Goal: Task Accomplishment & Management: Manage account settings

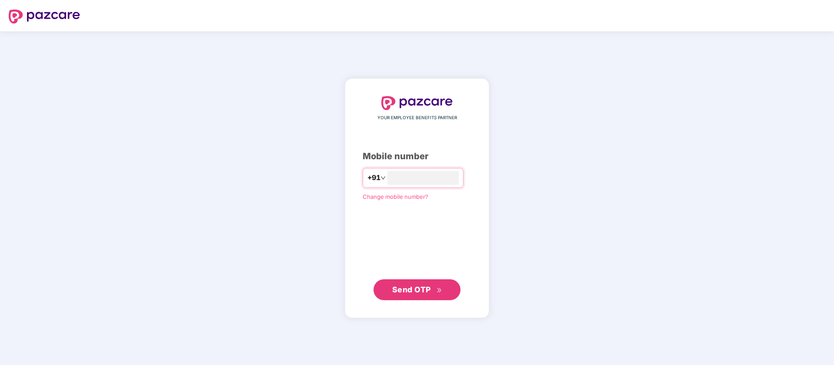
type input "**********"
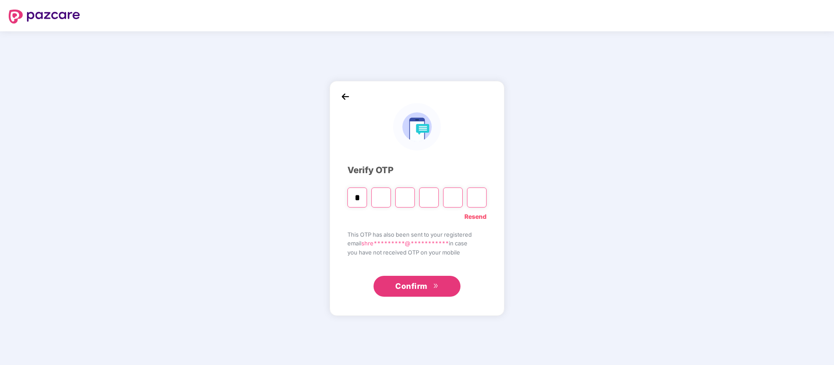
type input "*"
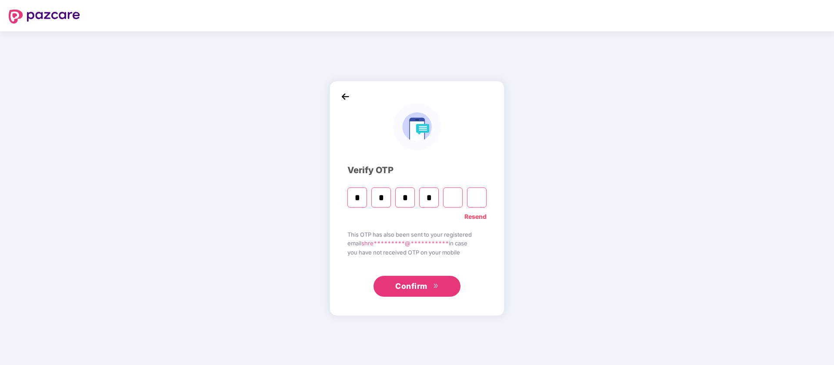
type input "*"
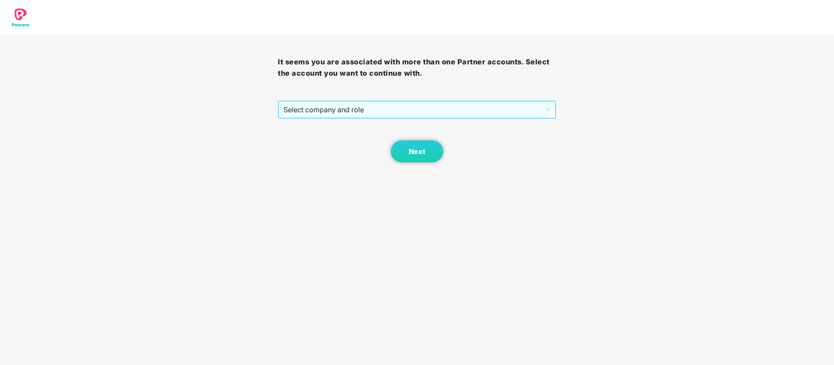
click at [431, 108] on span "Select company and role" at bounding box center [416, 109] width 267 height 17
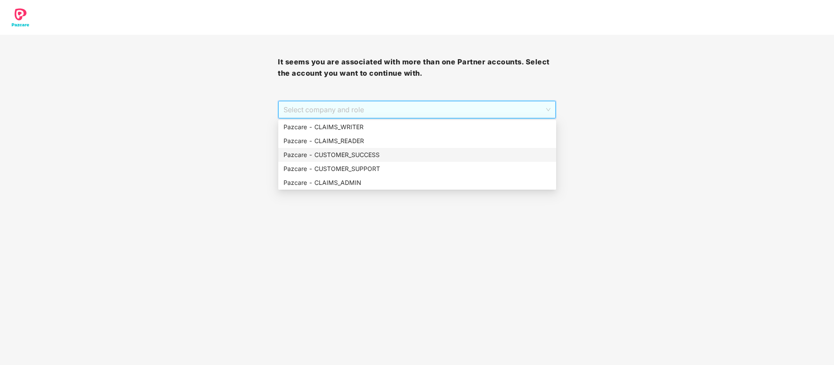
click at [379, 156] on div "Pazcare - CUSTOMER_SUCCESS" at bounding box center [416, 155] width 267 height 10
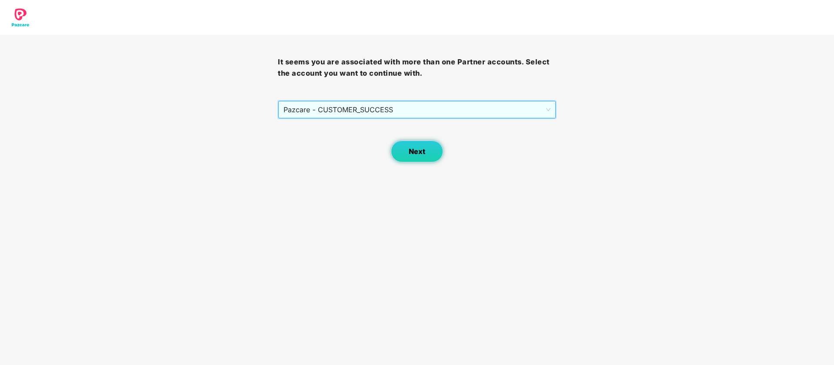
click at [405, 153] on button "Next" at bounding box center [417, 151] width 52 height 22
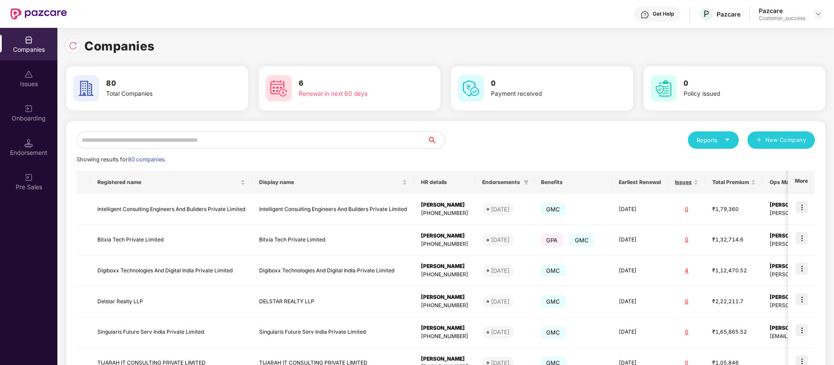
click at [176, 137] on input "text" at bounding box center [252, 139] width 351 height 17
click at [32, 107] on img at bounding box center [28, 108] width 9 height 9
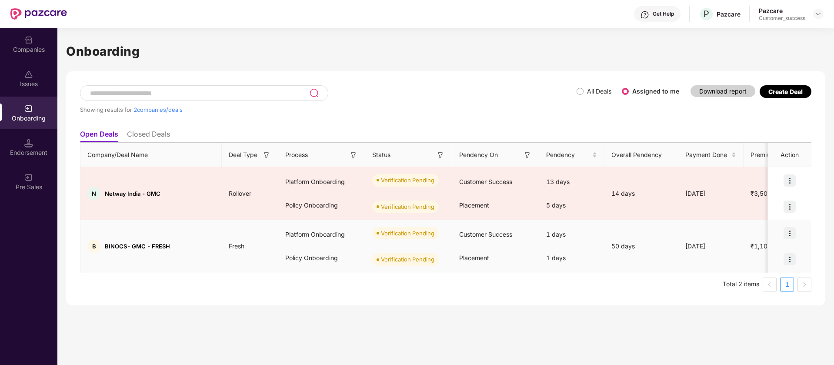
click at [112, 246] on span "BINOCS- GMC - FRESH" at bounding box center [137, 246] width 65 height 7
copy span "BINOCS"
click at [792, 232] on img at bounding box center [789, 233] width 12 height 12
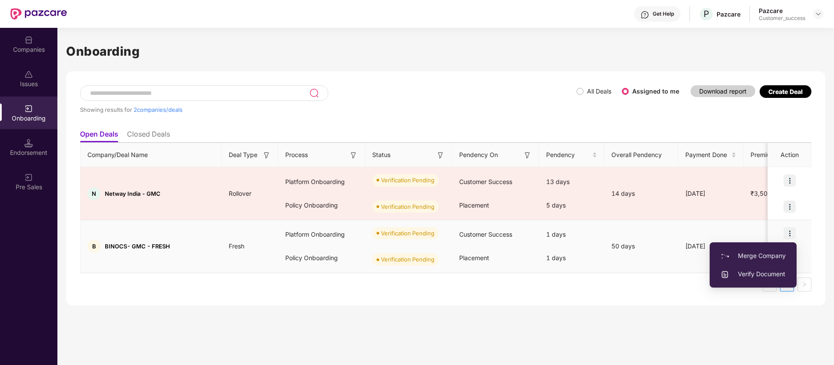
click at [773, 275] on span "Verify Document" at bounding box center [752, 274] width 65 height 10
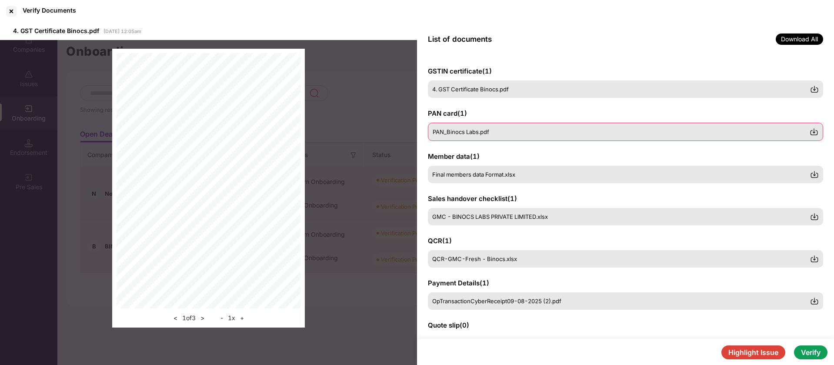
click at [453, 131] on span "PAN_Binocs Labs.pdf" at bounding box center [461, 131] width 57 height 7
click at [468, 173] on span "Final members data Format.xlsx" at bounding box center [474, 173] width 83 height 7
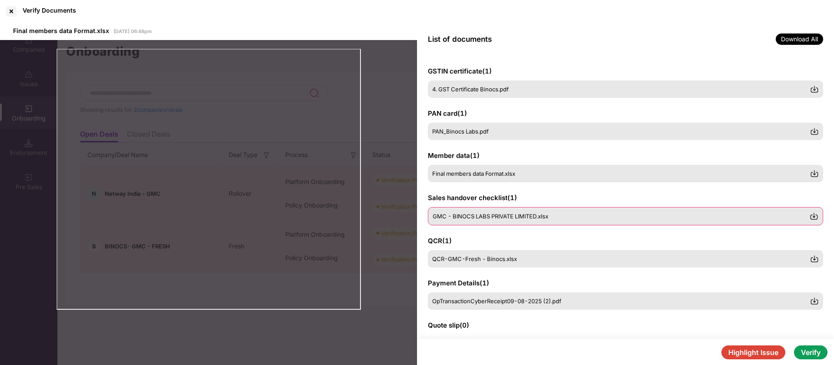
click at [519, 214] on span "GMC - BINOCS LABS PRIVATE LIMITED.xlsx" at bounding box center [491, 216] width 116 height 7
click at [423, 12] on div "Verify Documents" at bounding box center [417, 11] width 834 height 23
click at [539, 216] on span "GMC - BINOCS LABS PRIVATE LIMITED.xlsx" at bounding box center [491, 216] width 116 height 7
click at [363, 25] on div "GMC - BINOCS LABS PRIVATE LIMITED.xlsx 28 Sep 2025 | 06:14pm" at bounding box center [208, 31] width 417 height 17
click at [532, 261] on div "QCR-GMC-Fresh - Binocs.xlsx" at bounding box center [621, 258] width 377 height 7
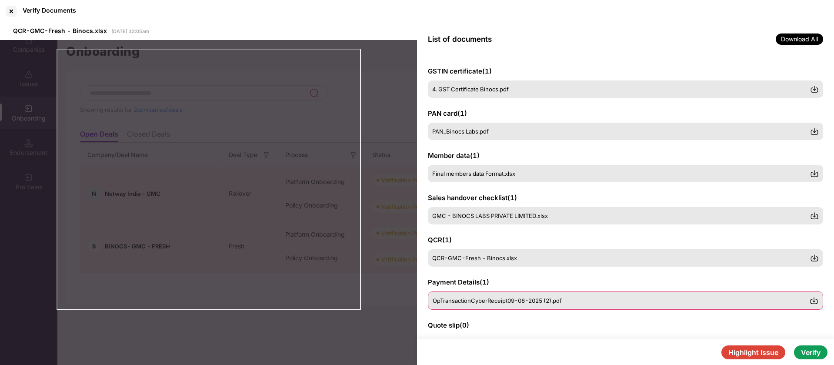
click at [490, 301] on span "OpTransactionCyberReceipt09-08-2025 (2).pdf" at bounding box center [497, 300] width 129 height 7
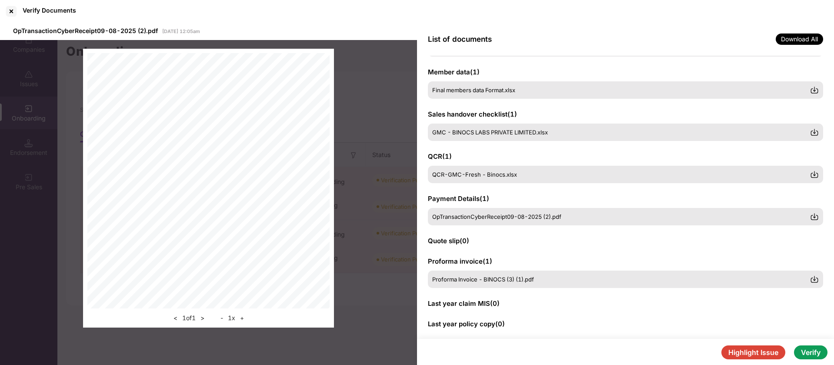
scroll to position [95, 0]
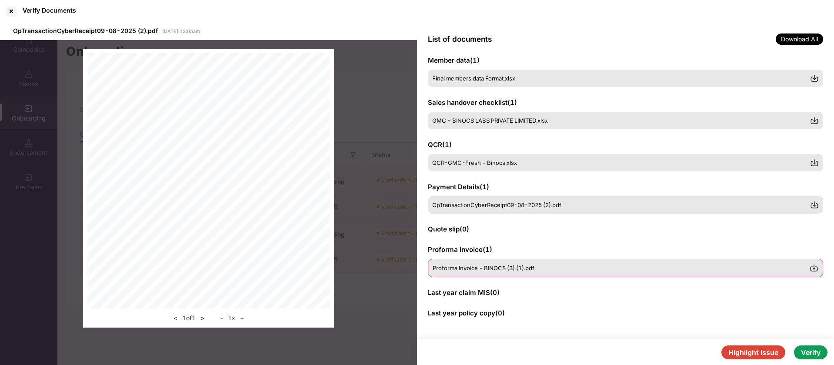
click at [551, 273] on div "Proforma Invoice - BINOCS (3) (1).pdf" at bounding box center [625, 268] width 395 height 18
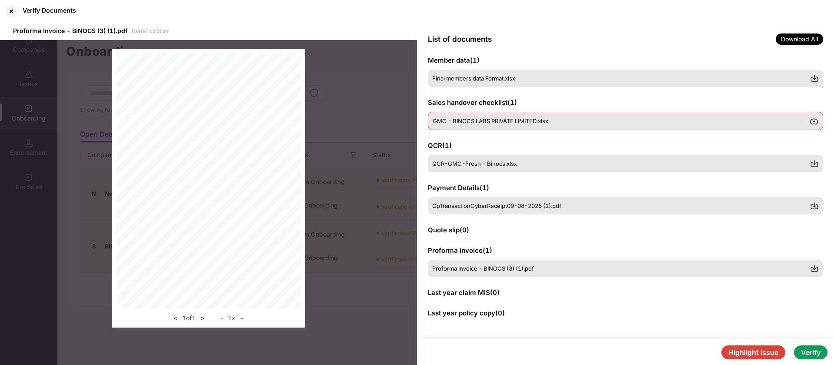
click at [522, 121] on span "GMC - BINOCS LABS PRIVATE LIMITED.xlsx" at bounding box center [491, 120] width 116 height 7
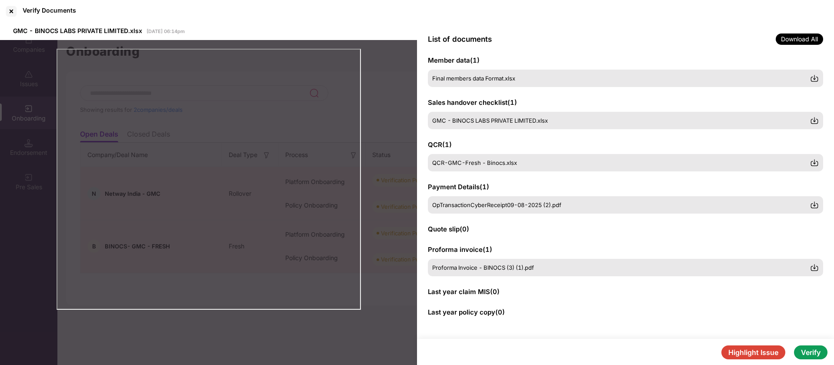
click at [325, 2] on div "Verify Documents" at bounding box center [417, 11] width 834 height 23
click at [467, 83] on div "Final members data Format.xlsx" at bounding box center [625, 79] width 395 height 18
click at [533, 162] on div "QCR-GMC-Fresh - Binocs.xlsx" at bounding box center [621, 163] width 377 height 7
click at [507, 120] on span "GMC - BINOCS LABS PRIVATE LIMITED.xlsx" at bounding box center [491, 120] width 116 height 7
click at [482, 83] on div "Final members data Format.xlsx" at bounding box center [625, 79] width 395 height 18
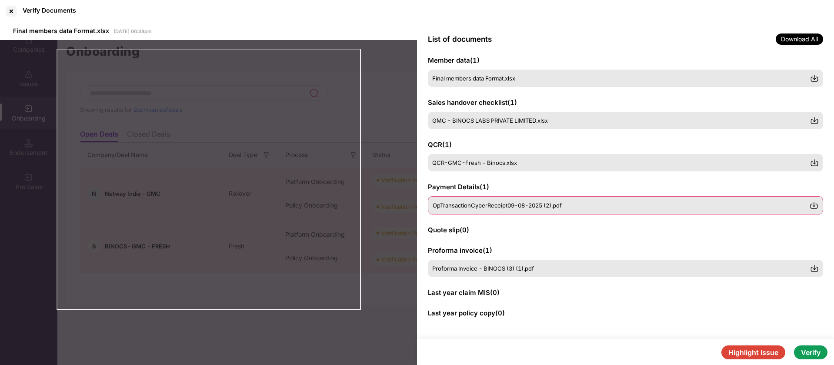
click at [530, 206] on span "OpTransactionCyberReceipt09-08-2025 (2).pdf" at bounding box center [497, 205] width 129 height 7
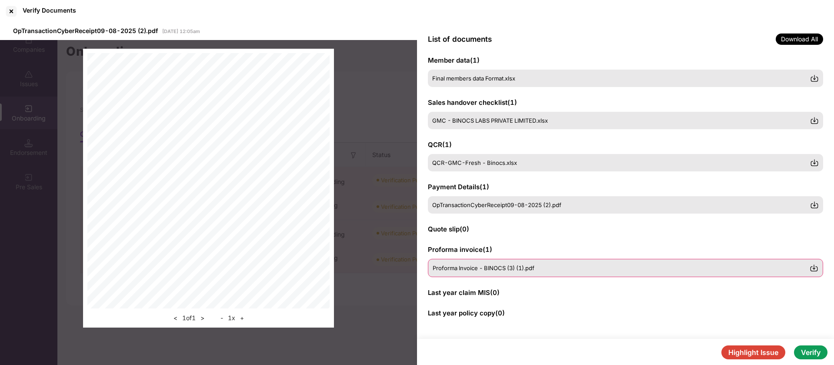
click at [484, 273] on div "Proforma Invoice - BINOCS (3) (1).pdf" at bounding box center [625, 268] width 395 height 18
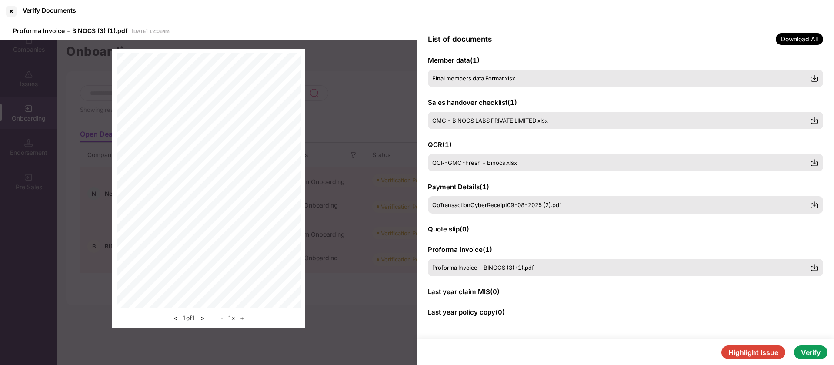
click at [817, 358] on button "Verify" at bounding box center [810, 352] width 33 height 14
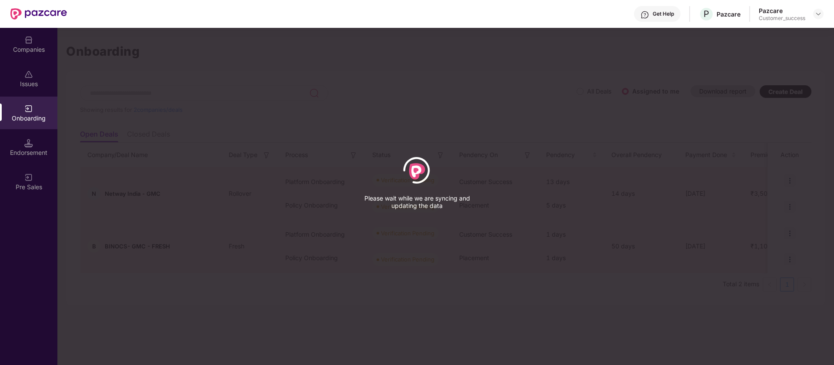
click at [353, 18] on div "Get Help P Pazcare Pazcare Customer_success" at bounding box center [445, 14] width 756 height 28
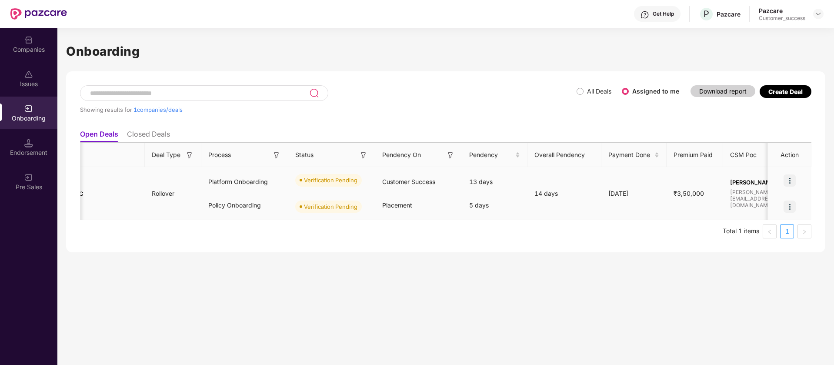
scroll to position [0, 140]
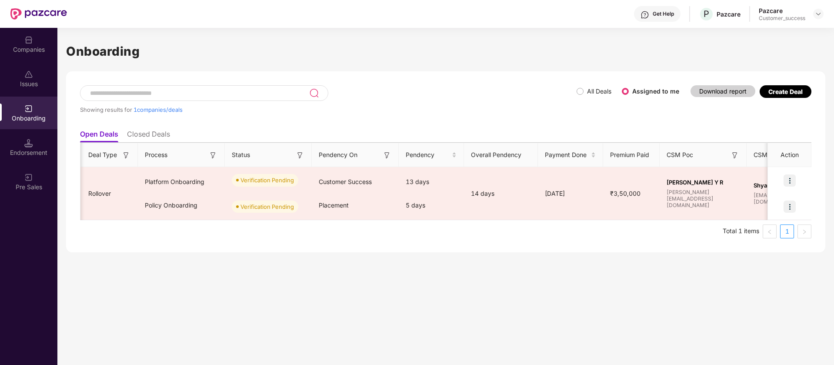
click at [381, 47] on h1 "Onboarding" at bounding box center [445, 51] width 759 height 19
click at [820, 16] on img at bounding box center [818, 13] width 7 height 7
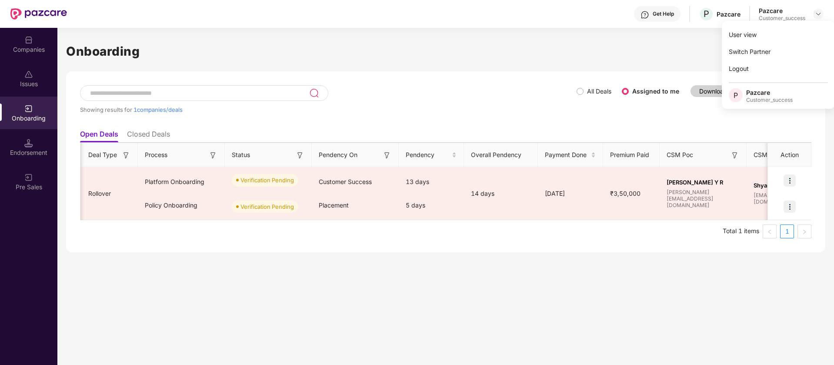
click at [529, 26] on div "Get Help P Pazcare Pazcare Customer_success" at bounding box center [445, 14] width 756 height 28
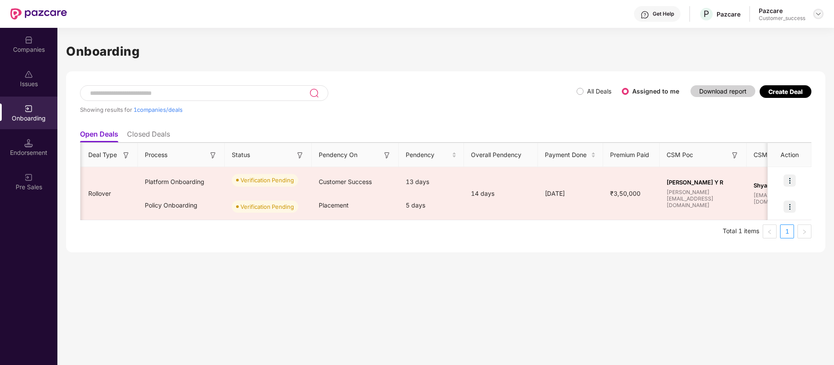
click at [822, 16] on div at bounding box center [818, 14] width 10 height 10
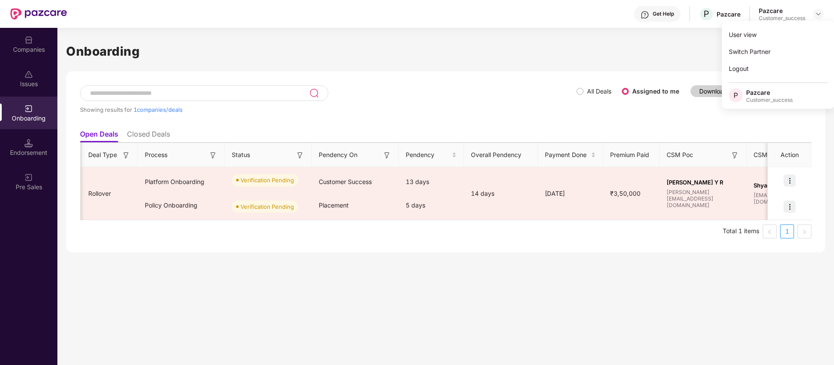
click at [645, 43] on h1 "Onboarding" at bounding box center [445, 51] width 759 height 19
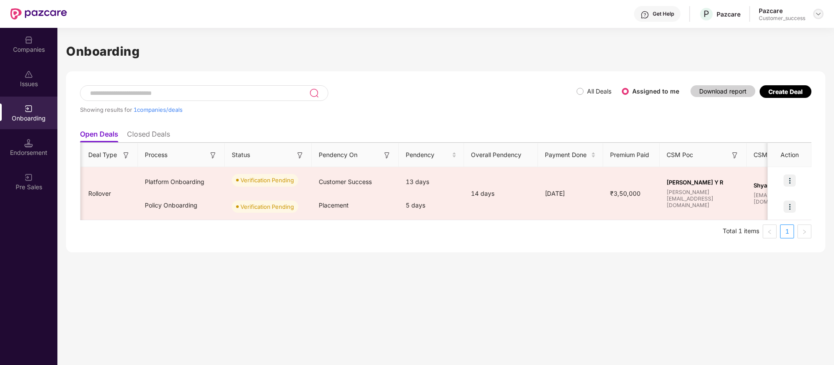
click at [820, 13] on img at bounding box center [818, 13] width 7 height 7
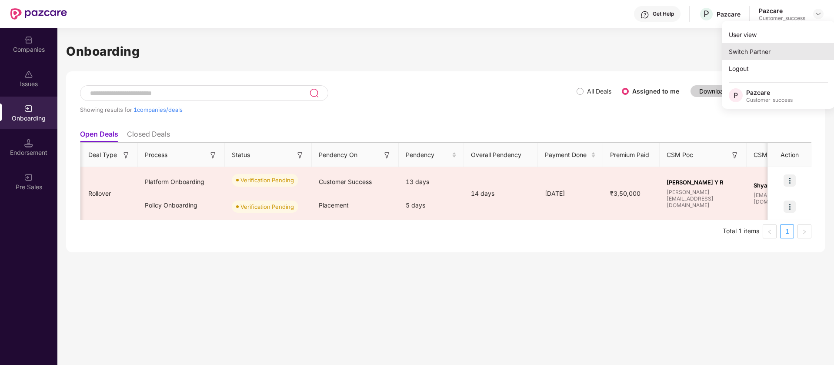
click at [785, 47] on div "Switch Partner" at bounding box center [778, 51] width 113 height 17
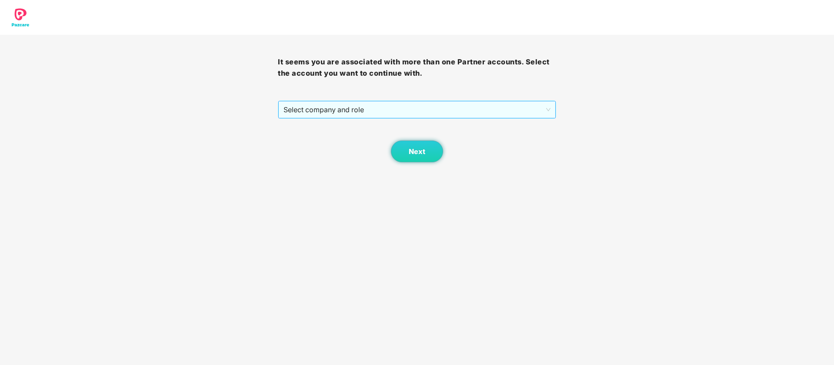
click at [460, 109] on span "Select company and role" at bounding box center [416, 109] width 267 height 17
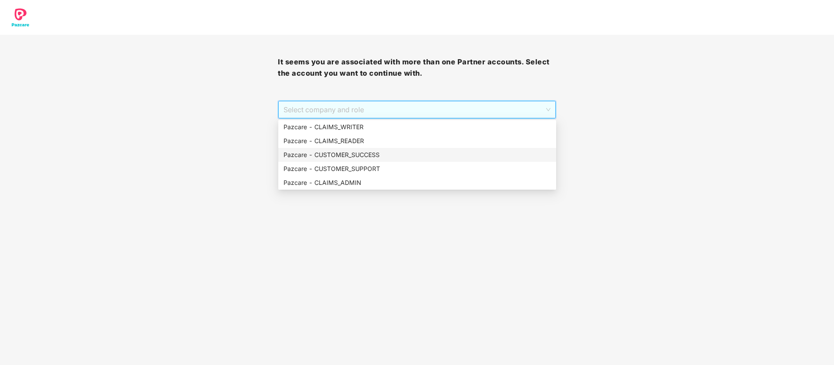
click at [387, 159] on div "Pazcare - CUSTOMER_SUCCESS" at bounding box center [416, 155] width 267 height 10
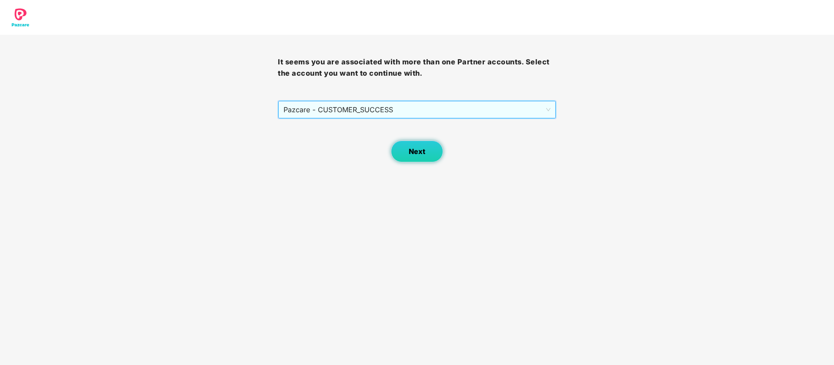
click at [430, 160] on button "Next" at bounding box center [417, 151] width 52 height 22
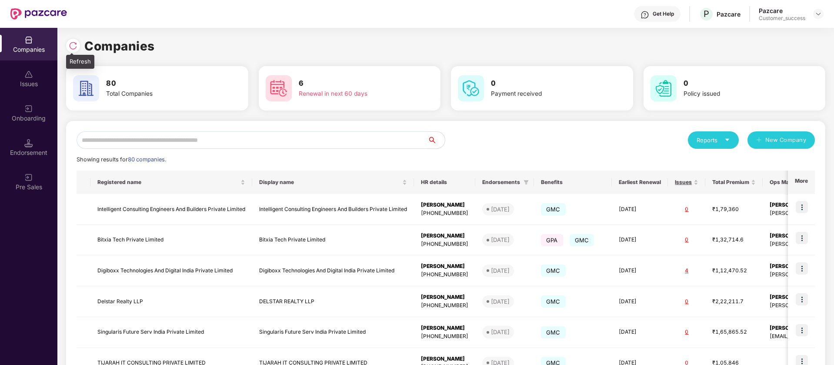
click at [74, 48] on img at bounding box center [73, 45] width 9 height 9
click at [222, 143] on input "text" at bounding box center [252, 139] width 351 height 17
type input "*"
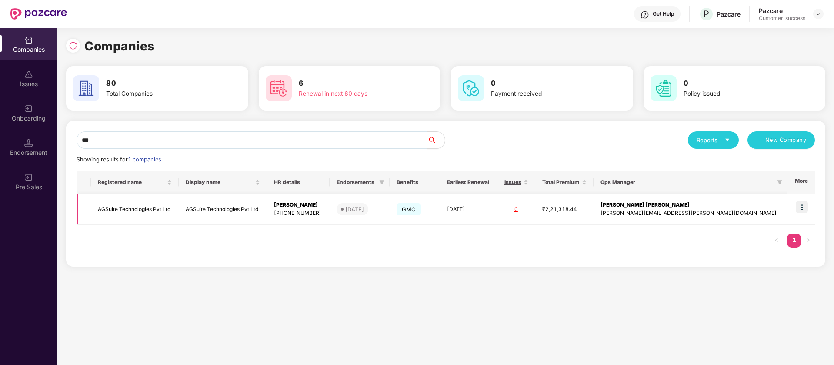
type input "***"
click at [803, 208] on img at bounding box center [802, 207] width 12 height 12
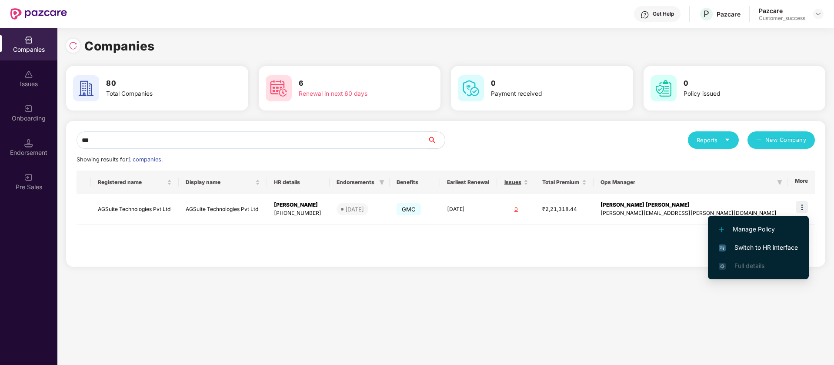
click at [792, 247] on span "Switch to HR interface" at bounding box center [758, 248] width 79 height 10
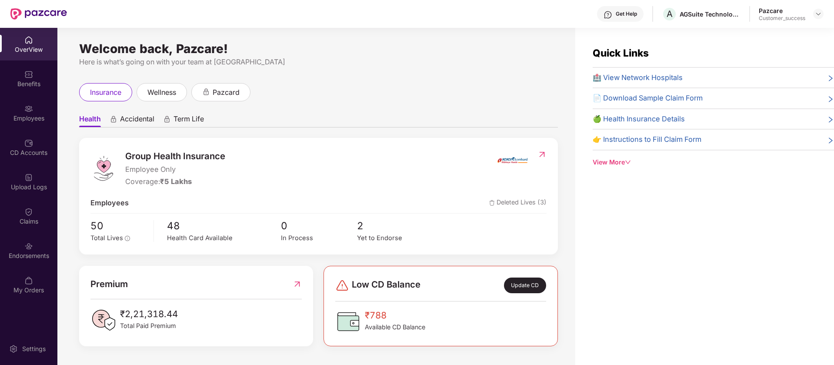
click at [27, 96] on div "OverView Benefits Employees CD Accounts Upload Logs Claims Endorsements My Orde…" at bounding box center [28, 165] width 57 height 275
click at [44, 116] on div "Employees" at bounding box center [28, 118] width 57 height 9
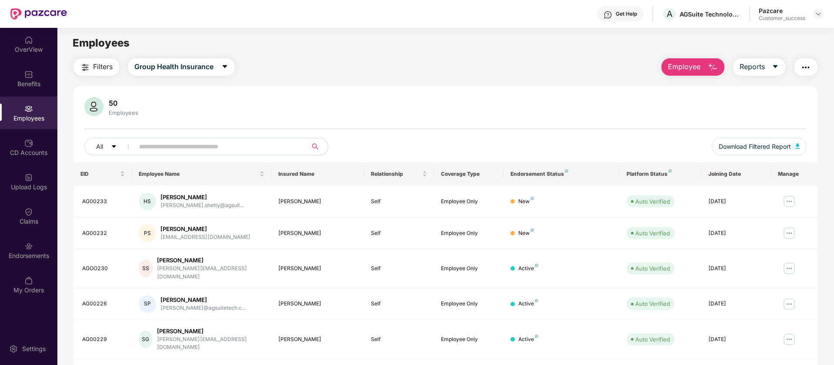
drag, startPoint x: 283, startPoint y: 92, endPoint x: 299, endPoint y: 44, distance: 50.5
click at [299, 44] on div "Employees" at bounding box center [445, 43] width 776 height 17
click at [27, 153] on div "CD Accounts" at bounding box center [28, 152] width 57 height 9
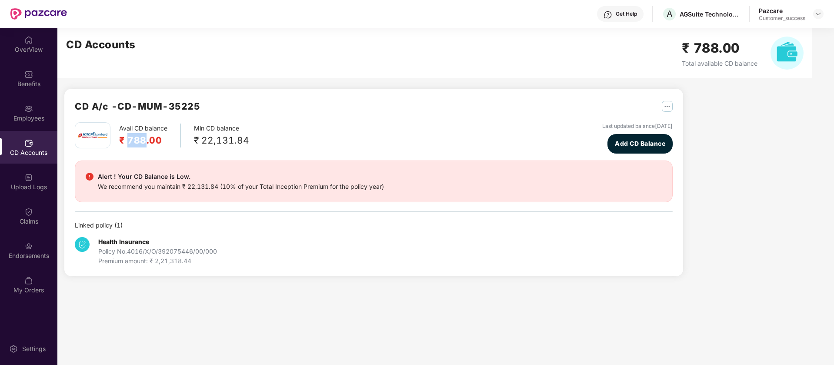
drag, startPoint x: 145, startPoint y: 141, endPoint x: 128, endPoint y: 142, distance: 17.0
click at [128, 142] on h2 "₹ 788.00" at bounding box center [143, 140] width 48 height 14
click at [306, 90] on div "CD A/c - CD-MUM-35225 Avail CD balance ₹ 788.00 Min CD balance ₹ 22,131.84 Last…" at bounding box center [373, 182] width 619 height 187
click at [37, 241] on div "Endorsements" at bounding box center [28, 250] width 57 height 33
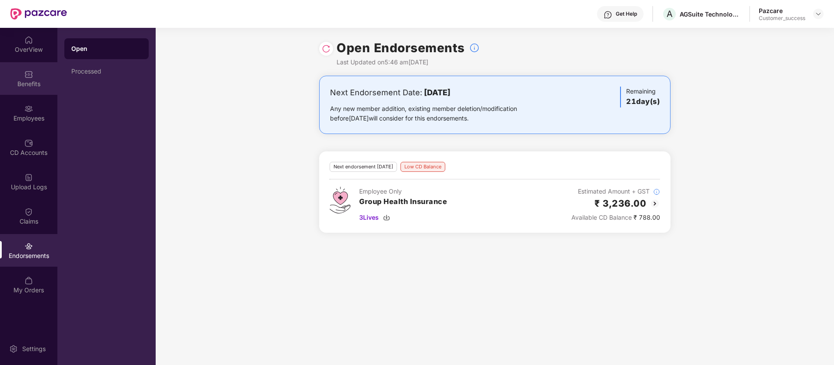
click at [27, 72] on img at bounding box center [28, 74] width 9 height 9
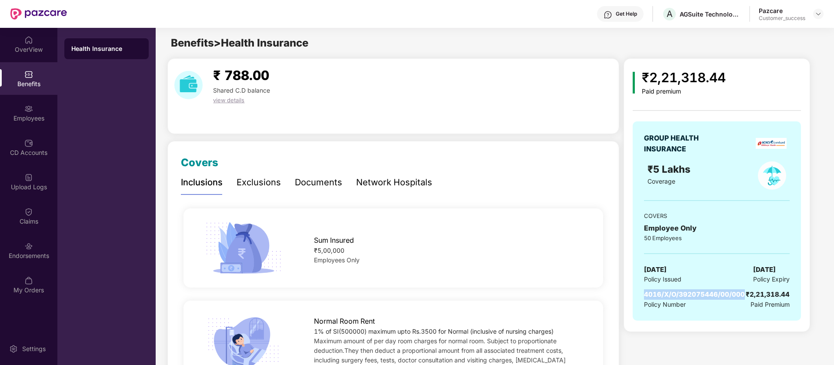
drag, startPoint x: 742, startPoint y: 293, endPoint x: 644, endPoint y: 293, distance: 97.8
click at [644, 293] on span "4016/X/O/392075446/00/000" at bounding box center [694, 294] width 101 height 8
copy span "4016/X/O/392075446/00/000"
click at [687, 31] on div "AGSuite Technologies Pvt Ltd" at bounding box center [704, 31] width 87 height 14
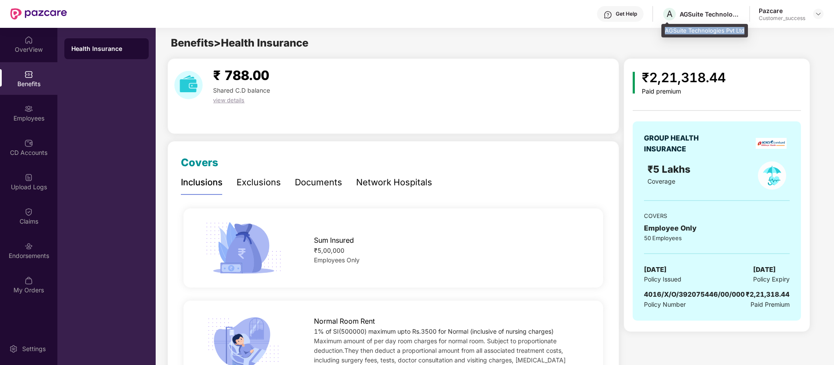
click at [687, 31] on div "AGSuite Technologies Pvt Ltd" at bounding box center [704, 31] width 87 height 14
copy div "AGSuite Technologies Pvt Ltd"
click at [822, 16] on div at bounding box center [818, 14] width 10 height 10
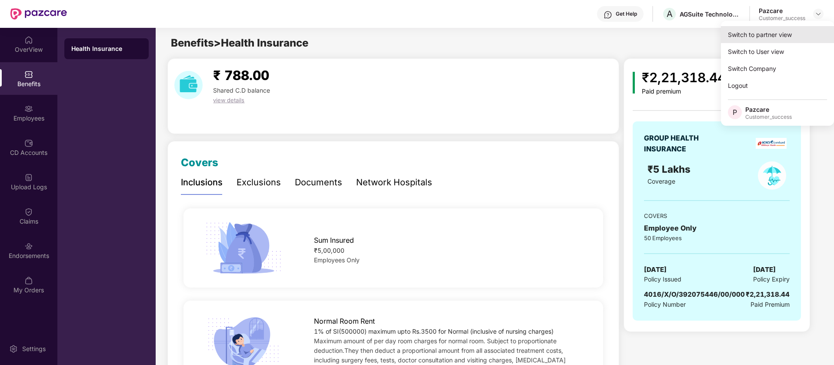
click at [772, 41] on div "Switch to partner view" at bounding box center [777, 34] width 113 height 17
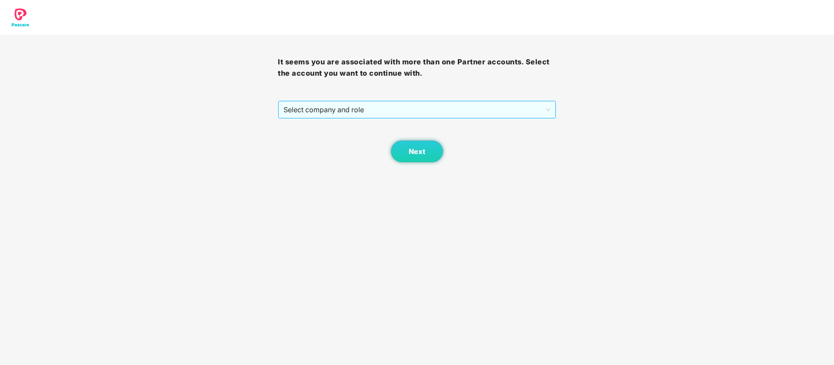
click at [427, 111] on span "Select company and role" at bounding box center [416, 109] width 267 height 17
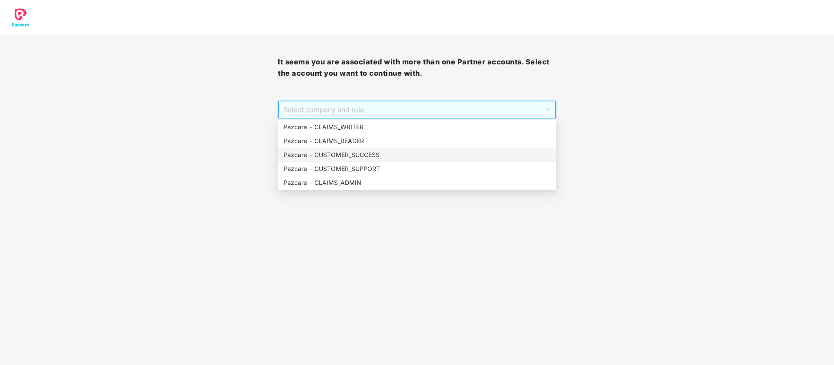
click at [369, 156] on div "Pazcare - CUSTOMER_SUCCESS" at bounding box center [416, 155] width 267 height 10
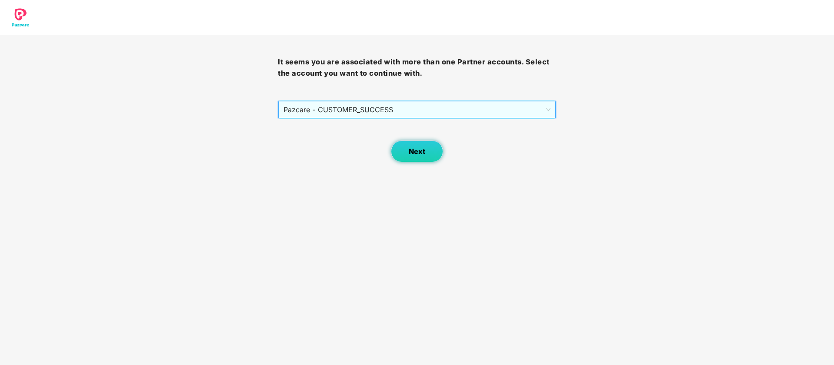
click at [402, 155] on button "Next" at bounding box center [417, 151] width 52 height 22
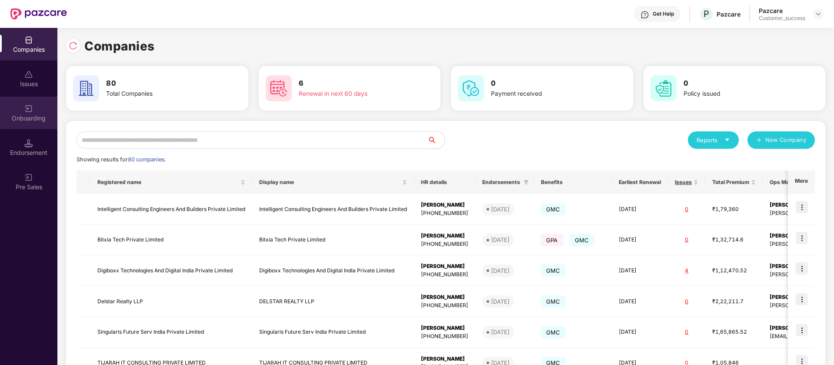
click at [25, 113] on div "Onboarding" at bounding box center [28, 113] width 57 height 33
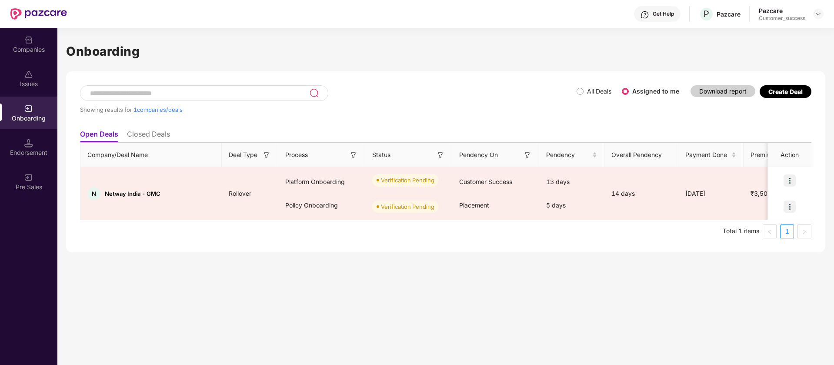
click at [161, 136] on li "Closed Deals" at bounding box center [148, 136] width 43 height 13
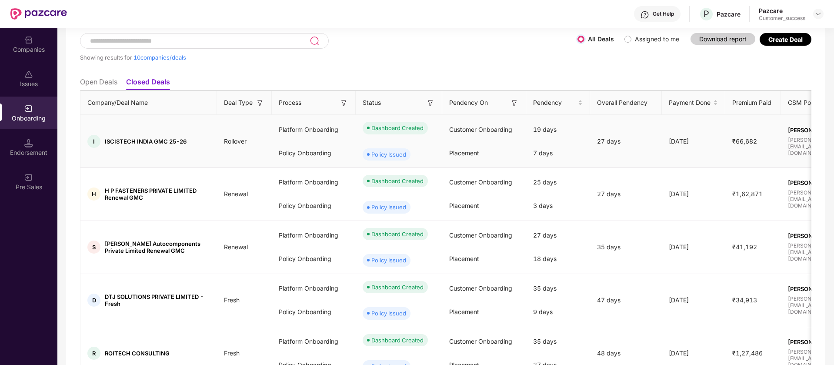
scroll to position [0, 0]
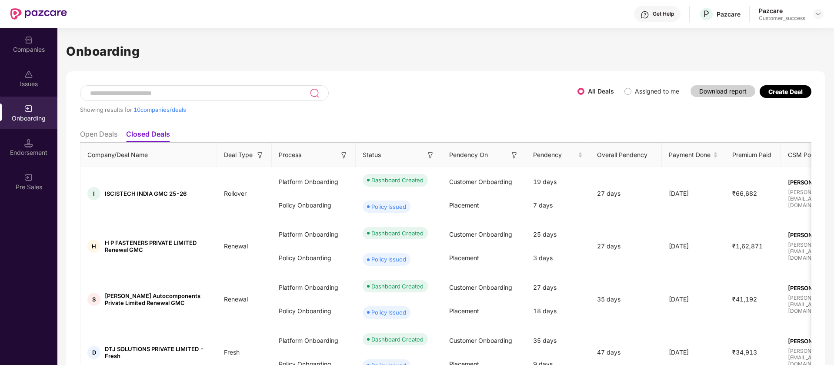
click at [91, 133] on li "Open Deals" at bounding box center [98, 136] width 37 height 13
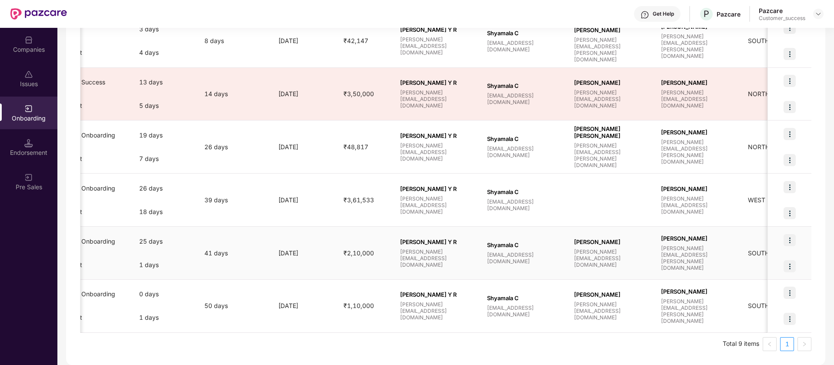
scroll to position [0, 408]
drag, startPoint x: 41, startPoint y: 66, endPoint x: 27, endPoint y: 41, distance: 28.4
click at [27, 41] on img at bounding box center [28, 40] width 9 height 9
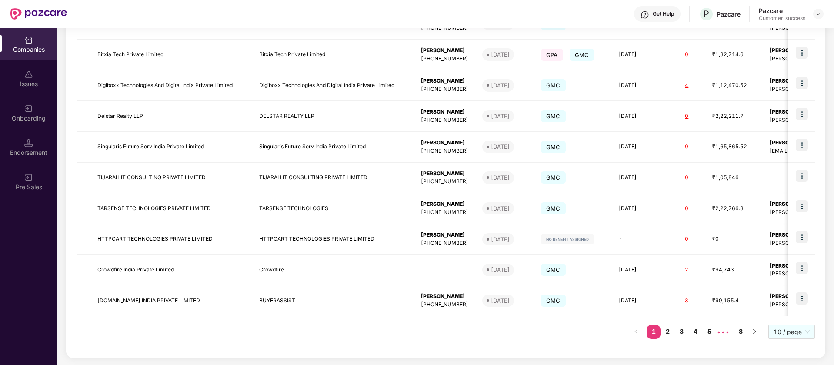
scroll to position [0, 0]
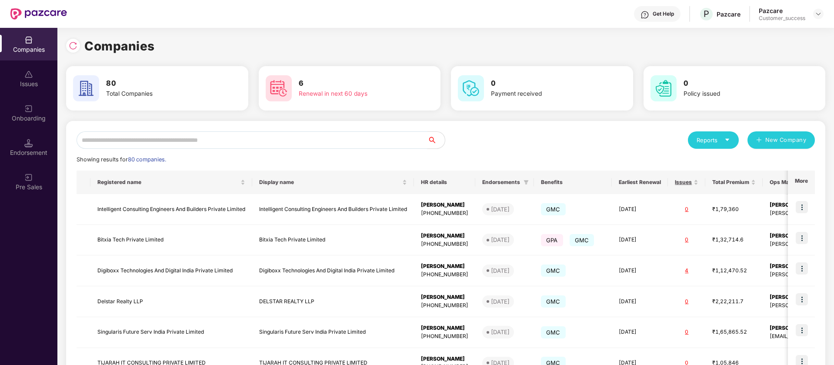
click at [206, 143] on input "text" at bounding box center [252, 139] width 351 height 17
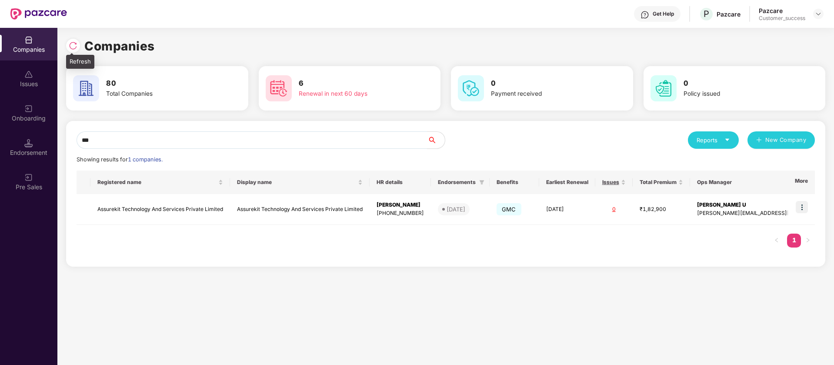
click at [73, 43] on img at bounding box center [73, 45] width 9 height 9
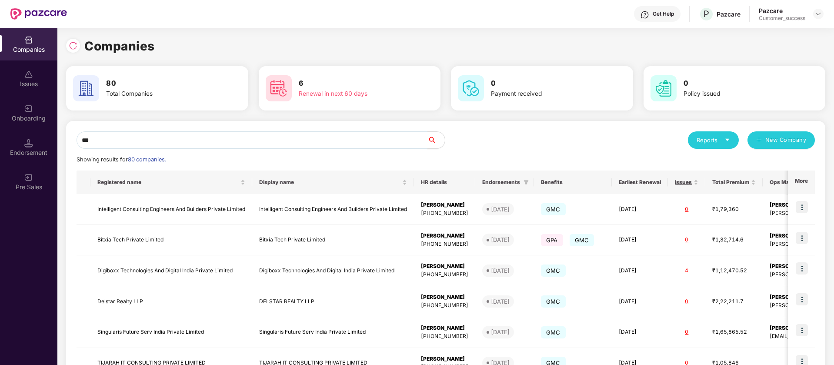
click at [163, 140] on input "***" at bounding box center [252, 139] width 351 height 17
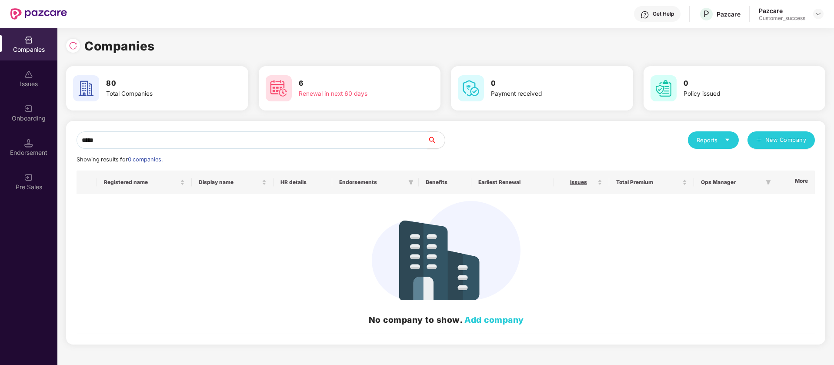
type input "*****"
click at [9, 108] on div "Onboarding" at bounding box center [28, 113] width 57 height 33
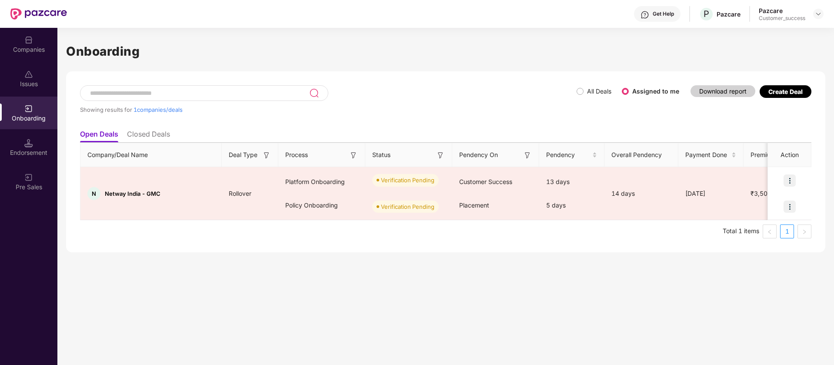
click at [165, 133] on li "Closed Deals" at bounding box center [148, 136] width 43 height 13
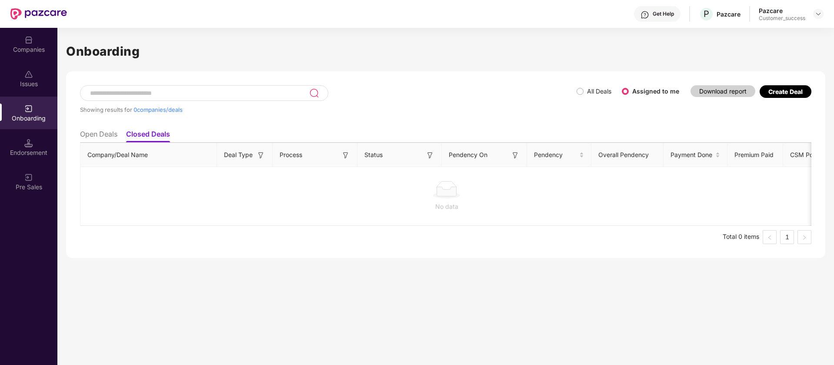
click at [113, 136] on li "Open Deals" at bounding box center [98, 136] width 37 height 13
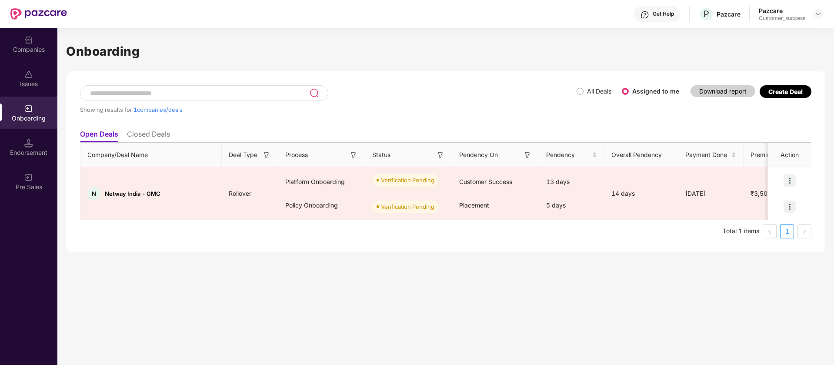
click at [33, 56] on div "Companies" at bounding box center [28, 44] width 57 height 33
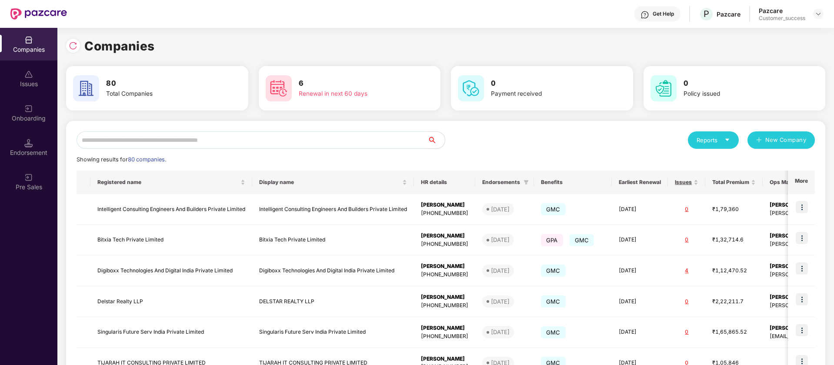
click at [179, 136] on input "text" at bounding box center [252, 139] width 351 height 17
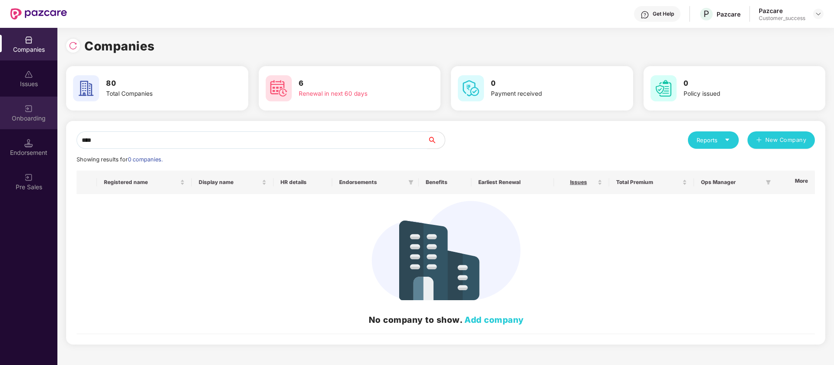
type input "****"
click at [17, 107] on div "Onboarding" at bounding box center [28, 113] width 57 height 33
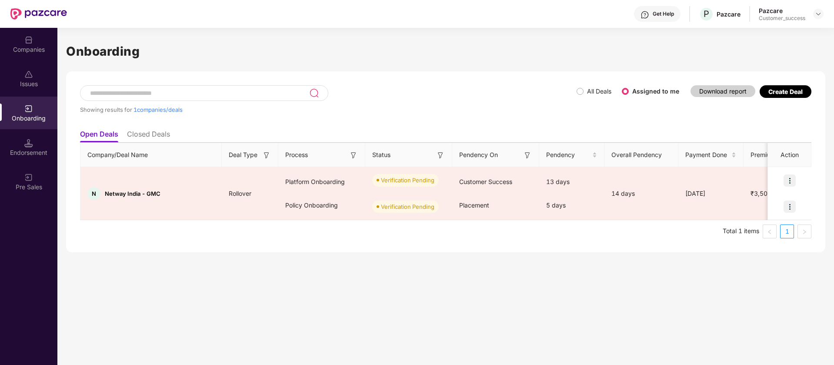
click at [578, 95] on label "All Deals" at bounding box center [595, 92] width 38 height 10
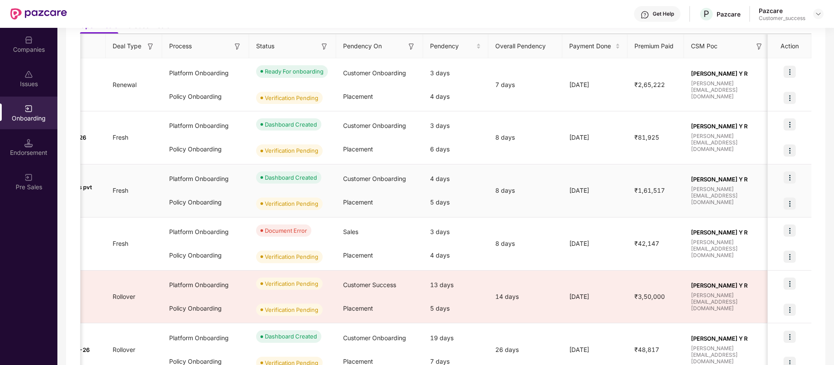
scroll to position [0, 117]
click at [794, 175] on img at bounding box center [789, 177] width 12 height 12
click at [443, 198] on div "5 days" at bounding box center [454, 201] width 65 height 23
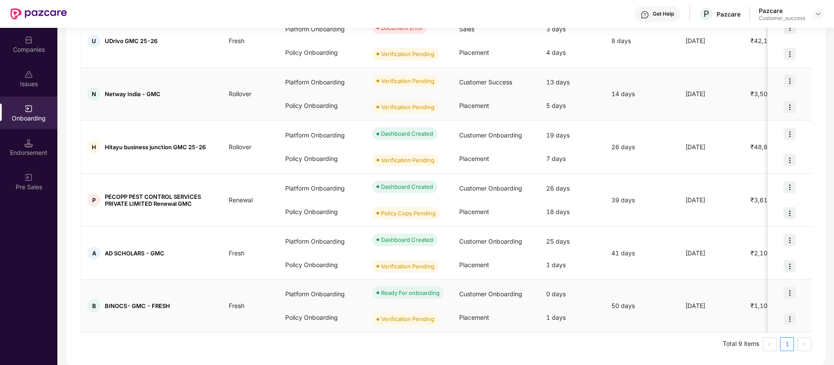
scroll to position [94, 0]
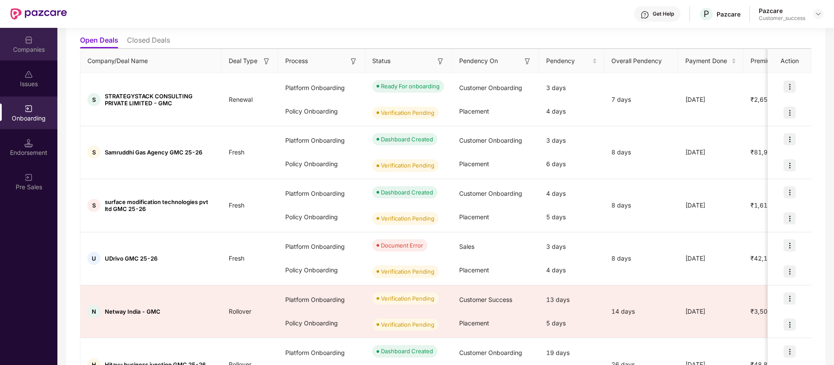
click at [31, 44] on img at bounding box center [28, 40] width 9 height 9
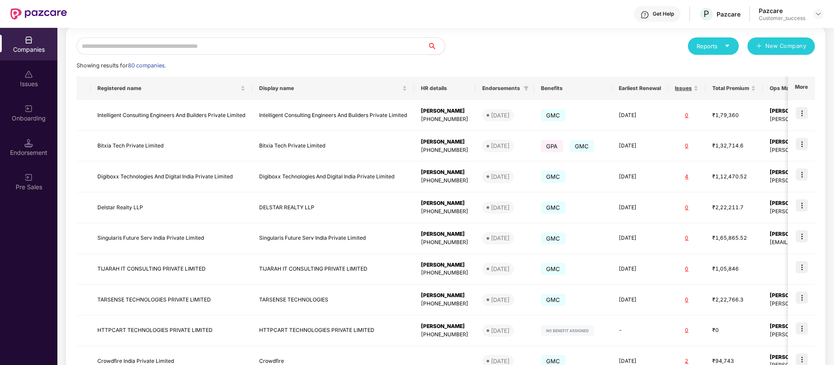
scroll to position [0, 0]
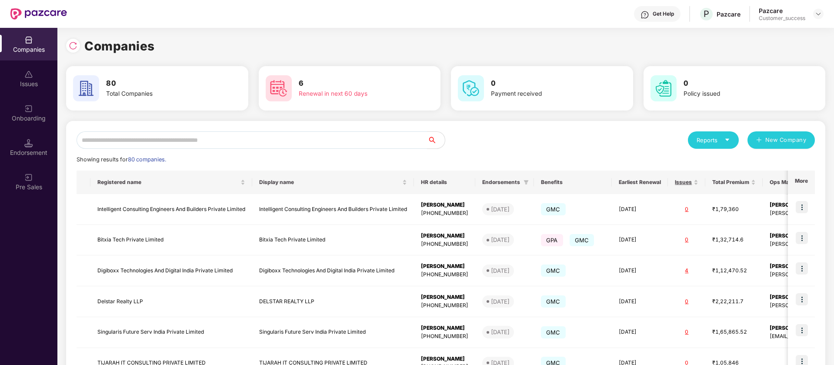
click at [184, 130] on div "Reports New Company Showing results for 80 companies. Registered name Display n…" at bounding box center [445, 332] width 759 height 422
click at [185, 135] on input "text" at bounding box center [252, 139] width 351 height 17
paste input "******"
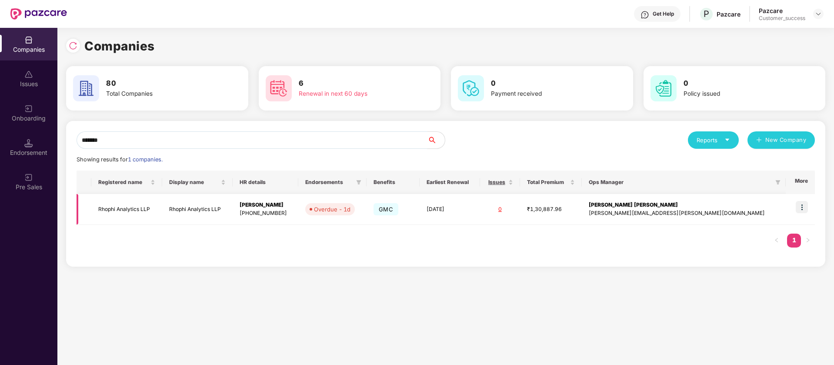
type input "******"
click at [806, 209] on img at bounding box center [802, 207] width 12 height 12
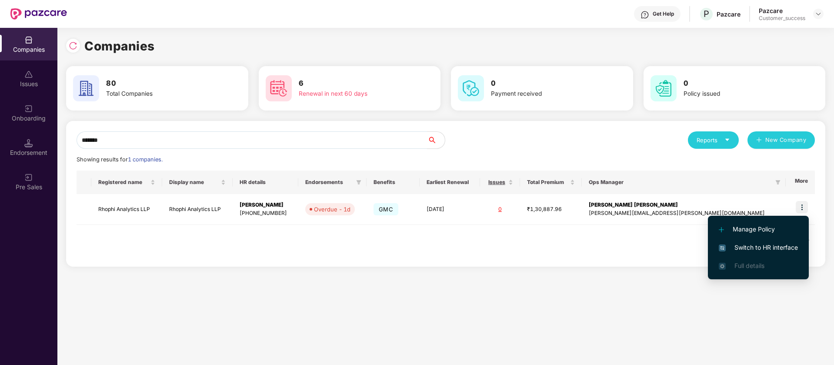
click at [749, 248] on span "Switch to HR interface" at bounding box center [758, 248] width 79 height 10
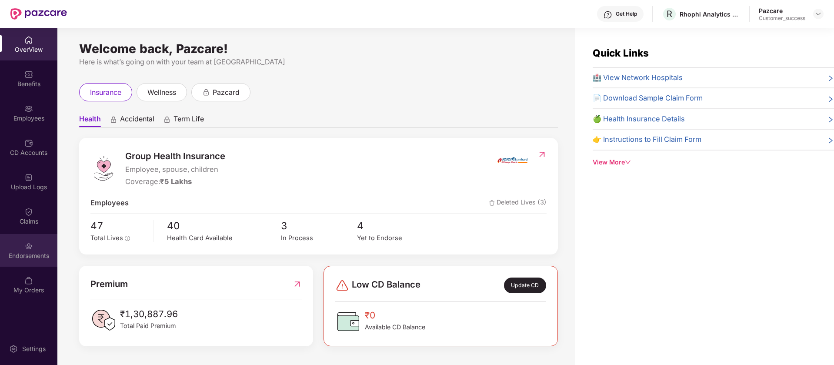
click at [34, 237] on div "Endorsements" at bounding box center [28, 250] width 57 height 33
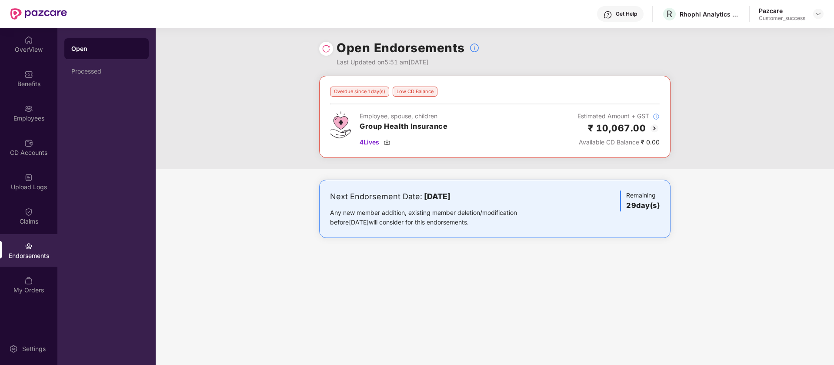
click at [657, 127] on img at bounding box center [654, 128] width 10 height 10
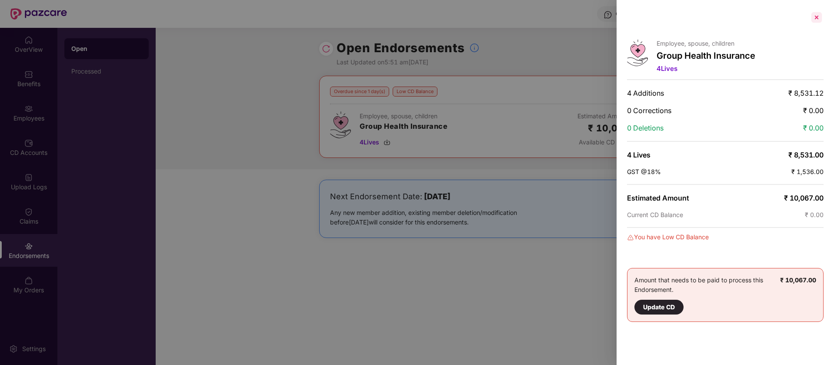
click at [815, 16] on div at bounding box center [817, 17] width 14 height 14
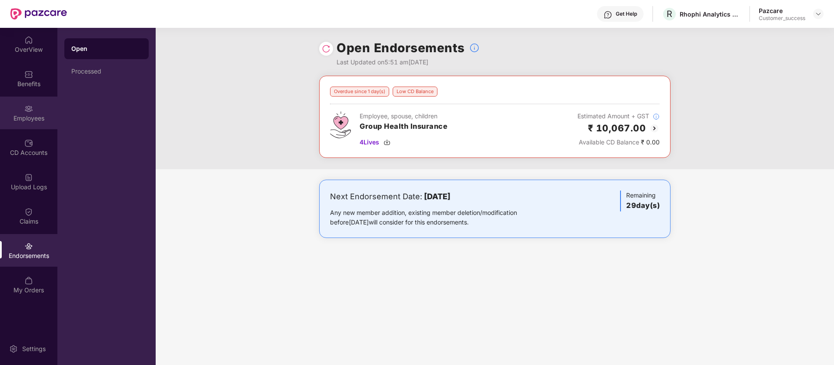
click at [18, 113] on div "Employees" at bounding box center [28, 113] width 57 height 33
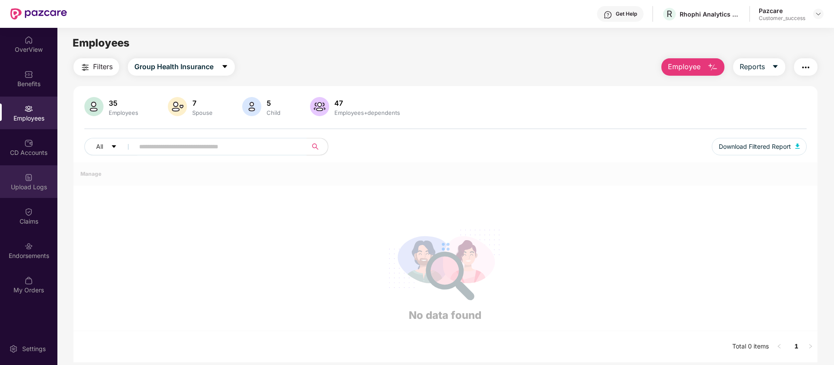
click at [15, 176] on div "Upload Logs" at bounding box center [28, 181] width 57 height 33
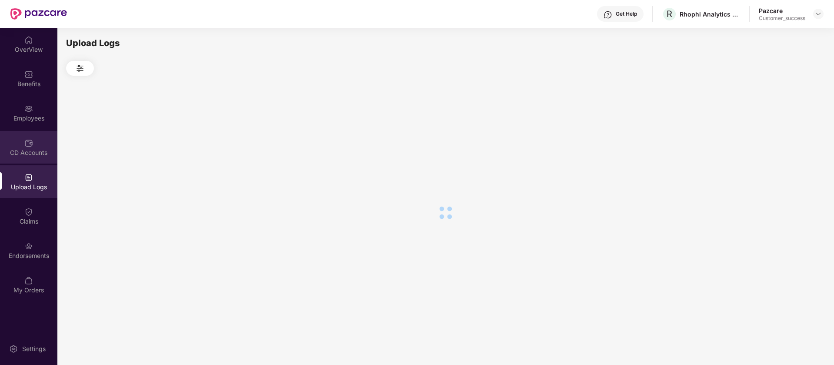
click at [28, 154] on div "CD Accounts" at bounding box center [28, 152] width 57 height 9
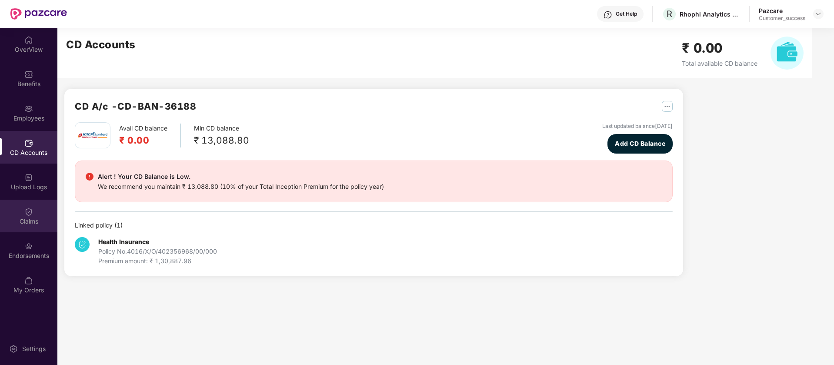
click at [27, 213] on img at bounding box center [28, 211] width 9 height 9
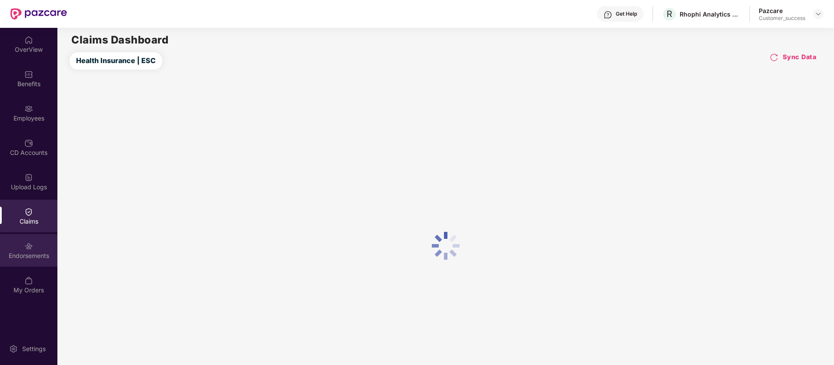
click at [21, 244] on div "Endorsements" at bounding box center [28, 250] width 57 height 33
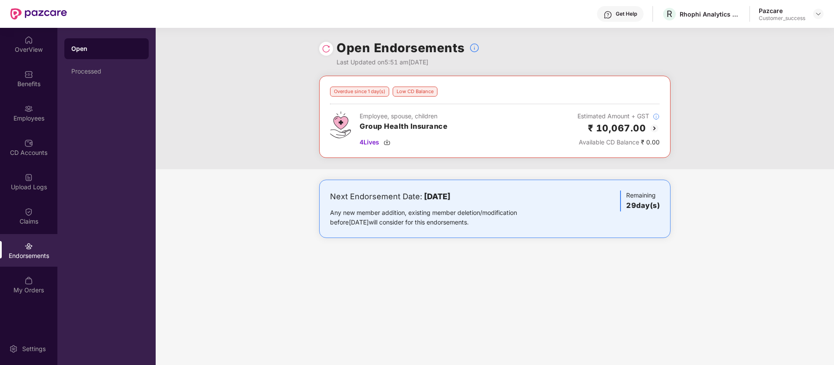
click at [653, 130] on img at bounding box center [654, 128] width 10 height 10
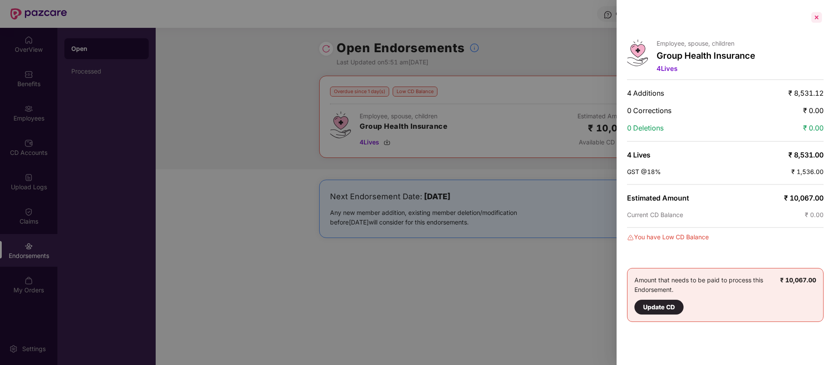
click at [816, 20] on div at bounding box center [817, 17] width 14 height 14
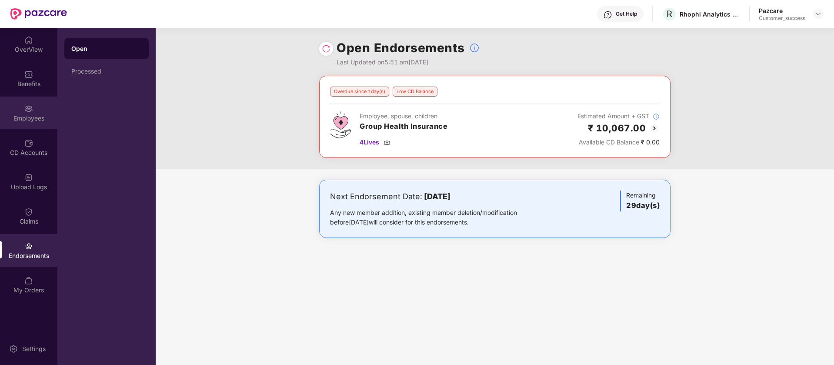
click at [23, 119] on div "Employees" at bounding box center [28, 118] width 57 height 9
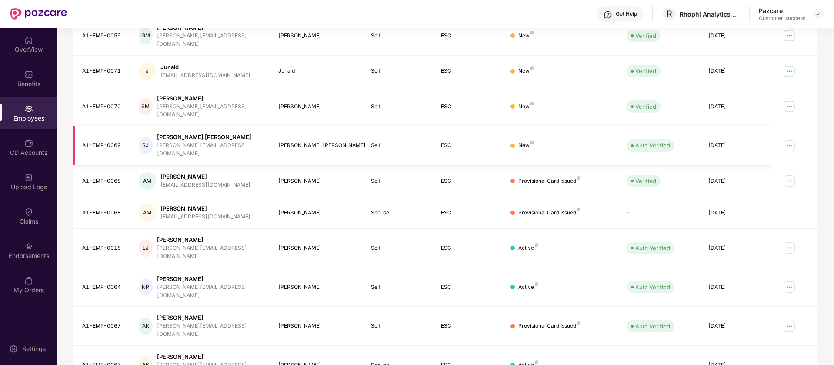
scroll to position [170, 0]
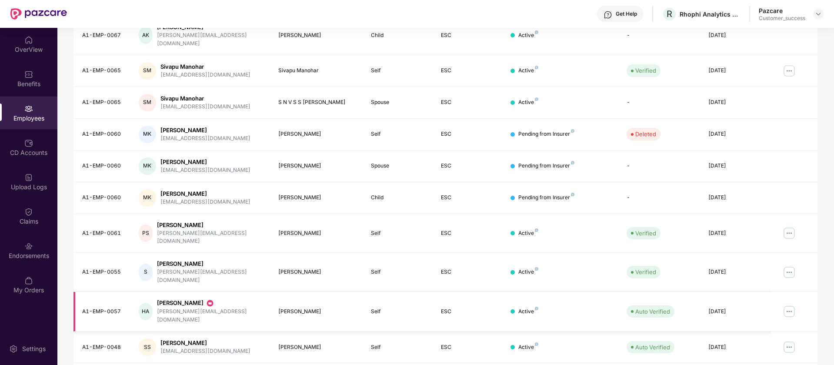
click at [791, 304] on img at bounding box center [789, 311] width 14 height 14
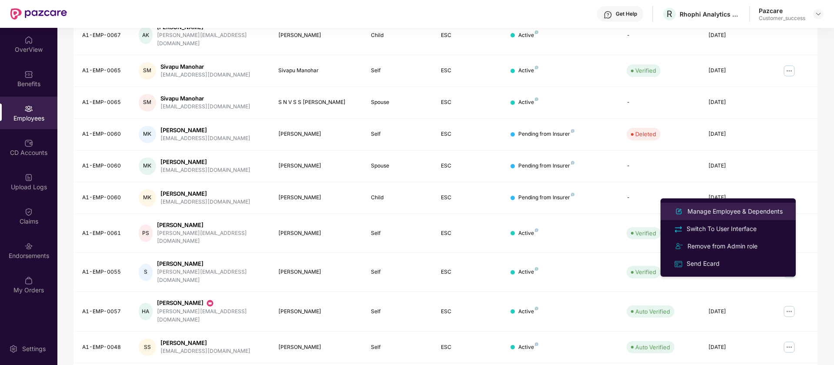
click at [748, 211] on div "Manage Employee & Dependents" at bounding box center [735, 212] width 99 height 10
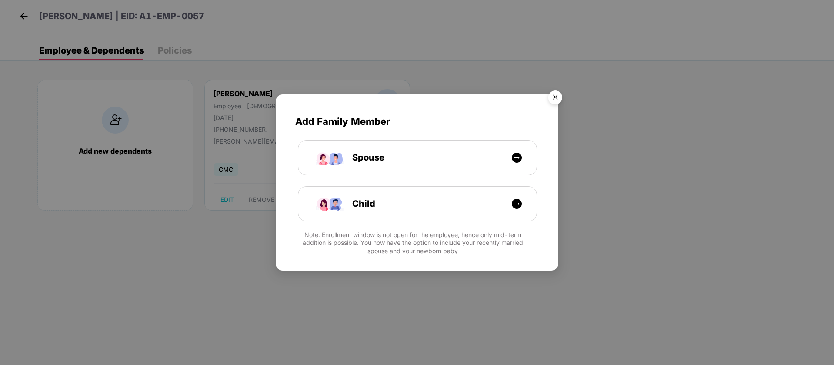
click at [546, 97] on img "Close" at bounding box center [555, 99] width 24 height 24
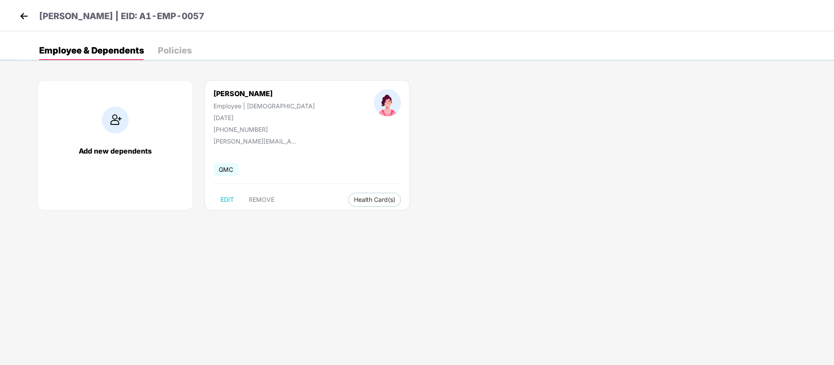
click at [21, 16] on img at bounding box center [23, 16] width 13 height 13
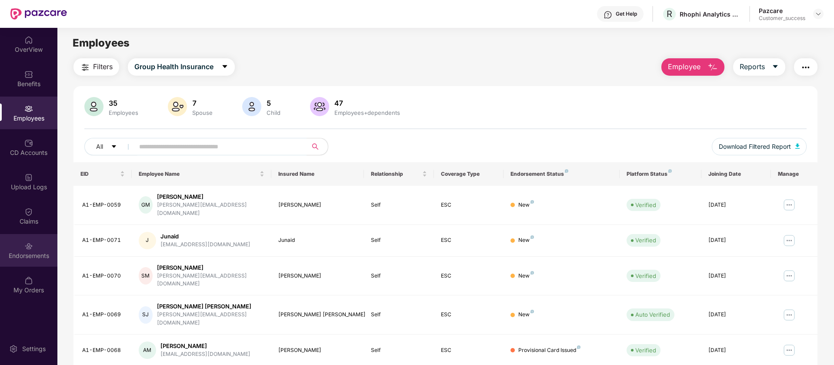
click at [46, 258] on div "Endorsements" at bounding box center [28, 255] width 57 height 9
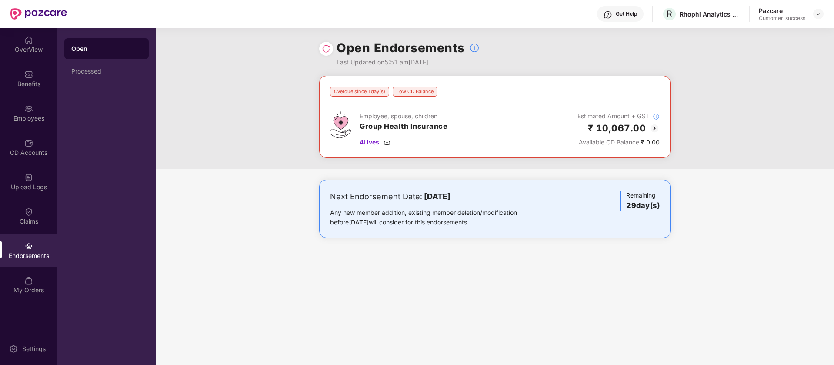
click at [656, 129] on img at bounding box center [654, 128] width 10 height 10
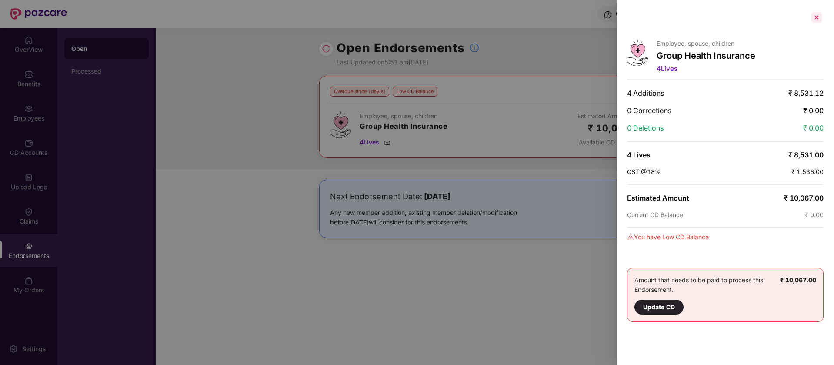
click at [818, 17] on div at bounding box center [817, 17] width 14 height 14
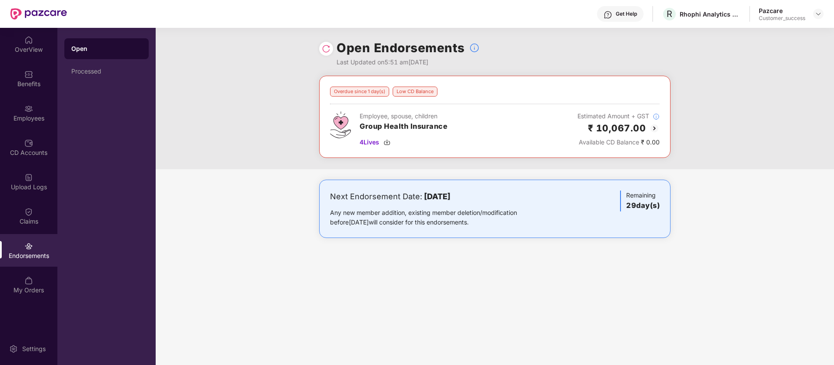
click at [654, 127] on img at bounding box center [654, 128] width 10 height 10
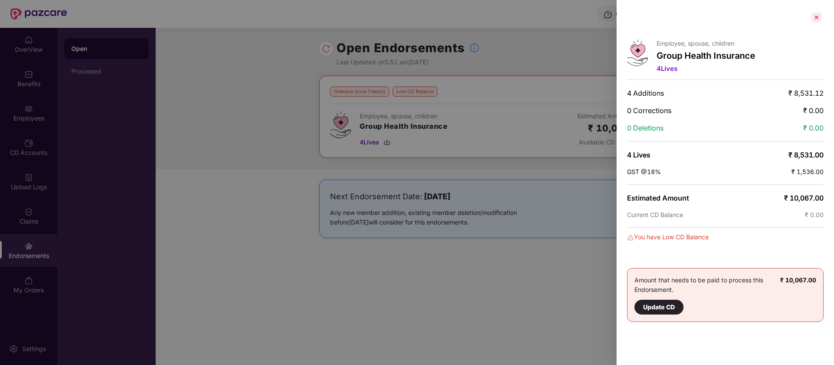
click at [819, 19] on div at bounding box center [817, 17] width 14 height 14
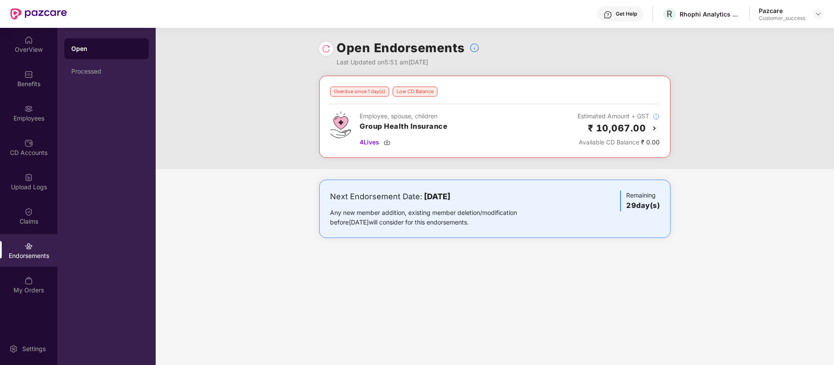
click at [655, 130] on img at bounding box center [654, 128] width 10 height 10
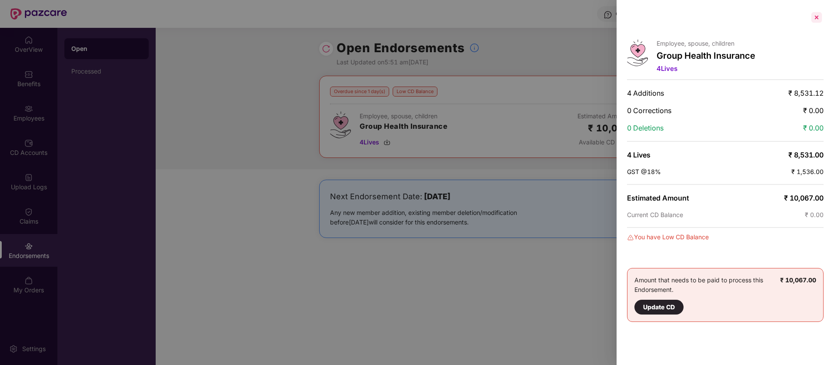
click at [816, 18] on div at bounding box center [817, 17] width 14 height 14
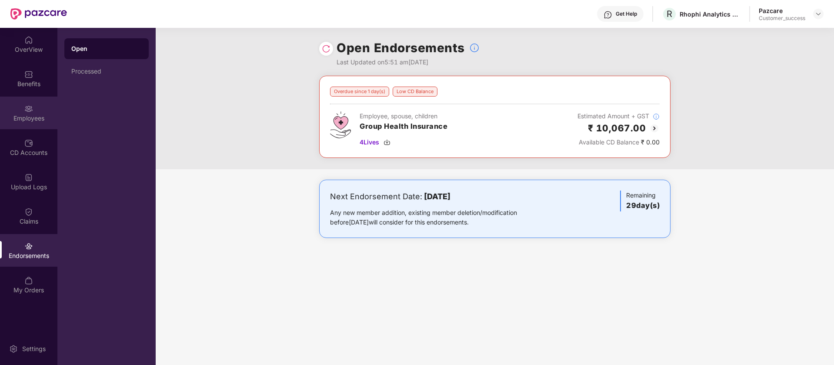
click at [14, 122] on div "Employees" at bounding box center [28, 113] width 57 height 33
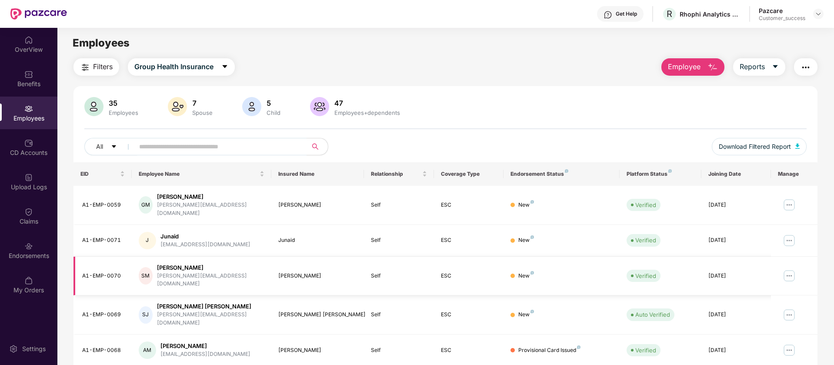
scroll to position [109, 0]
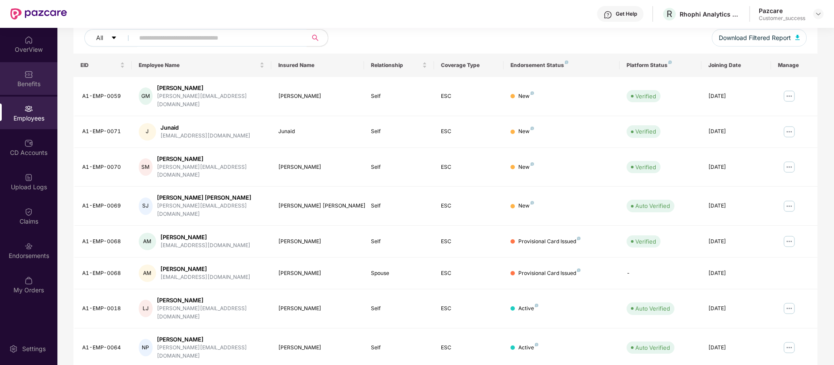
click at [40, 87] on div "Benefits" at bounding box center [28, 84] width 57 height 9
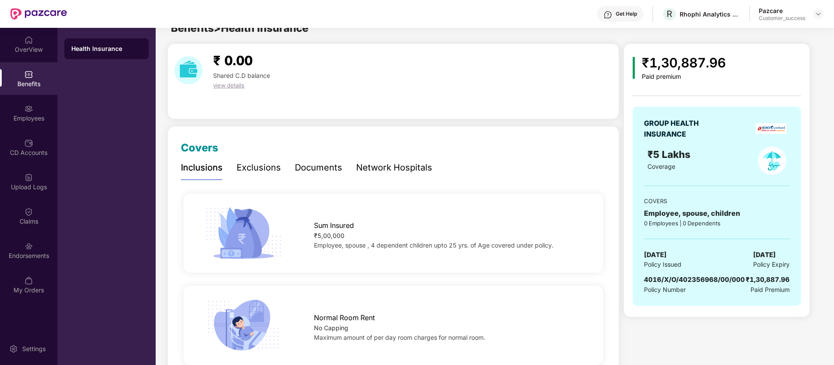
scroll to position [0, 0]
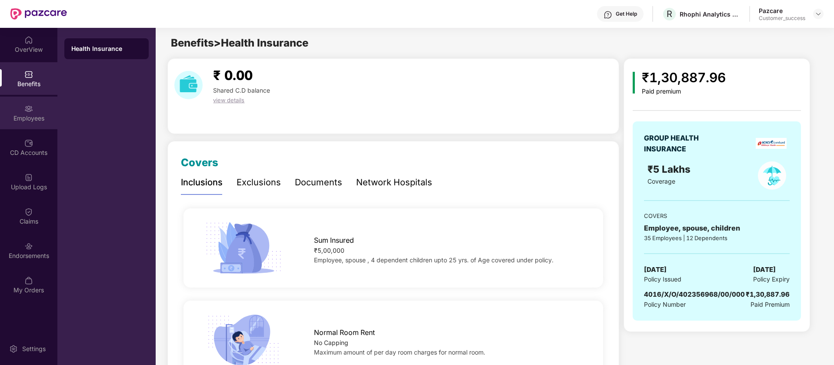
click at [32, 122] on div "Employees" at bounding box center [28, 113] width 57 height 33
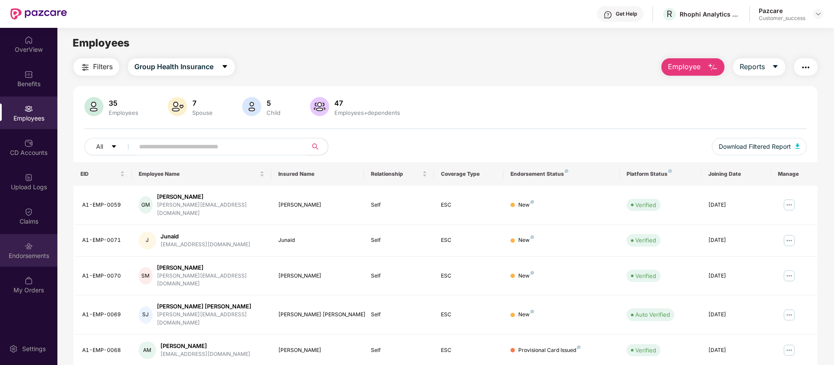
click at [32, 257] on div "Endorsements" at bounding box center [28, 255] width 57 height 9
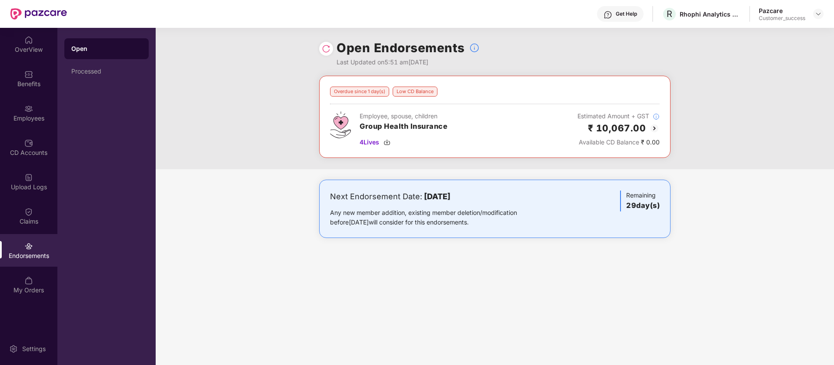
click at [654, 129] on img at bounding box center [654, 128] width 10 height 10
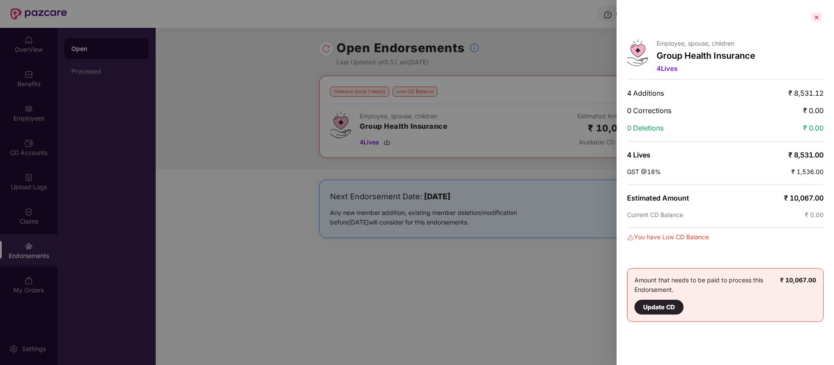
click at [819, 18] on div at bounding box center [817, 17] width 14 height 14
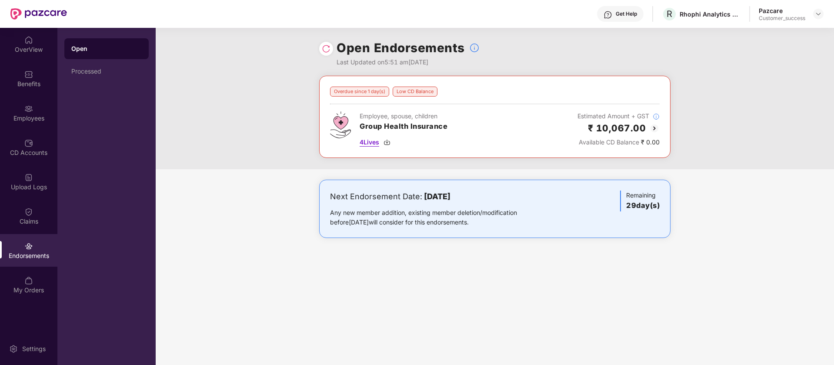
click at [390, 143] on img at bounding box center [386, 142] width 7 height 7
click at [36, 105] on div "Employees" at bounding box center [28, 113] width 57 height 33
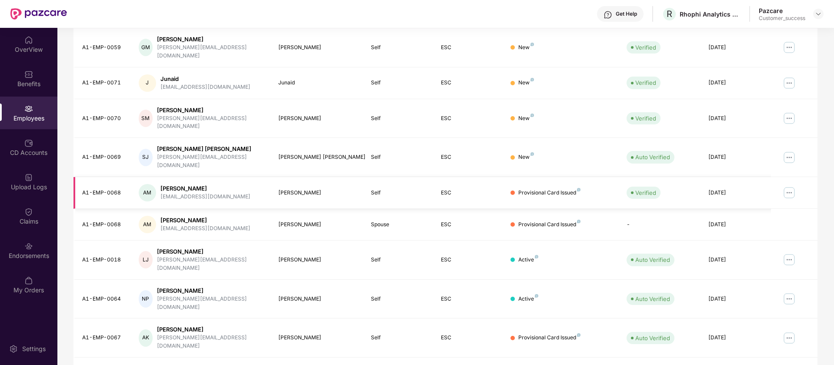
scroll to position [170, 0]
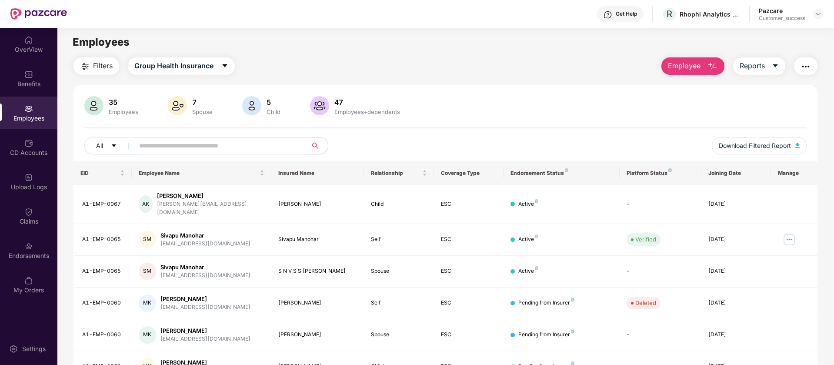
scroll to position [0, 0]
click at [759, 65] on span "Reports" at bounding box center [752, 66] width 25 height 11
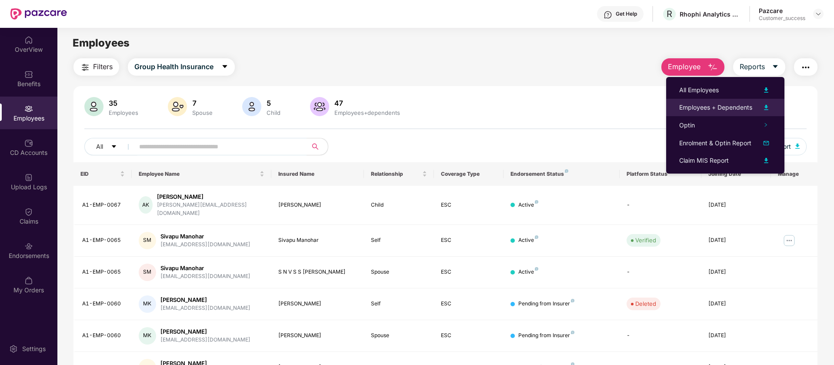
click at [767, 107] on img at bounding box center [766, 107] width 10 height 10
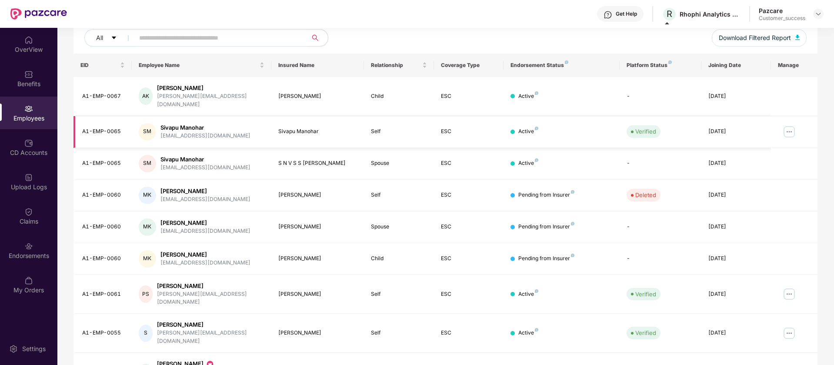
scroll to position [170, 0]
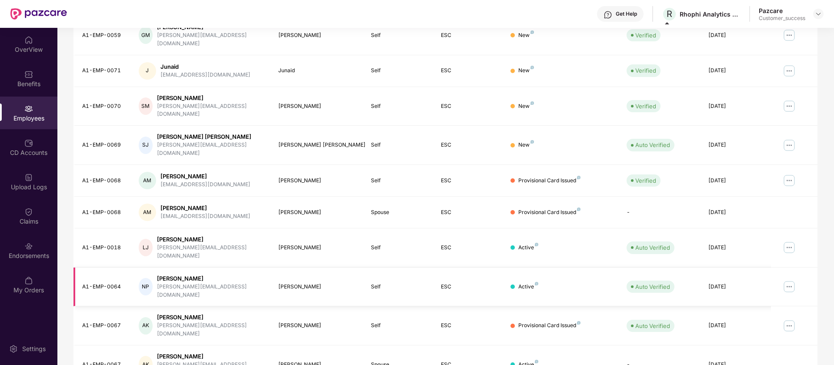
scroll to position [0, 0]
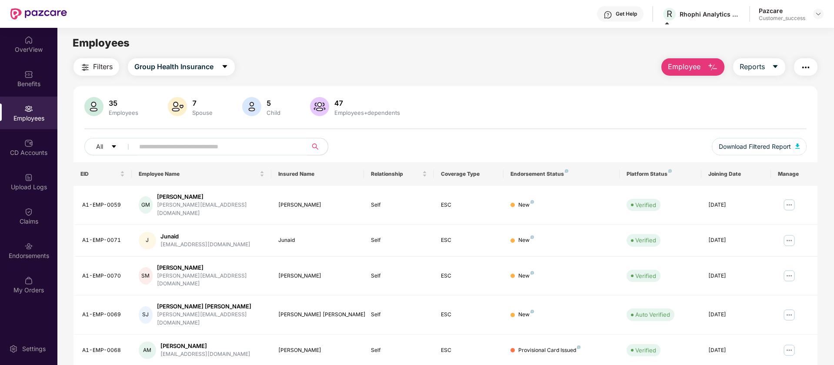
click at [273, 154] on span at bounding box center [218, 146] width 178 height 17
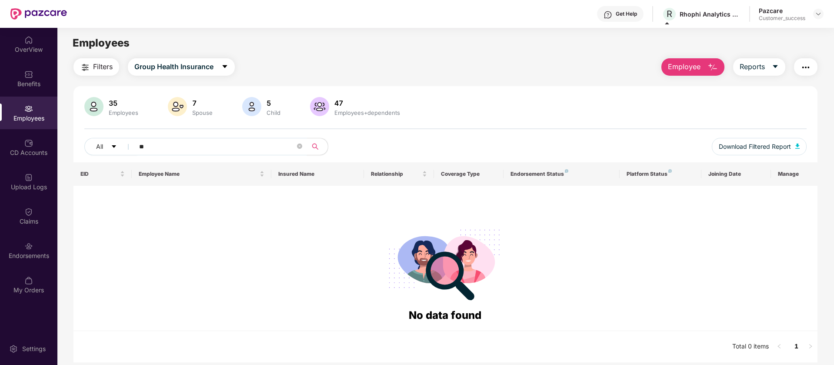
type input "*"
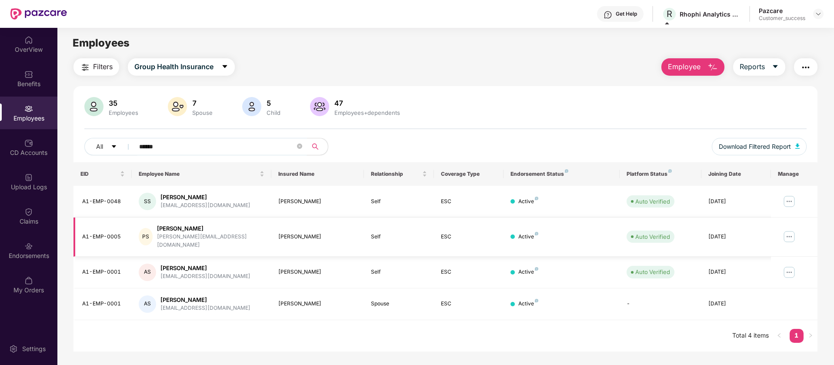
type input "******"
click at [792, 232] on img at bounding box center [789, 237] width 14 height 14
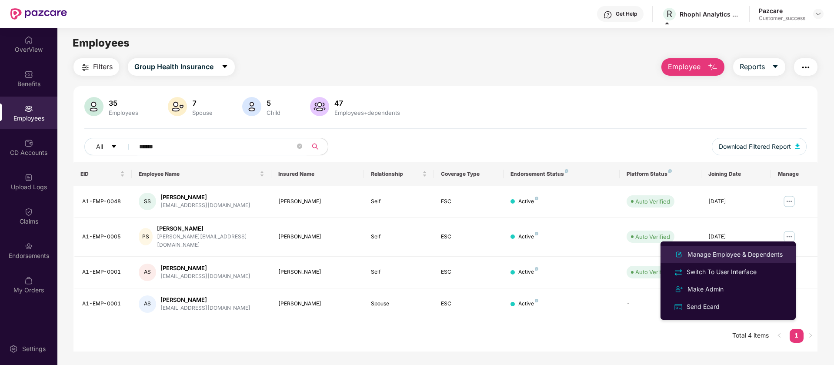
click at [749, 253] on div "Manage Employee & Dependents" at bounding box center [735, 255] width 99 height 10
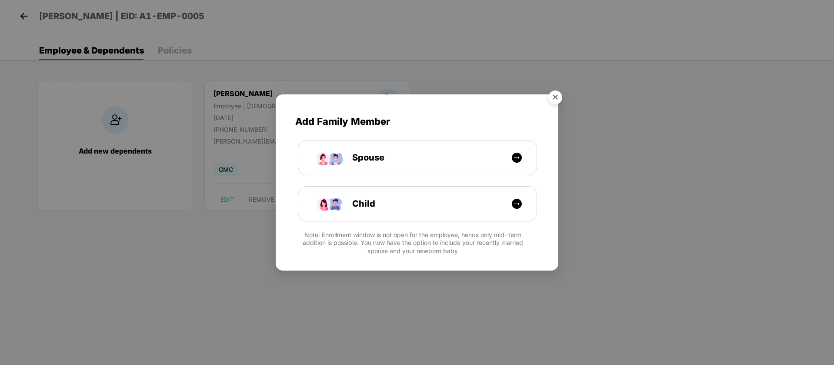
click at [553, 100] on img "Close" at bounding box center [555, 99] width 24 height 24
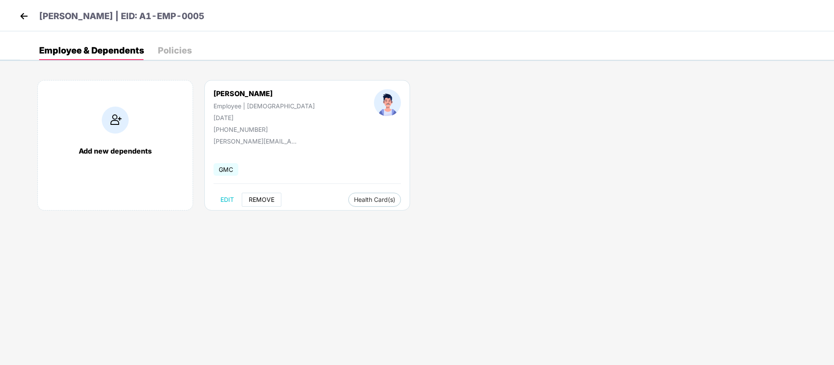
click at [263, 198] on span "REMOVE" at bounding box center [262, 199] width 26 height 7
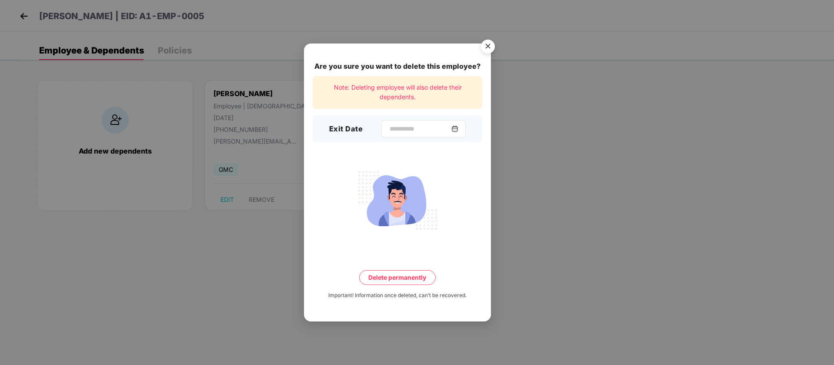
click at [457, 133] on div at bounding box center [423, 128] width 84 height 17
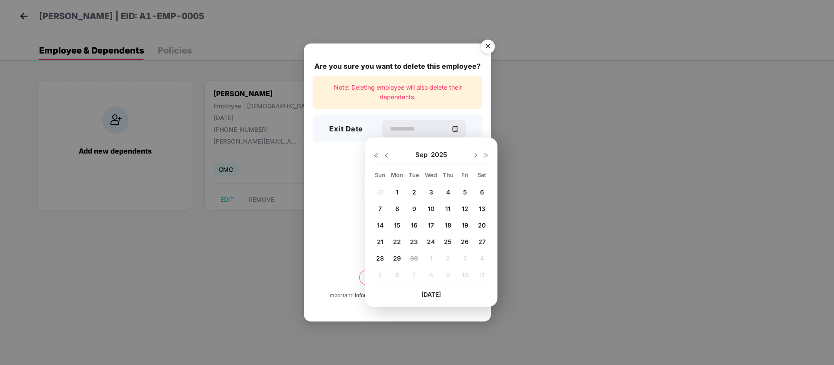
click at [464, 223] on span "19" at bounding box center [465, 224] width 7 height 7
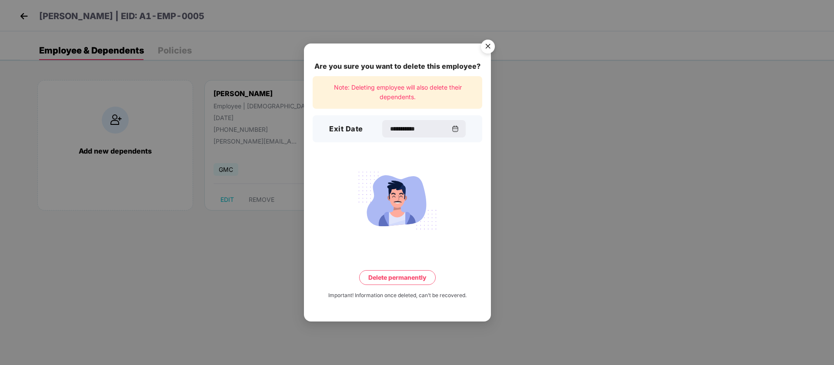
type input "**********"
click at [413, 278] on button "Delete permanently" at bounding box center [397, 277] width 77 height 15
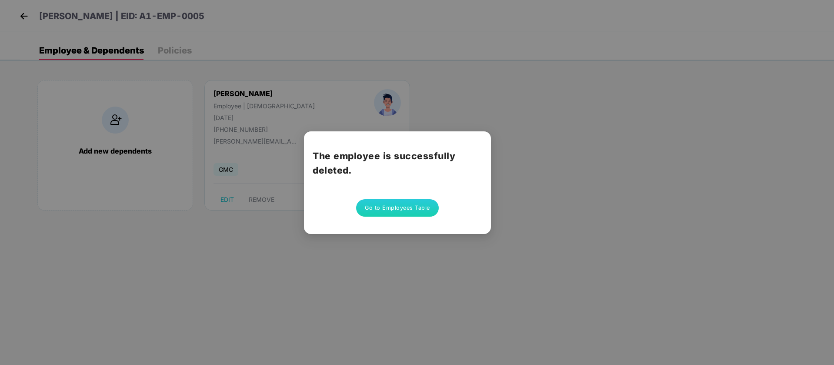
click at [414, 203] on button "Go to Employees Table" at bounding box center [397, 207] width 83 height 17
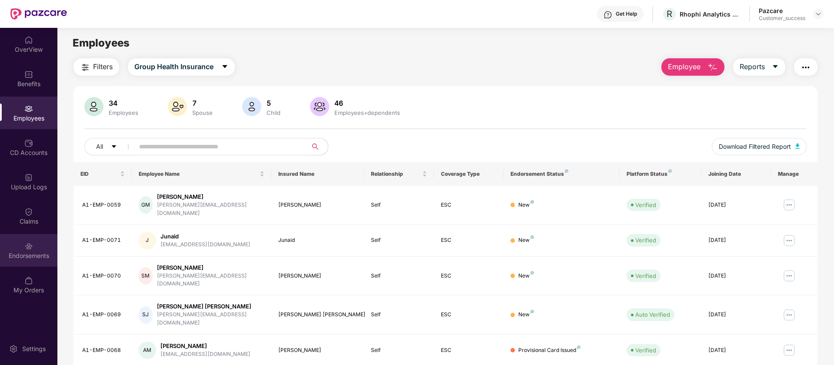
click at [40, 250] on div "Endorsements" at bounding box center [28, 250] width 57 height 33
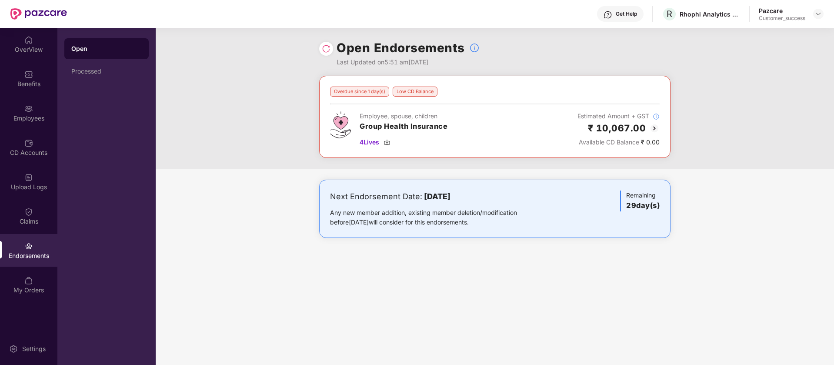
click at [331, 47] on div at bounding box center [326, 49] width 14 height 14
click at [329, 47] on img at bounding box center [326, 48] width 9 height 9
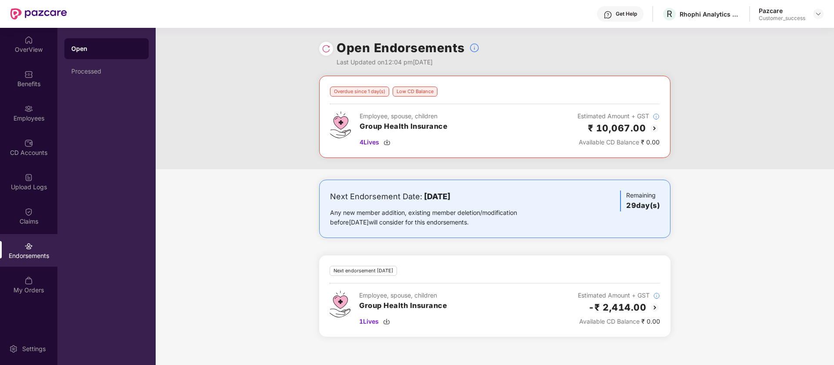
click at [657, 307] on img at bounding box center [655, 307] width 10 height 10
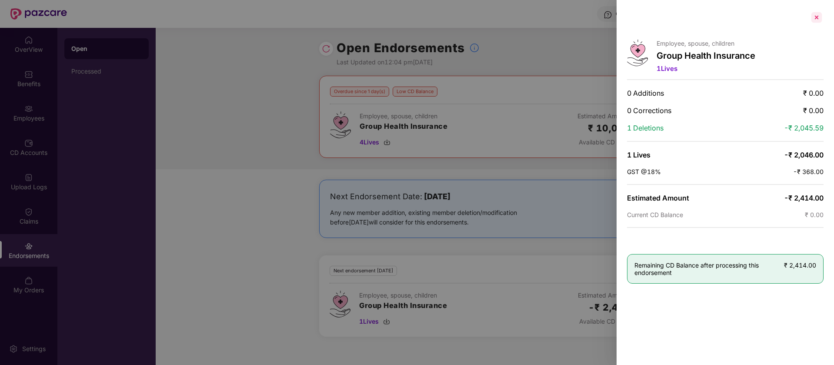
click at [813, 16] on div at bounding box center [817, 17] width 14 height 14
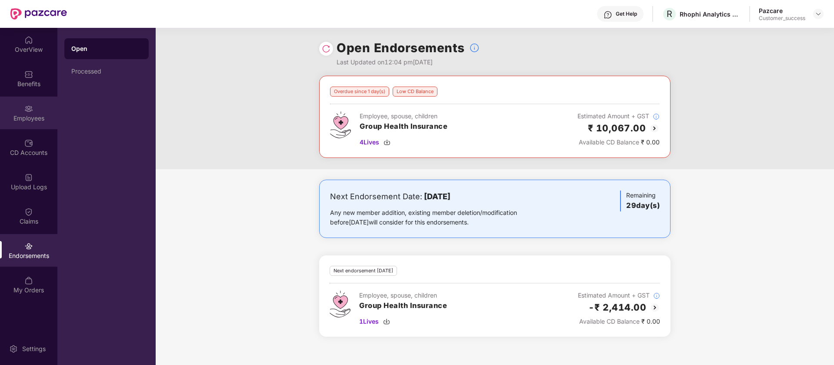
click at [39, 114] on div "Employees" at bounding box center [28, 118] width 57 height 9
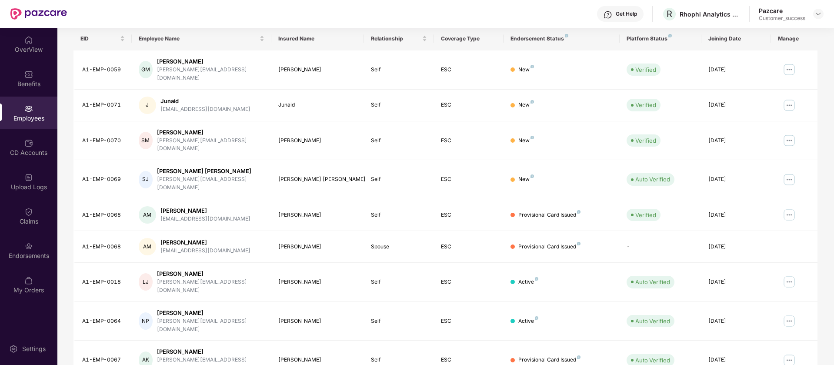
scroll to position [170, 0]
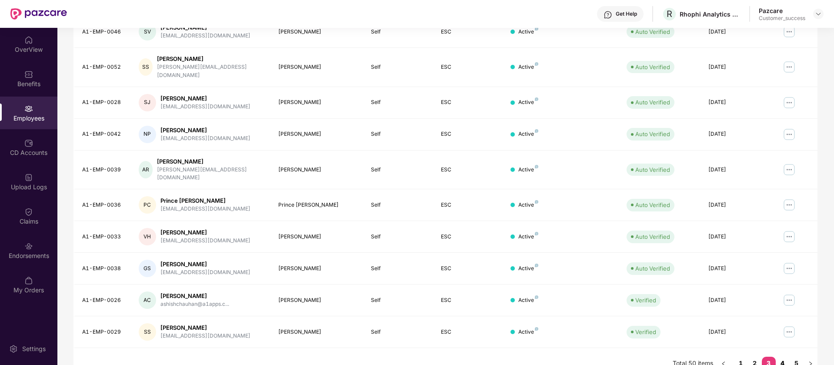
click at [780, 357] on link "4" at bounding box center [783, 363] width 14 height 13
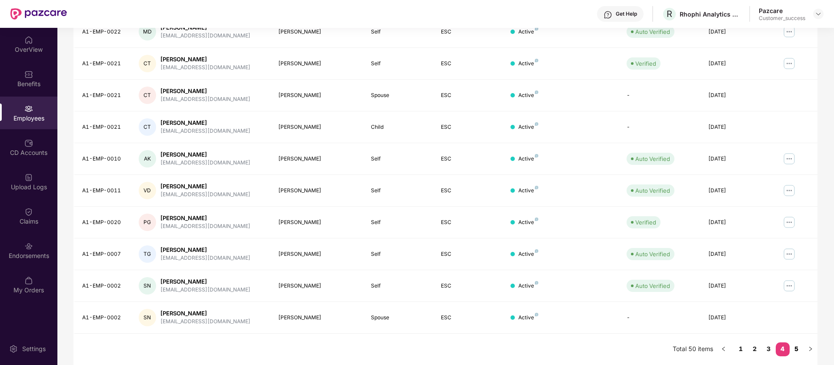
click at [795, 350] on link "5" at bounding box center [797, 348] width 14 height 13
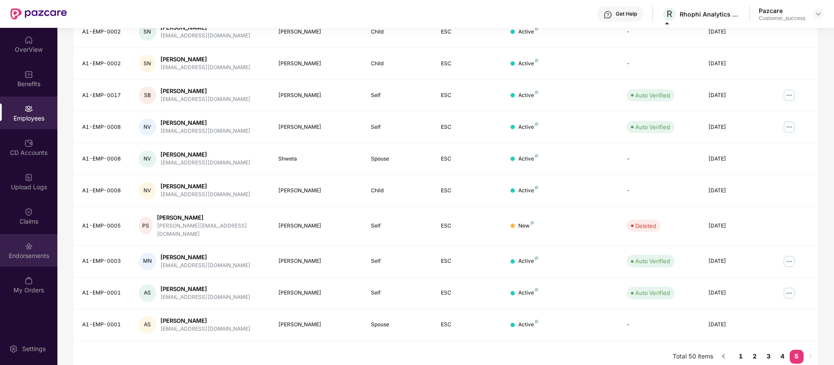
click at [32, 260] on div "Endorsements" at bounding box center [28, 250] width 57 height 33
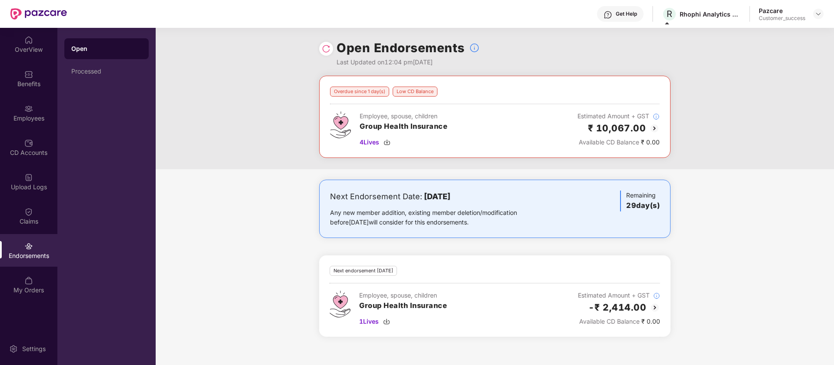
click at [323, 41] on div "Open Endorsements Last Updated on 12:04 pm, 29 Sep 2025" at bounding box center [494, 52] width 351 height 48
click at [321, 46] on div at bounding box center [326, 49] width 14 height 14
click at [330, 50] on img at bounding box center [326, 48] width 9 height 9
click at [653, 128] on img at bounding box center [654, 128] width 10 height 10
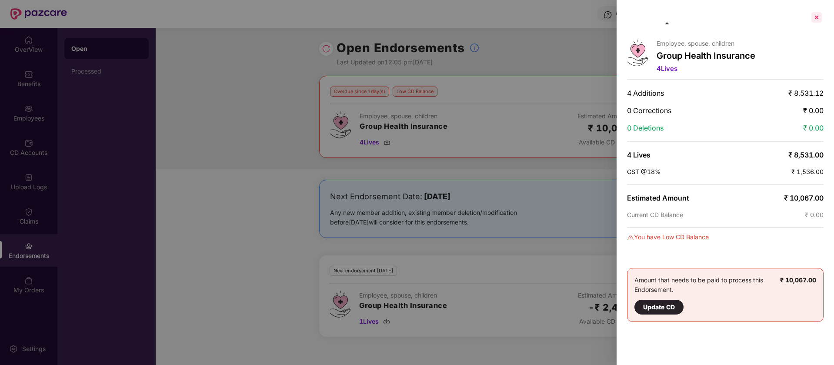
click at [817, 20] on div at bounding box center [817, 17] width 14 height 14
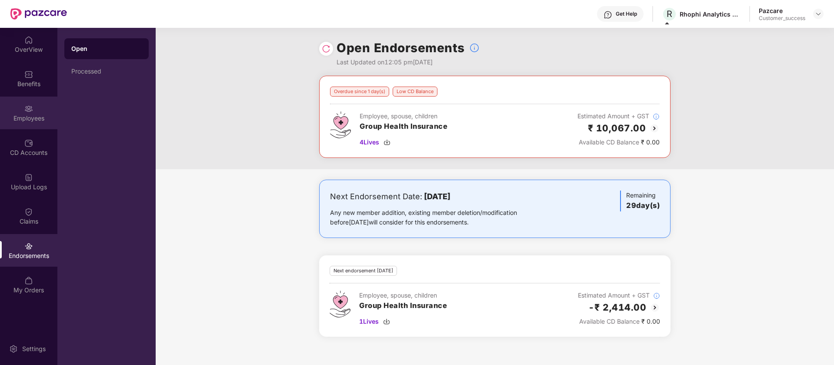
click at [33, 125] on div "Employees" at bounding box center [28, 113] width 57 height 33
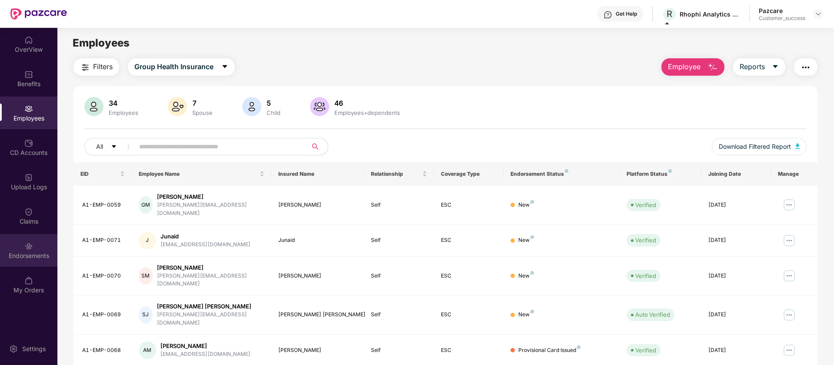
click at [37, 241] on div "Endorsements" at bounding box center [28, 250] width 57 height 33
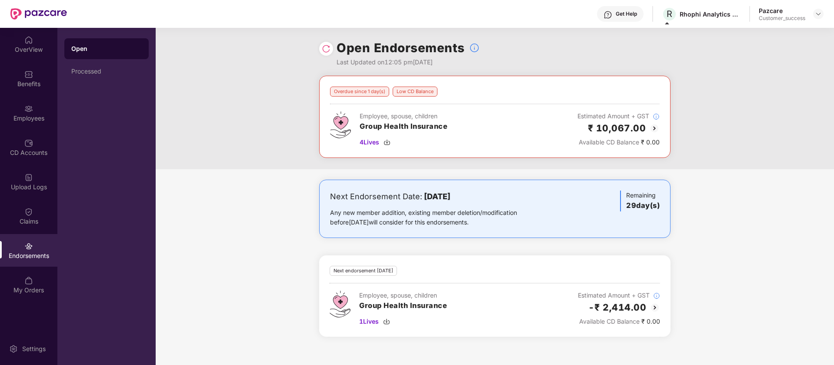
click at [330, 48] on div at bounding box center [326, 49] width 14 height 14
click at [324, 48] on img at bounding box center [326, 48] width 9 height 9
click at [21, 124] on div "Employees" at bounding box center [28, 113] width 57 height 33
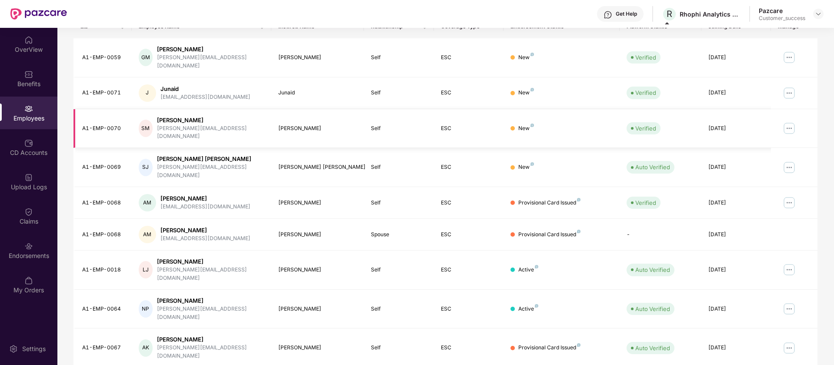
scroll to position [151, 0]
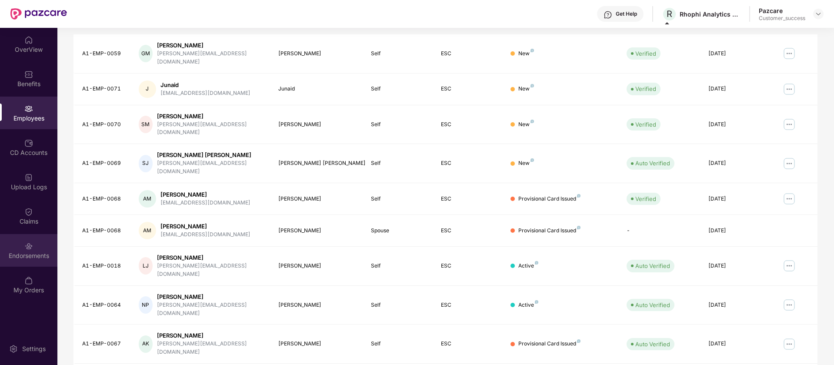
click at [26, 252] on div "Endorsements" at bounding box center [28, 255] width 57 height 9
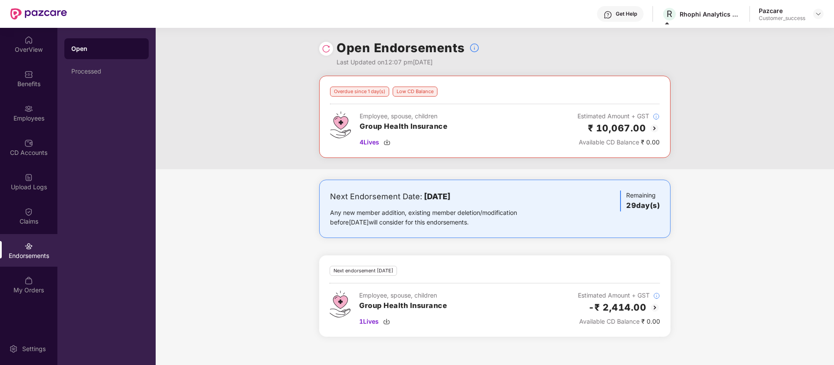
click at [653, 126] on img at bounding box center [654, 128] width 10 height 10
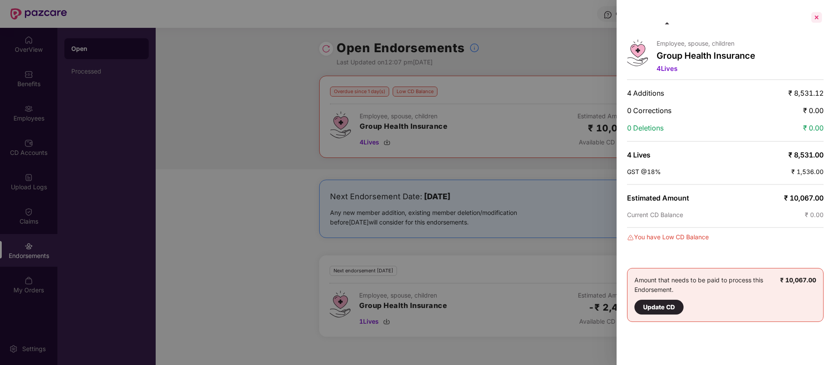
click at [816, 18] on div at bounding box center [817, 17] width 14 height 14
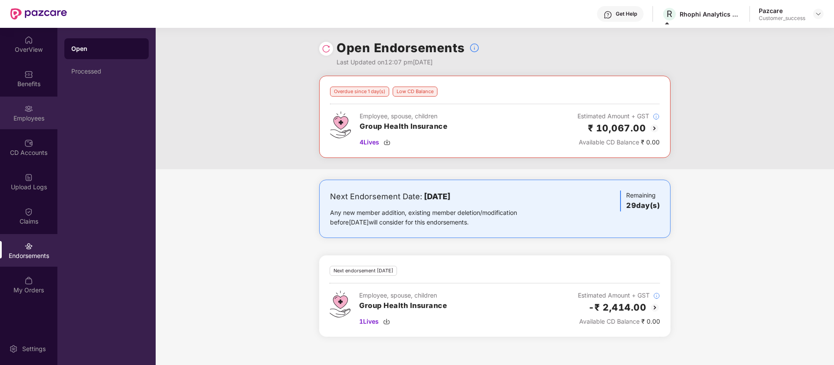
click at [30, 115] on div "Employees" at bounding box center [28, 118] width 57 height 9
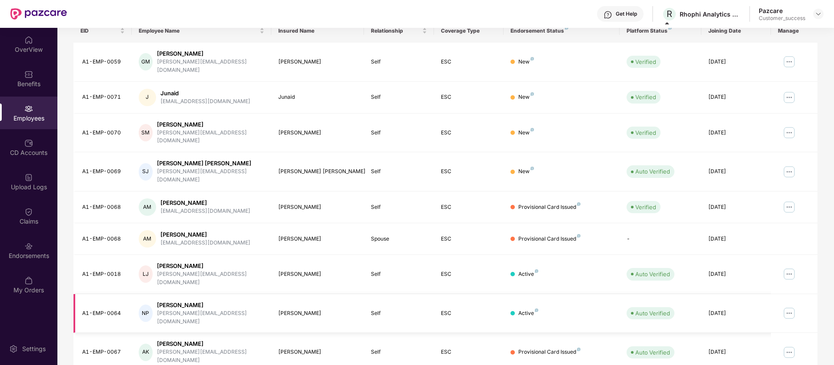
scroll to position [170, 0]
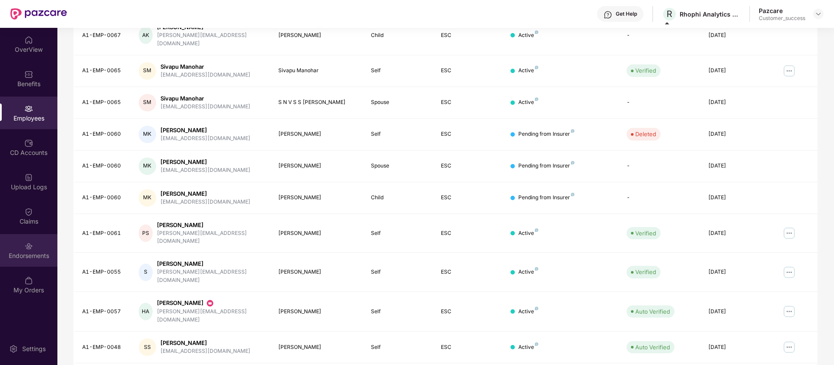
click at [34, 255] on div "Endorsements" at bounding box center [28, 255] width 57 height 9
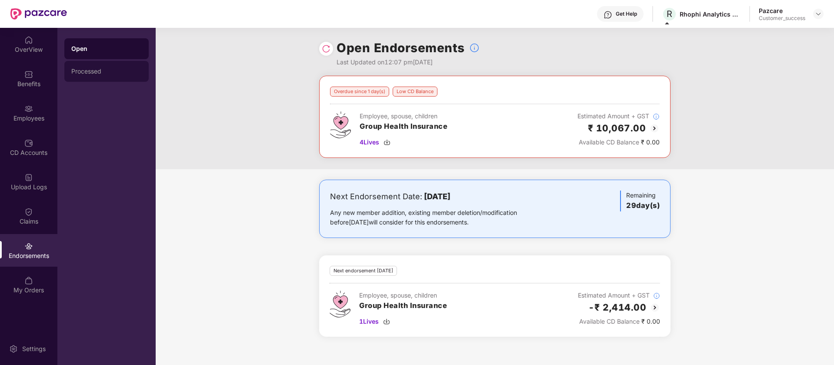
click at [128, 71] on div "Processed" at bounding box center [106, 71] width 70 height 7
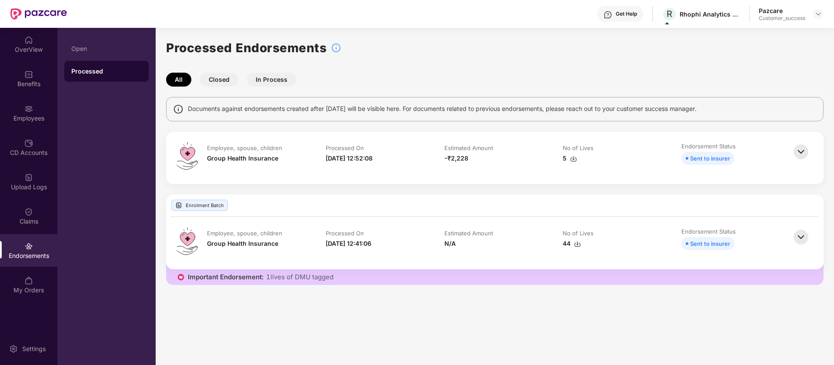
click at [801, 149] on img at bounding box center [800, 151] width 19 height 19
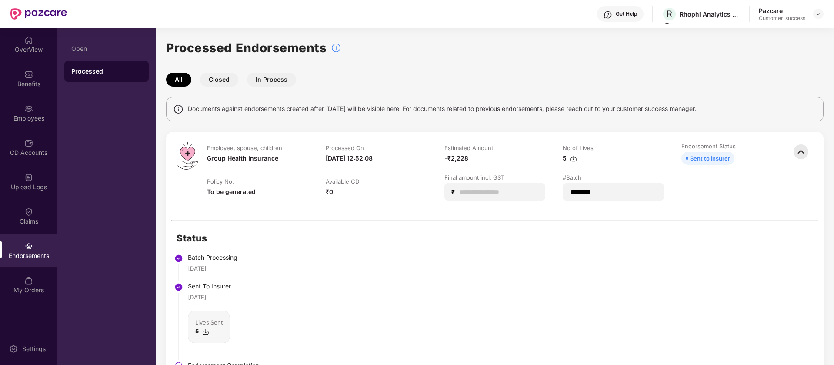
click at [801, 149] on img at bounding box center [800, 151] width 19 height 19
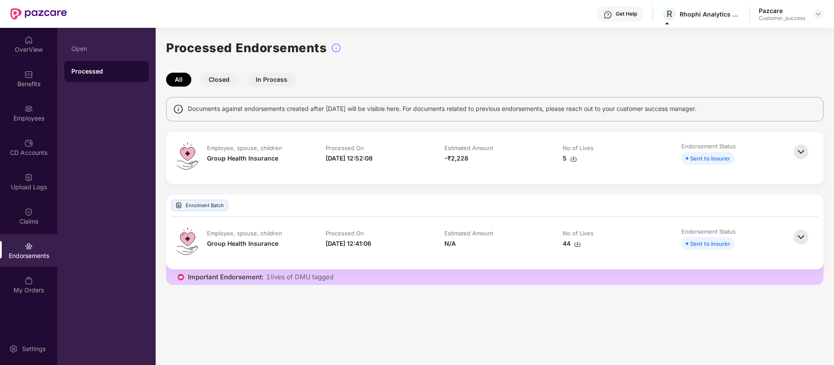
click at [801, 149] on img at bounding box center [800, 151] width 19 height 19
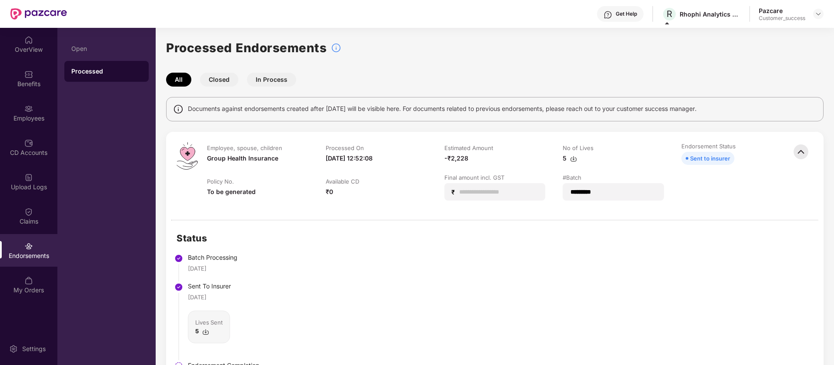
click at [801, 149] on img at bounding box center [800, 151] width 19 height 19
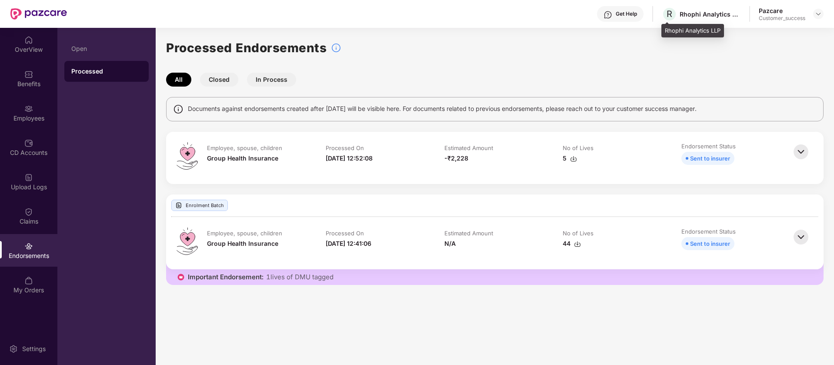
click at [689, 17] on div "Rhophi Analytics LLP" at bounding box center [710, 14] width 61 height 8
copy div "Rhophi"
click at [823, 11] on div at bounding box center [818, 14] width 10 height 10
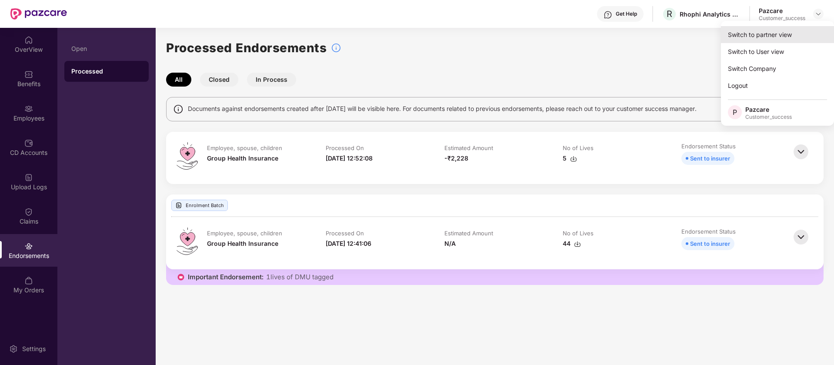
click at [773, 39] on div "Switch to partner view" at bounding box center [777, 34] width 113 height 17
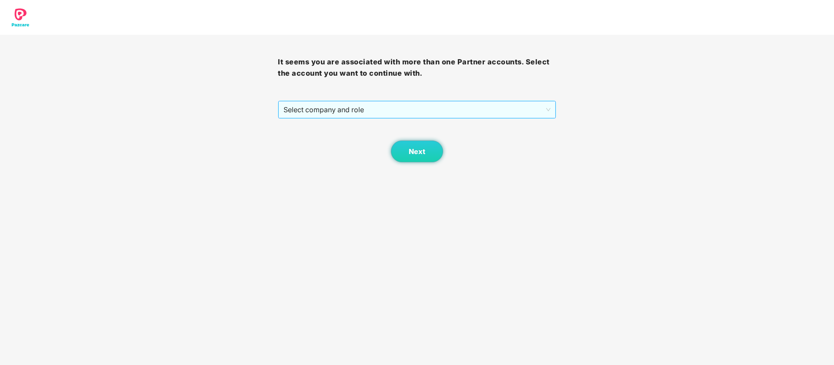
click at [413, 108] on span "Select company and role" at bounding box center [416, 109] width 267 height 17
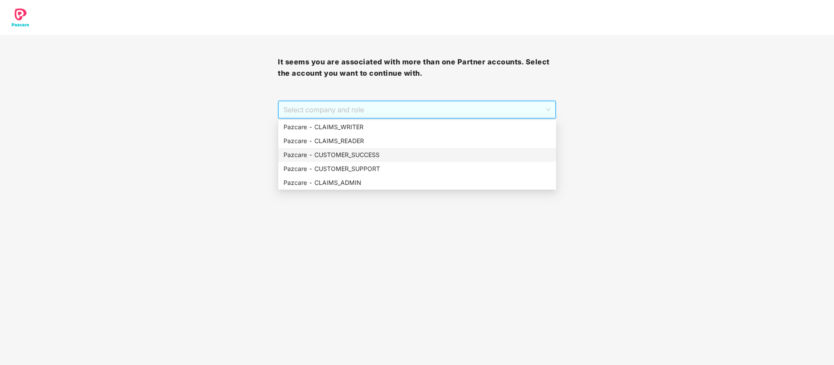
click at [369, 155] on div "Pazcare - CUSTOMER_SUCCESS" at bounding box center [416, 155] width 267 height 10
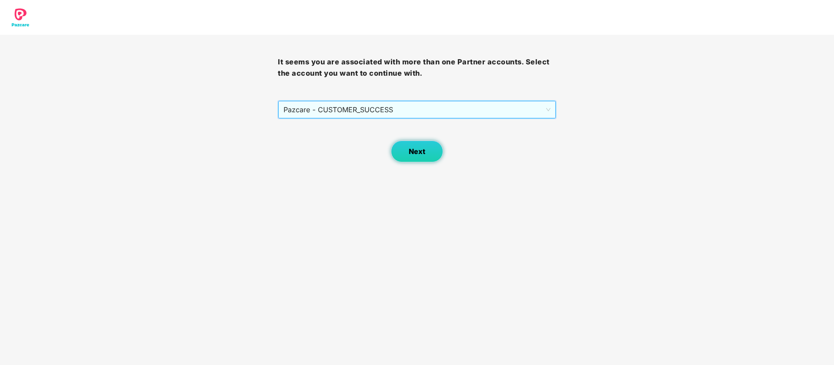
click at [405, 149] on button "Next" at bounding box center [417, 151] width 52 height 22
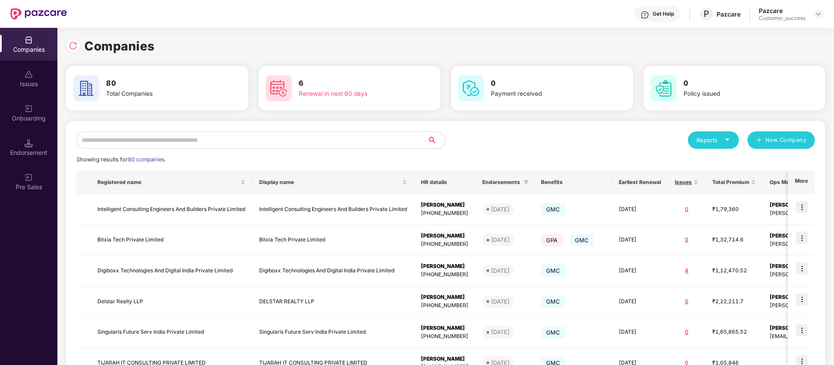
click at [165, 135] on input "text" at bounding box center [252, 139] width 351 height 17
paste input "******"
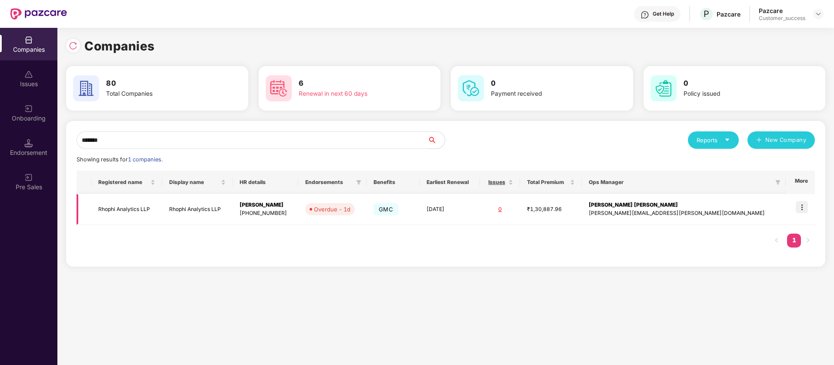
type input "******"
click at [233, 219] on td "Rhophi Analytics LLP" at bounding box center [197, 209] width 70 height 31
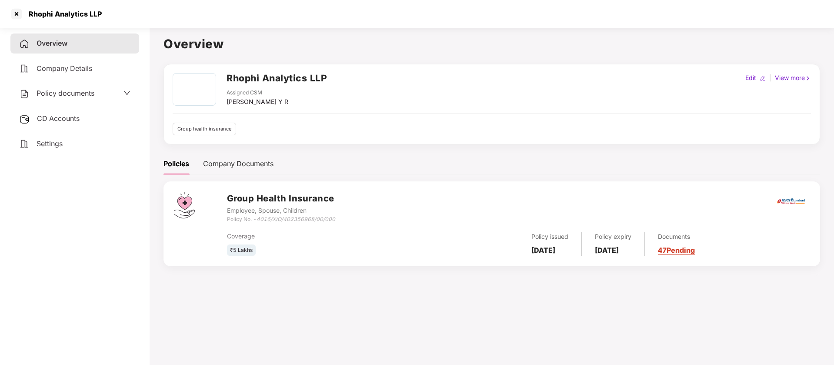
click at [79, 89] on span "Policy documents" at bounding box center [66, 93] width 58 height 9
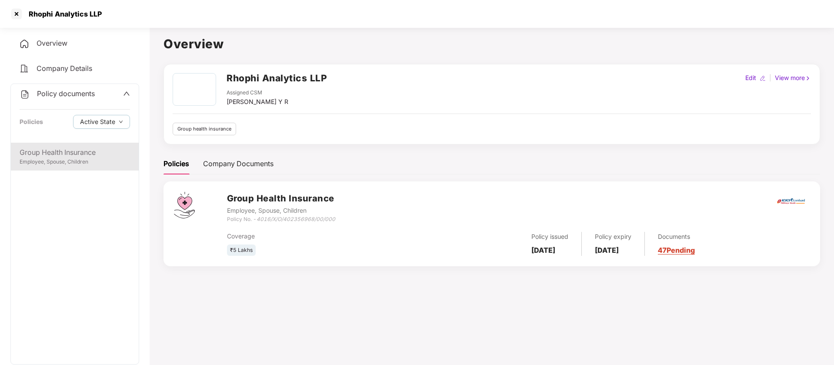
click at [16, 149] on div "Group Health Insurance Employee, Spouse, Children" at bounding box center [75, 157] width 128 height 28
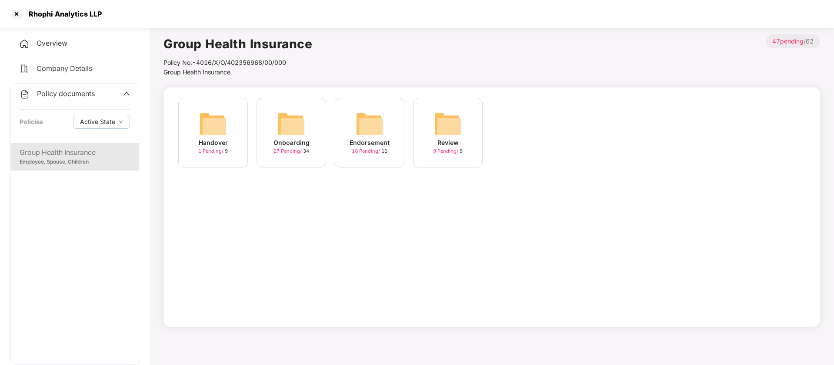
click at [298, 123] on img at bounding box center [291, 124] width 28 height 28
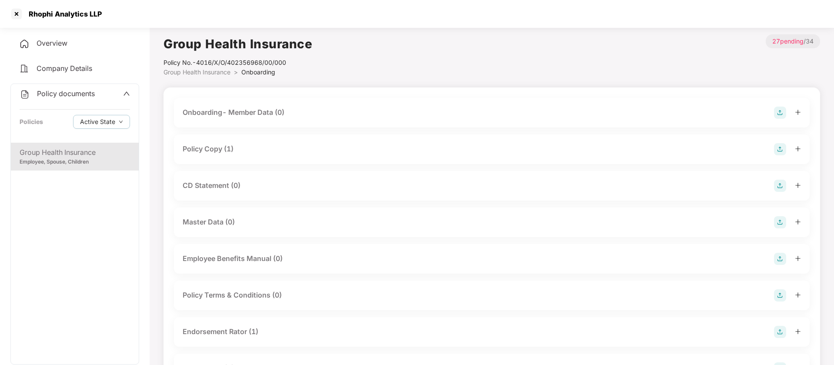
click at [224, 71] on span "Group Health Insurance" at bounding box center [196, 71] width 67 height 7
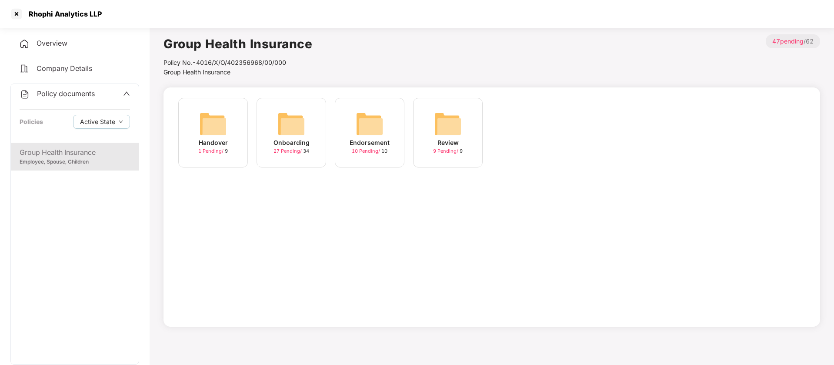
click at [361, 123] on img at bounding box center [370, 124] width 28 height 28
click at [367, 122] on img at bounding box center [370, 124] width 28 height 28
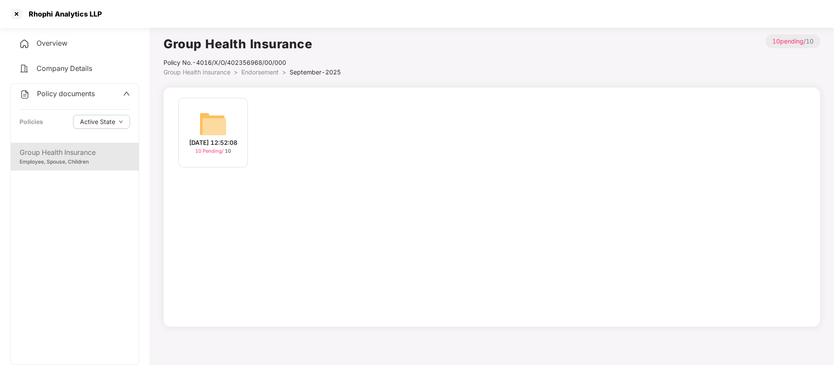
click at [208, 115] on img at bounding box center [213, 124] width 28 height 28
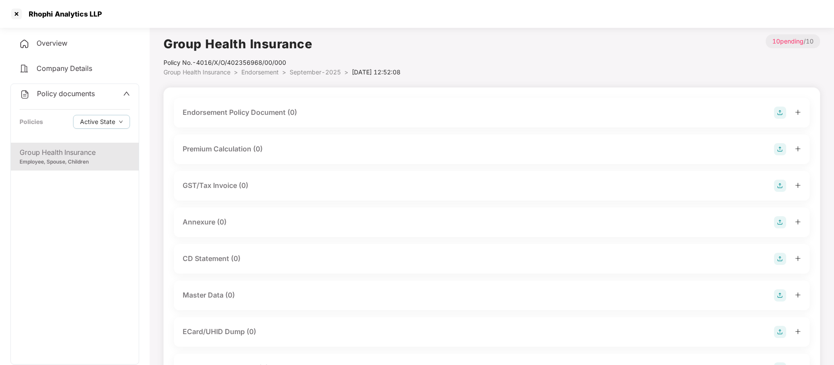
click at [36, 11] on div "Rhophi Analytics LLP" at bounding box center [62, 14] width 78 height 9
click at [36, 10] on div "Rhophi Analytics LLP" at bounding box center [62, 14] width 78 height 9
click at [41, 16] on div "Rhophi Analytics LLP" at bounding box center [62, 14] width 78 height 9
copy div "Rhophi"
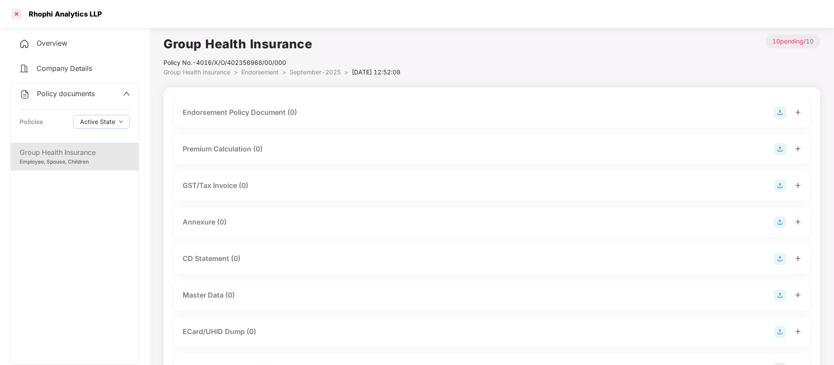
click at [18, 17] on div at bounding box center [17, 14] width 14 height 14
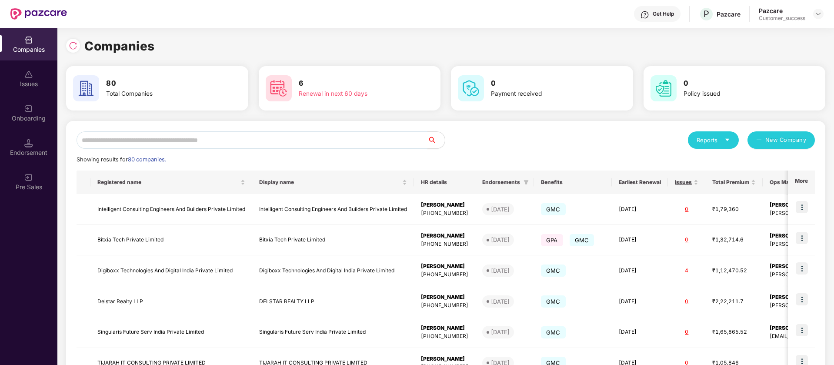
click at [178, 143] on input "text" at bounding box center [252, 139] width 351 height 17
paste input "******"
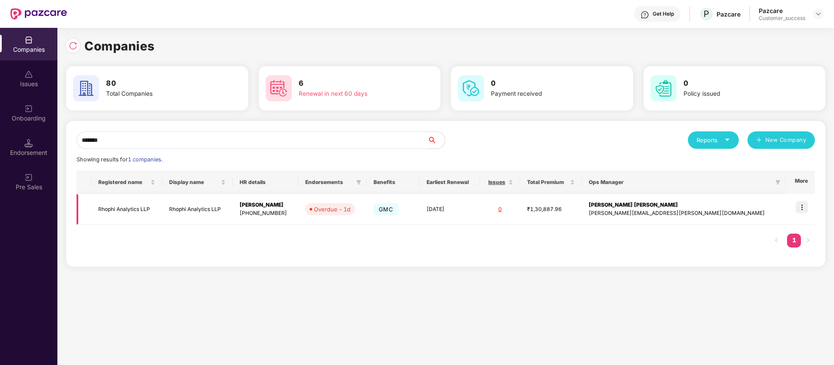
type input "******"
click at [805, 207] on img at bounding box center [802, 207] width 12 height 12
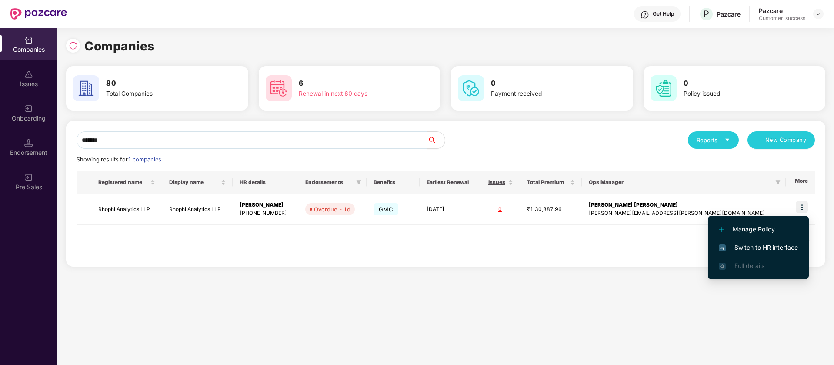
click at [774, 248] on span "Switch to HR interface" at bounding box center [758, 248] width 79 height 10
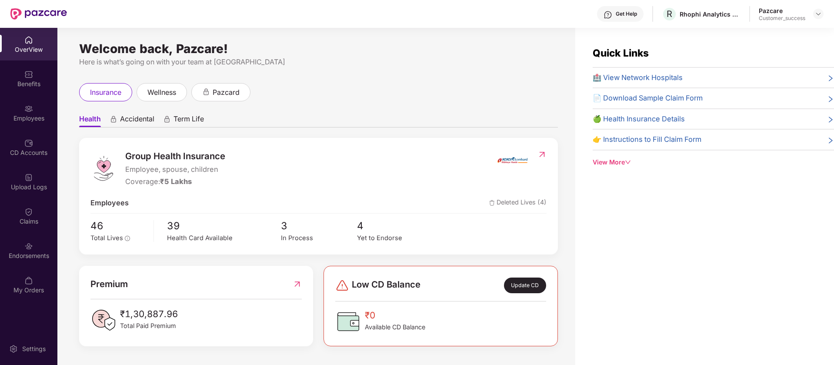
click at [27, 183] on div "Upload Logs" at bounding box center [28, 187] width 57 height 9
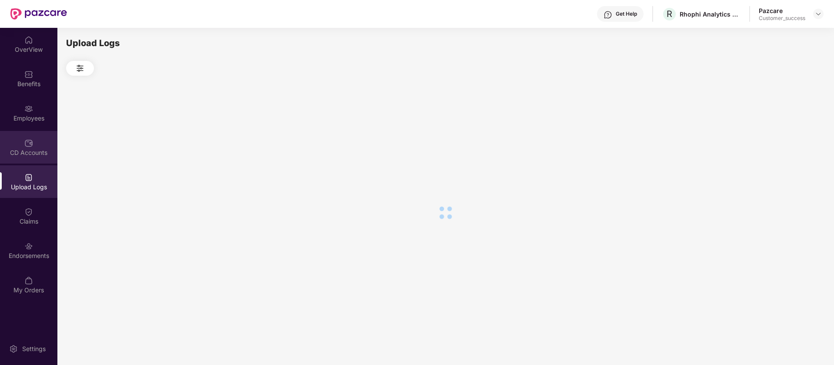
click at [29, 148] on div "CD Accounts" at bounding box center [28, 152] width 57 height 9
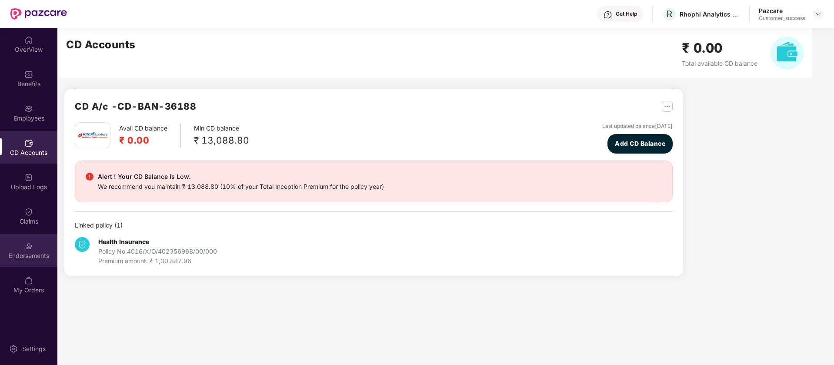
click at [29, 255] on div "Endorsements" at bounding box center [28, 255] width 57 height 9
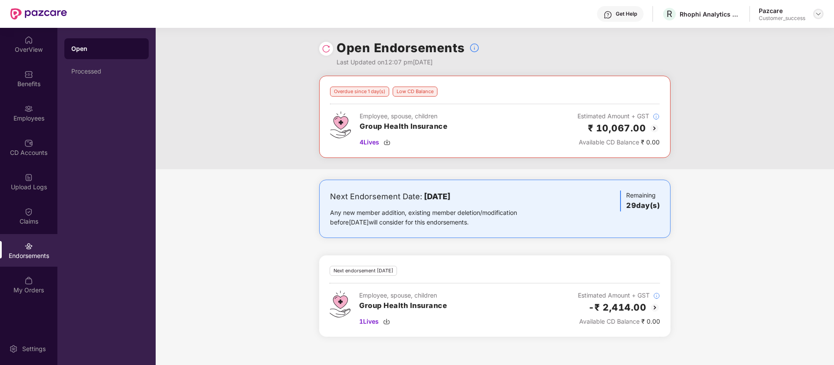
click at [818, 14] on img at bounding box center [818, 13] width 7 height 7
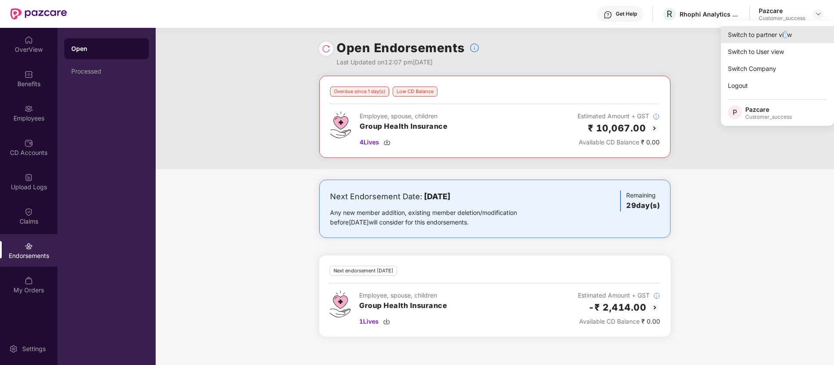
click at [783, 37] on div "Switch to partner view" at bounding box center [777, 34] width 113 height 17
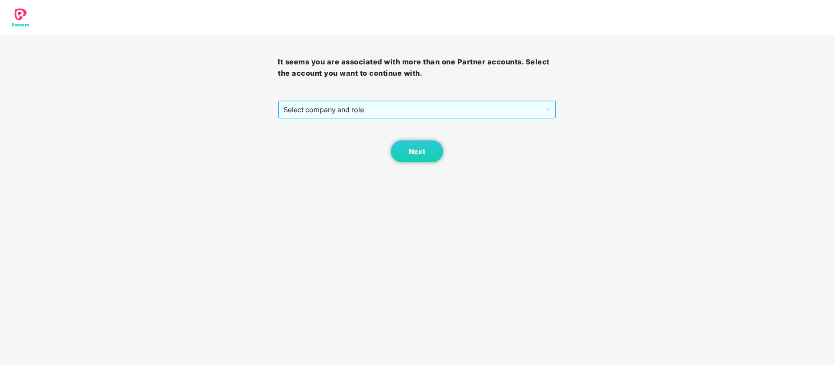
click at [463, 106] on span "Select company and role" at bounding box center [416, 109] width 267 height 17
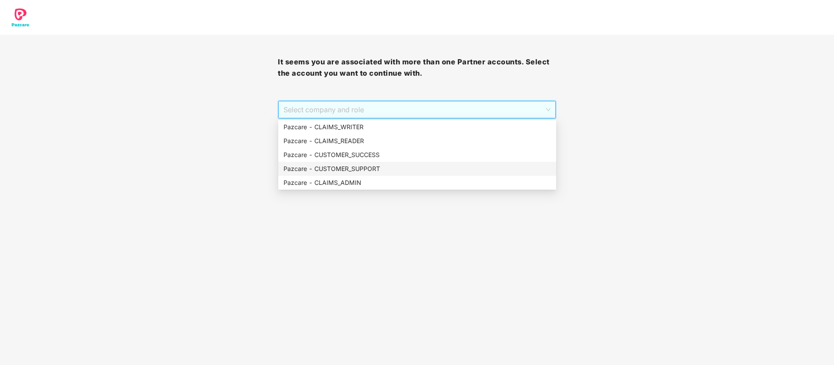
click at [387, 163] on div "Pazcare - CUSTOMER_SUPPORT" at bounding box center [417, 169] width 278 height 14
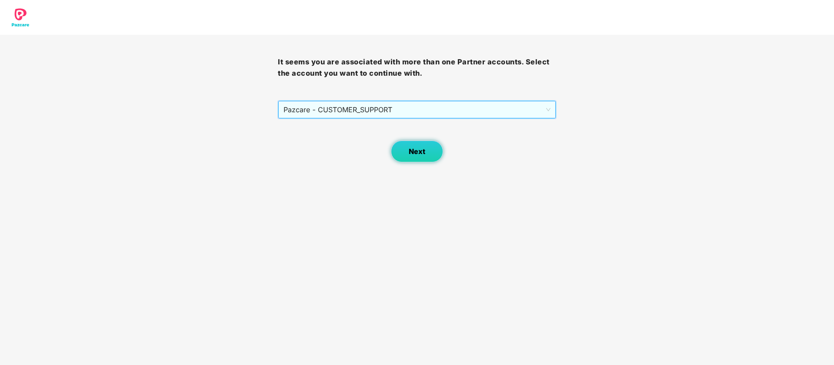
click at [417, 161] on button "Next" at bounding box center [417, 151] width 52 height 22
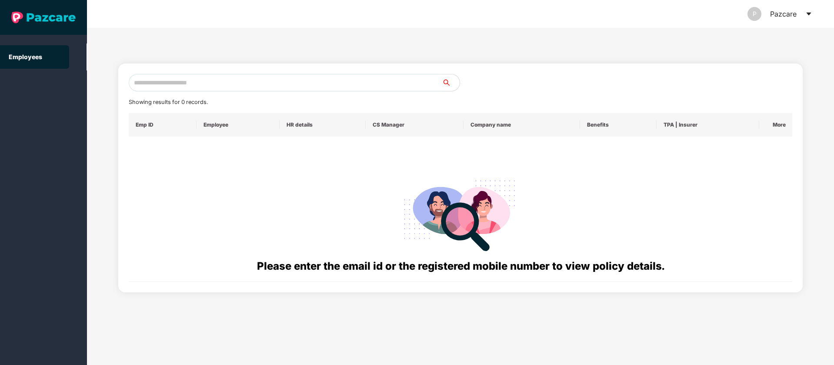
click at [263, 80] on input "text" at bounding box center [285, 82] width 313 height 17
paste input "**********"
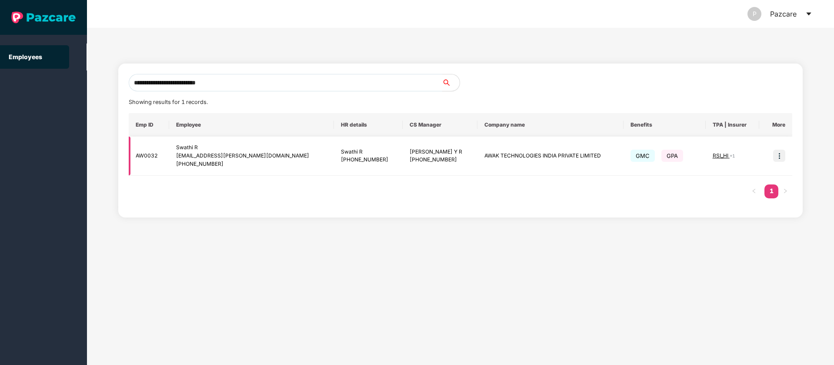
type input "**********"
click at [783, 162] on td at bounding box center [775, 156] width 33 height 39
click at [779, 156] on img at bounding box center [779, 156] width 12 height 12
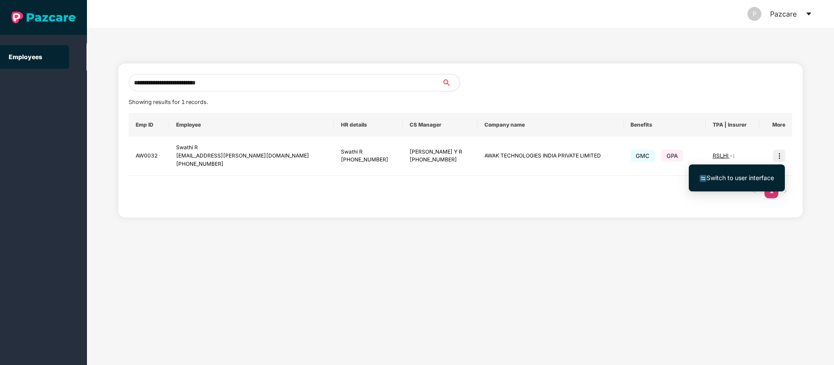
click at [744, 173] on span "Switch to user interface" at bounding box center [737, 178] width 74 height 10
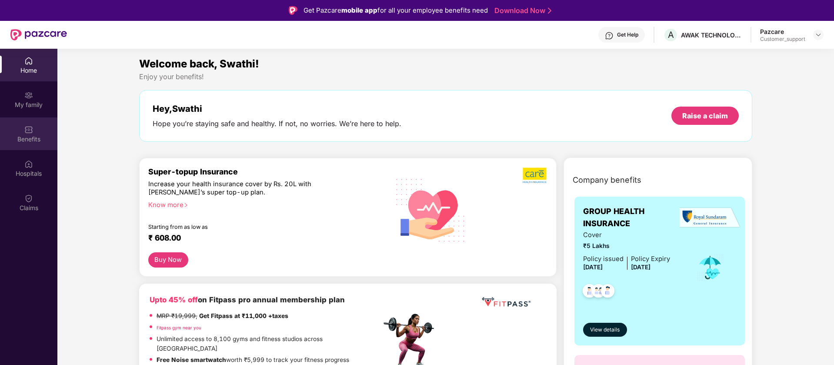
click at [27, 129] on img at bounding box center [28, 129] width 9 height 9
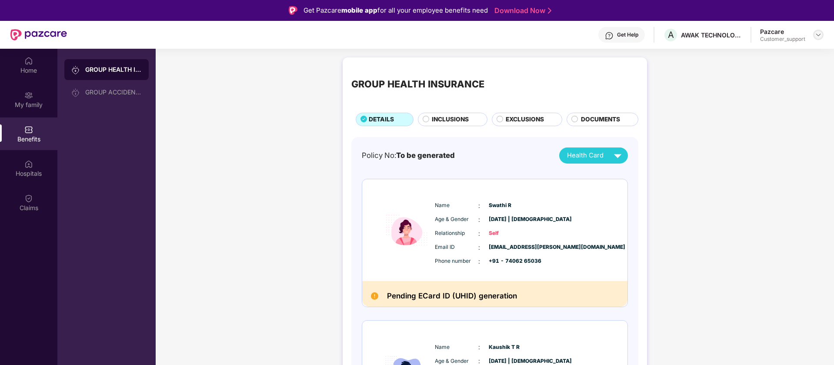
click at [821, 32] on img at bounding box center [818, 34] width 7 height 7
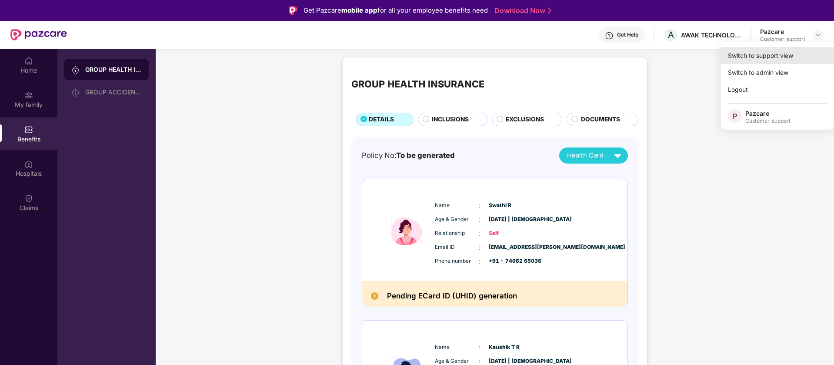
click at [783, 58] on div "Switch to support view" at bounding box center [777, 55] width 113 height 17
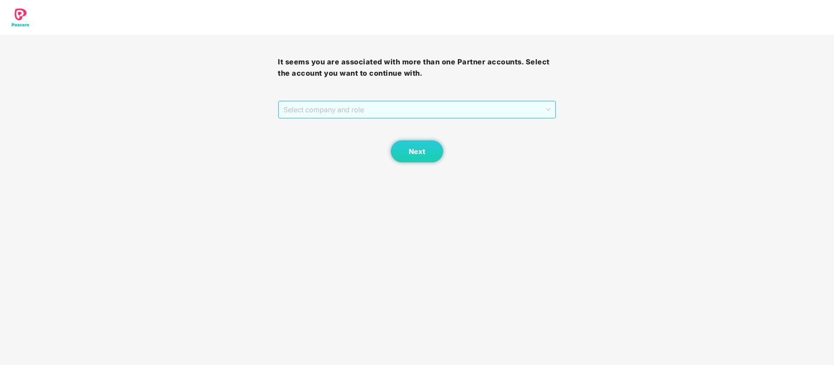
click at [508, 112] on span "Select company and role" at bounding box center [416, 109] width 267 height 17
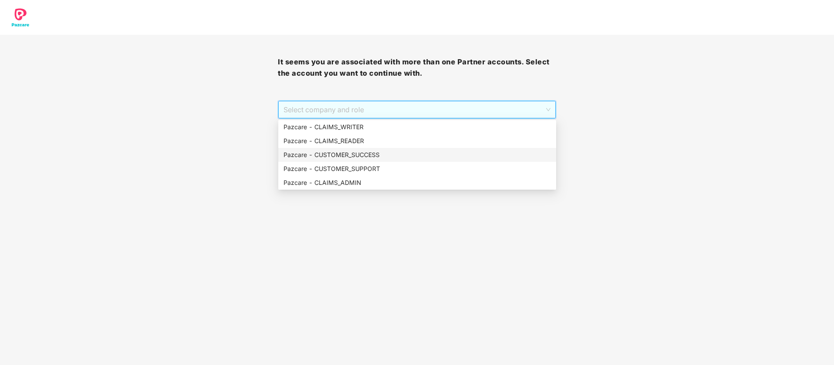
click at [401, 155] on div "Pazcare - CUSTOMER_SUCCESS" at bounding box center [416, 155] width 267 height 10
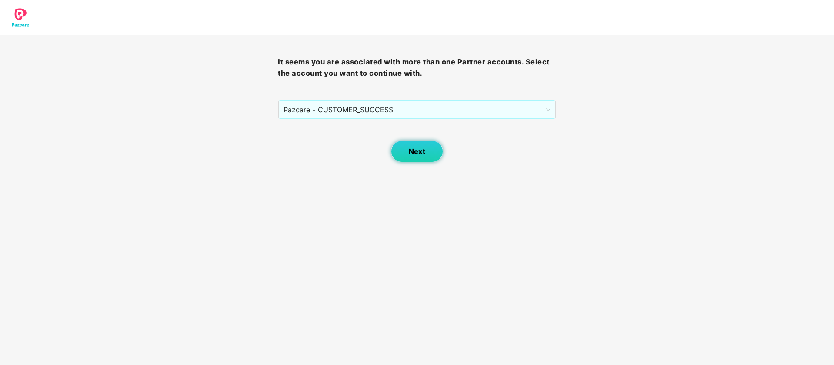
click at [392, 154] on button "Next" at bounding box center [417, 151] width 52 height 22
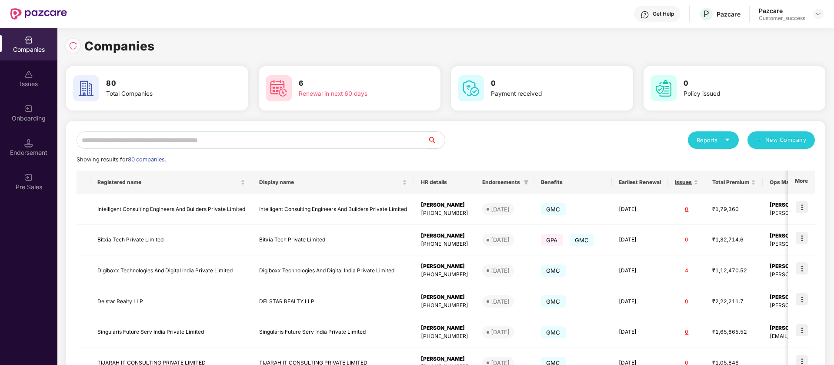
click at [222, 138] on input "text" at bounding box center [252, 139] width 351 height 17
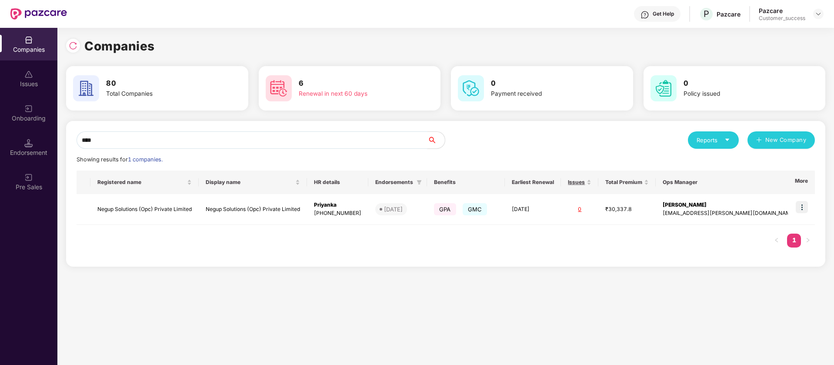
type input "*****"
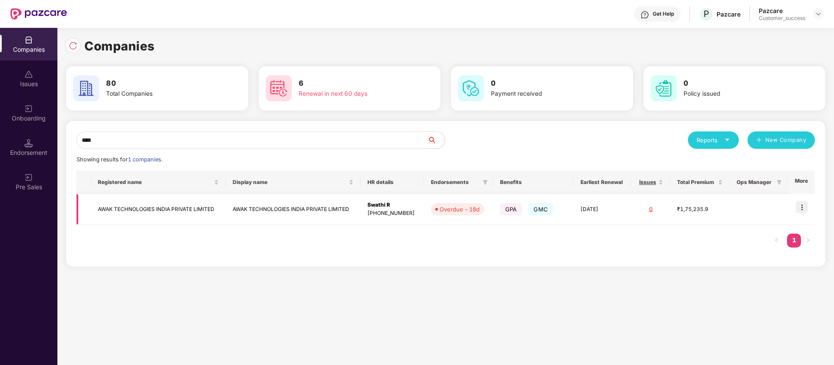
type input "****"
click at [802, 208] on img at bounding box center [802, 207] width 12 height 12
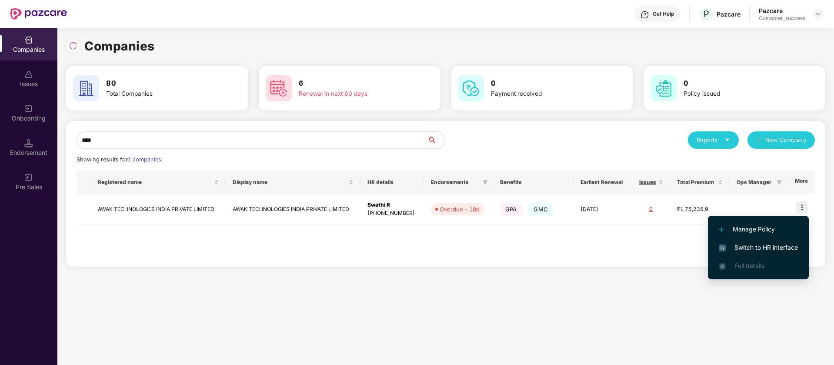
click at [724, 248] on img at bounding box center [722, 247] width 7 height 7
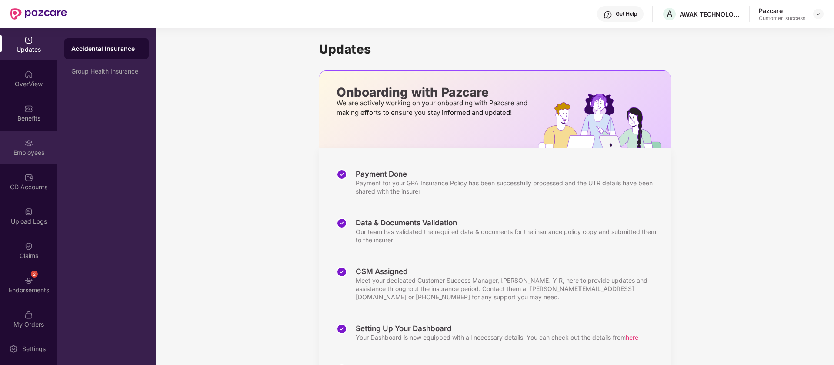
click at [28, 143] on img at bounding box center [28, 143] width 9 height 9
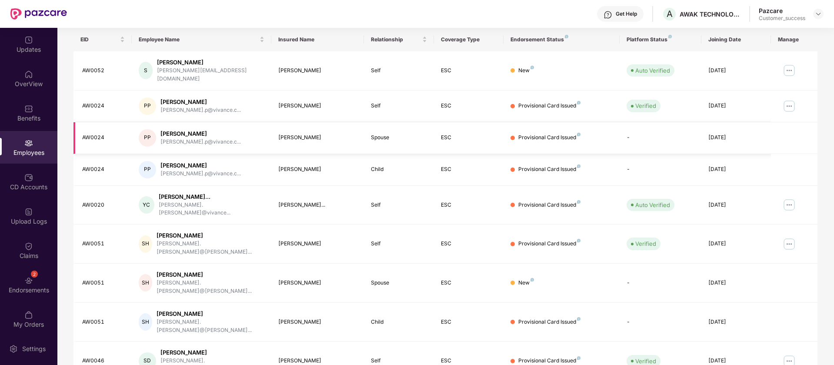
scroll to position [170, 0]
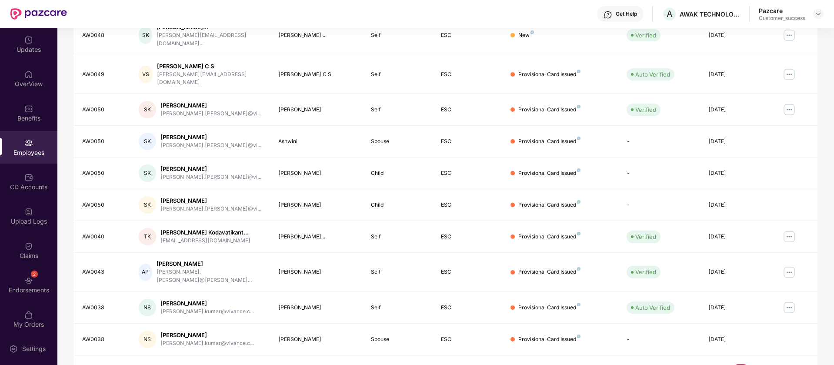
click at [758, 364] on link "3" at bounding box center [755, 370] width 14 height 13
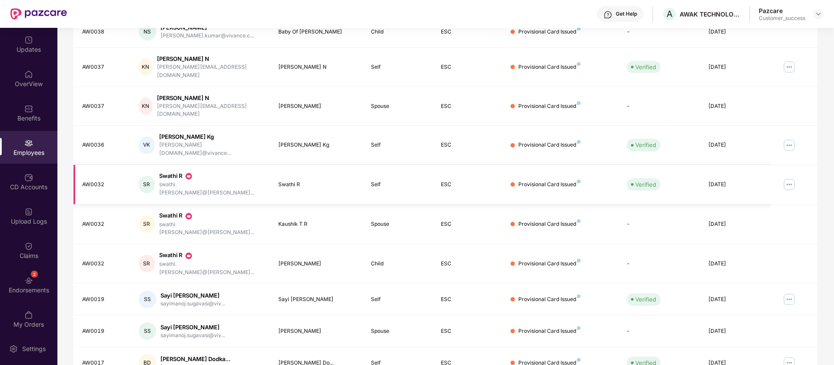
click at [791, 177] on img at bounding box center [789, 184] width 14 height 14
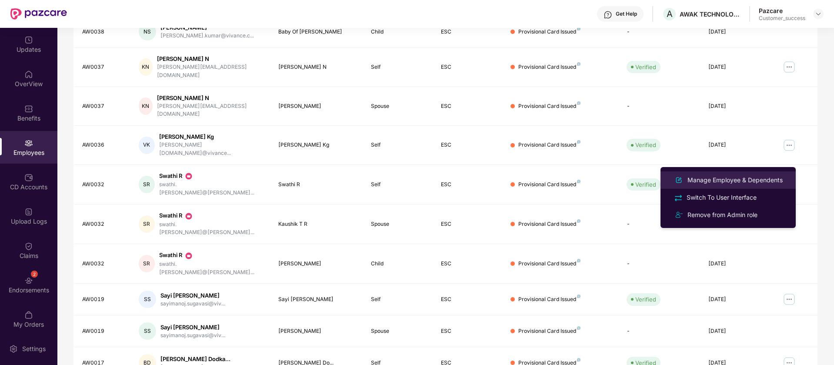
click at [772, 180] on div "Manage Employee & Dependents" at bounding box center [735, 180] width 99 height 10
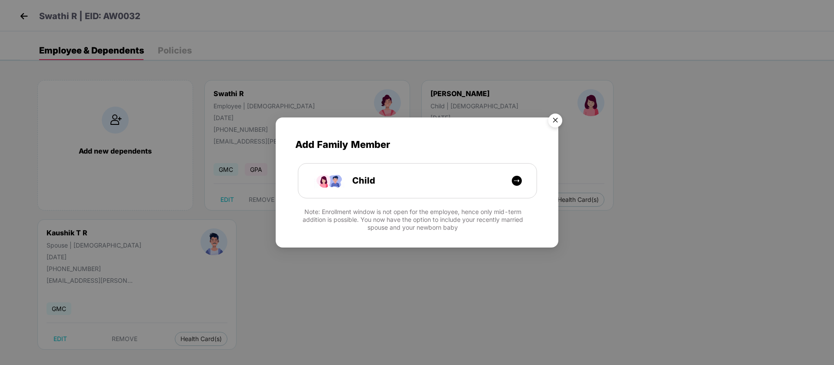
click at [557, 123] on img "Close" at bounding box center [555, 122] width 24 height 24
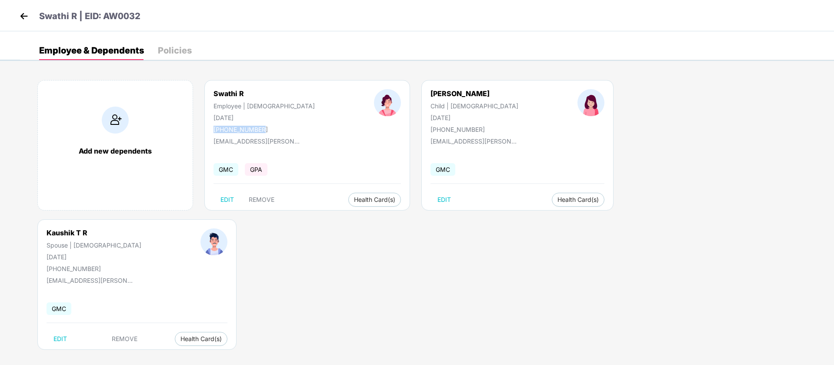
drag, startPoint x: 264, startPoint y: 127, endPoint x: 211, endPoint y: 126, distance: 52.6
click at [211, 126] on div "Swathi R Employee | Female 25 Aug 1993 +917406265036" at bounding box center [264, 111] width 160 height 44
copy div "+917406265036"
click at [19, 20] on img at bounding box center [23, 16] width 13 height 13
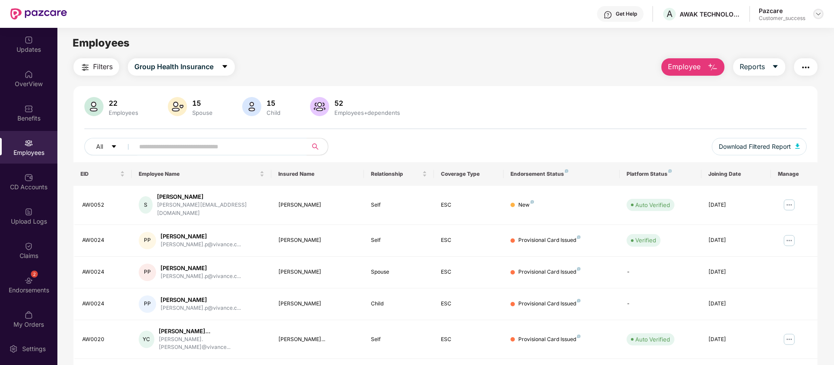
click at [818, 10] on img at bounding box center [818, 13] width 7 height 7
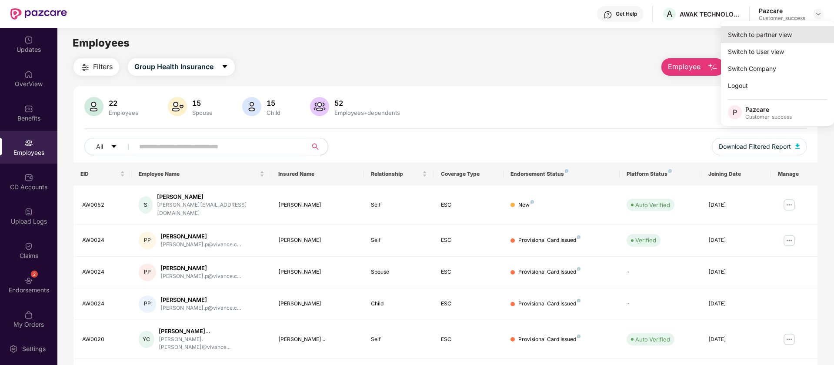
click at [786, 39] on div "Switch to partner view" at bounding box center [777, 34] width 113 height 17
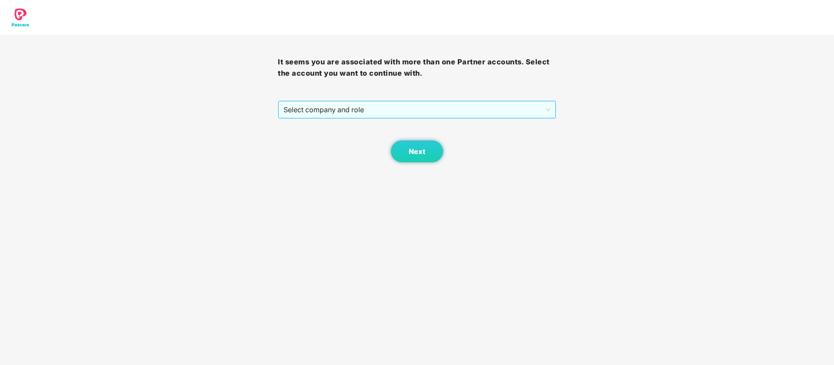
click at [398, 107] on span "Select company and role" at bounding box center [416, 109] width 267 height 17
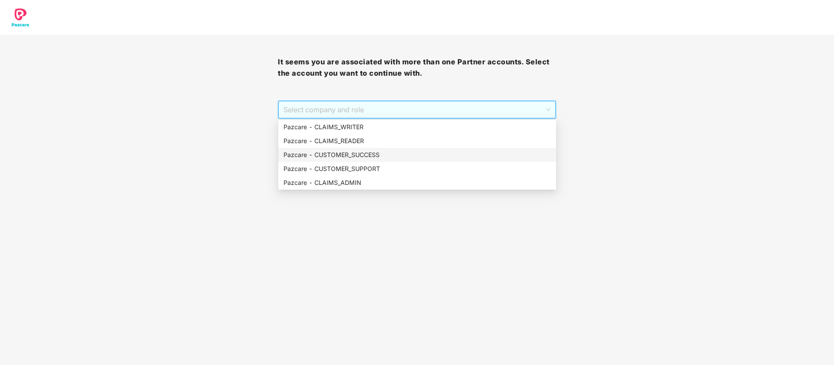
click at [384, 155] on div "Pazcare - CUSTOMER_SUCCESS" at bounding box center [416, 155] width 267 height 10
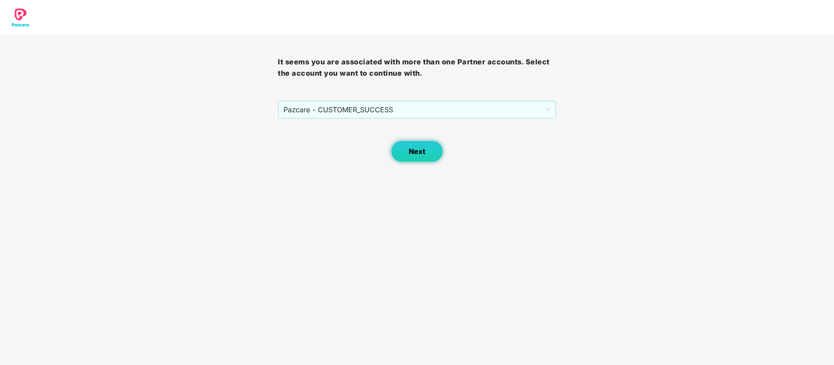
click at [406, 159] on button "Next" at bounding box center [417, 151] width 52 height 22
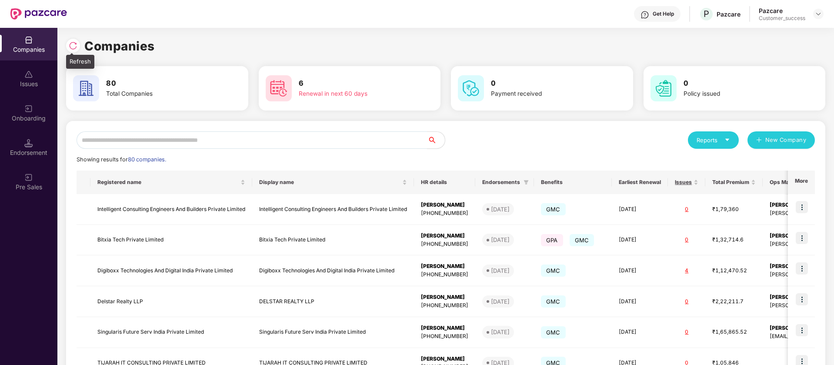
click at [72, 50] on div at bounding box center [73, 46] width 14 height 14
click at [44, 117] on div "Onboarding" at bounding box center [28, 118] width 57 height 9
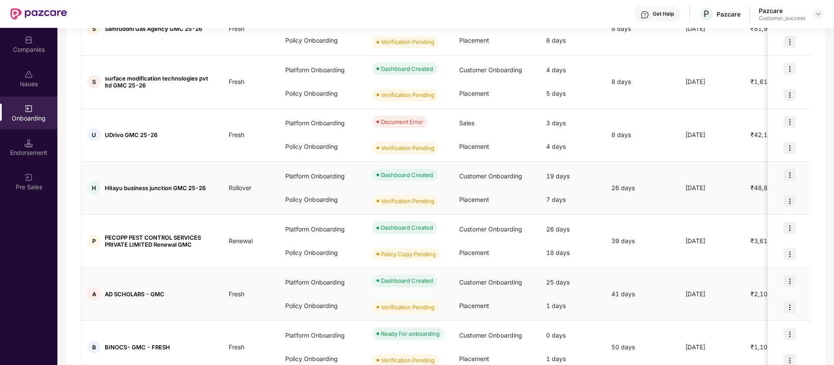
scroll to position [258, 0]
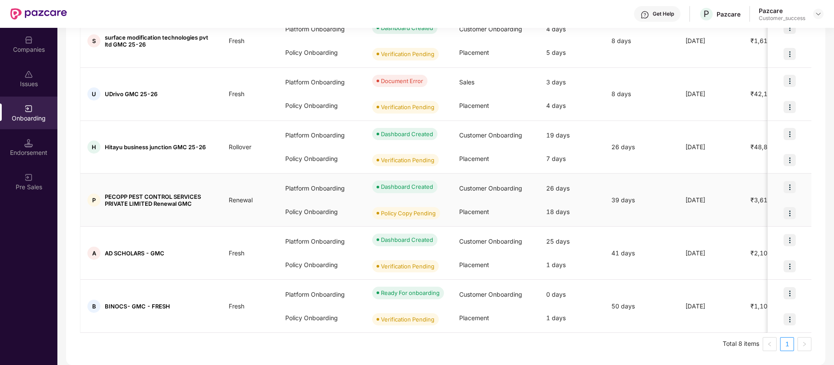
click at [125, 194] on span "PECOPP PEST CONTROL SERVICES PRIVATE LIMITED Renewal GMC" at bounding box center [160, 200] width 110 height 14
copy span "PECOPP PEST CONTROL SERVICES PRIVATE LIMITED Renewal GMC"
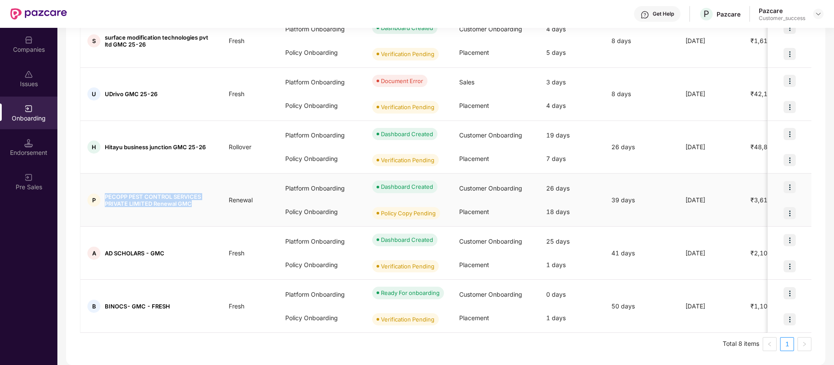
click at [154, 194] on span "PECOPP PEST CONTROL SERVICES PRIVATE LIMITED Renewal GMC" at bounding box center [160, 200] width 110 height 14
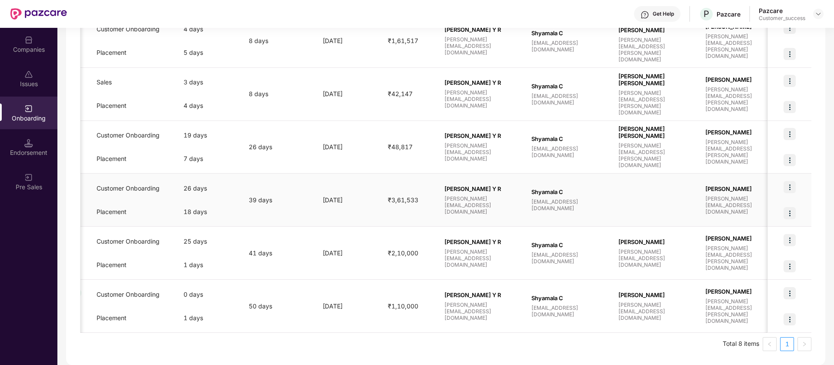
scroll to position [0, 0]
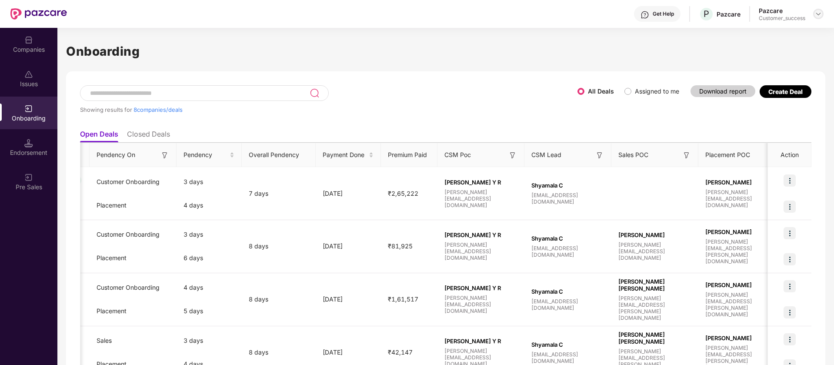
click at [821, 16] on img at bounding box center [818, 13] width 7 height 7
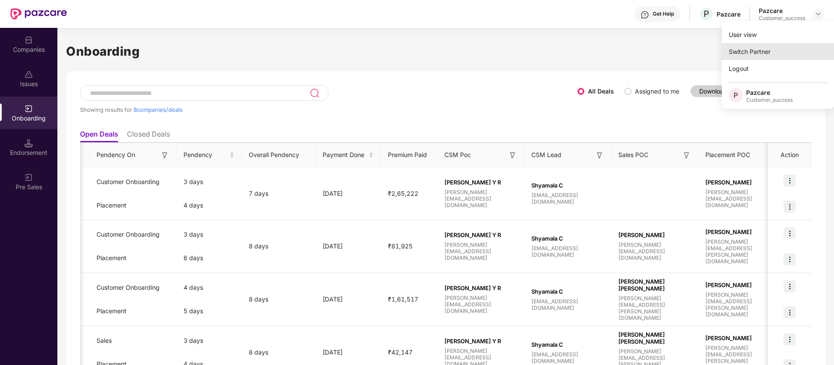
click at [763, 55] on div "Switch Partner" at bounding box center [778, 51] width 113 height 17
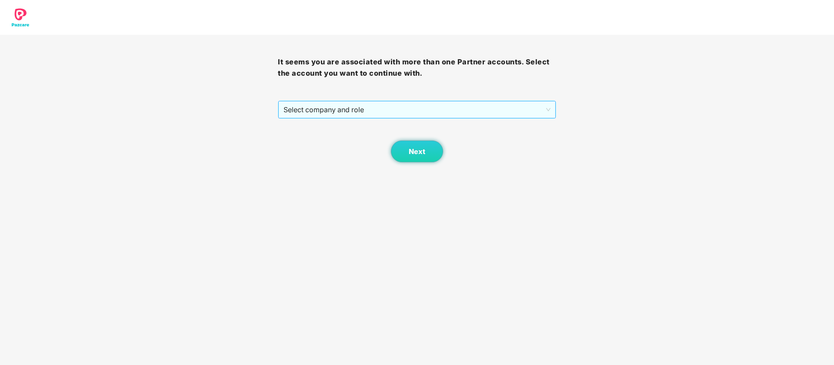
click at [416, 113] on span "Select company and role" at bounding box center [416, 109] width 267 height 17
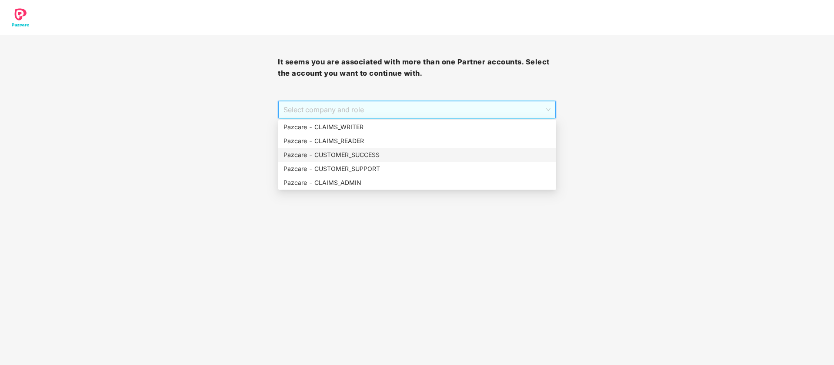
click at [381, 155] on div "Pazcare - CUSTOMER_SUCCESS" at bounding box center [416, 155] width 267 height 10
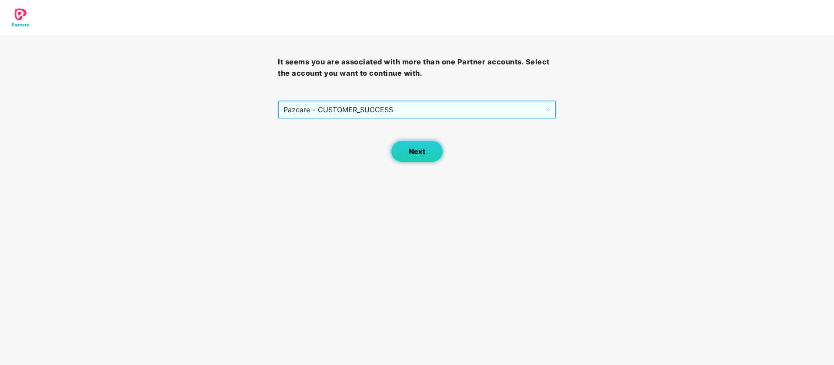
click at [425, 146] on button "Next" at bounding box center [417, 151] width 52 height 22
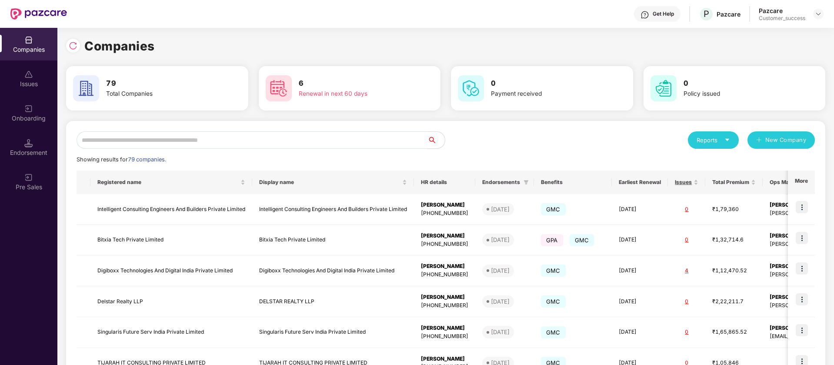
click at [297, 146] on input "text" at bounding box center [252, 139] width 351 height 17
paste input "********"
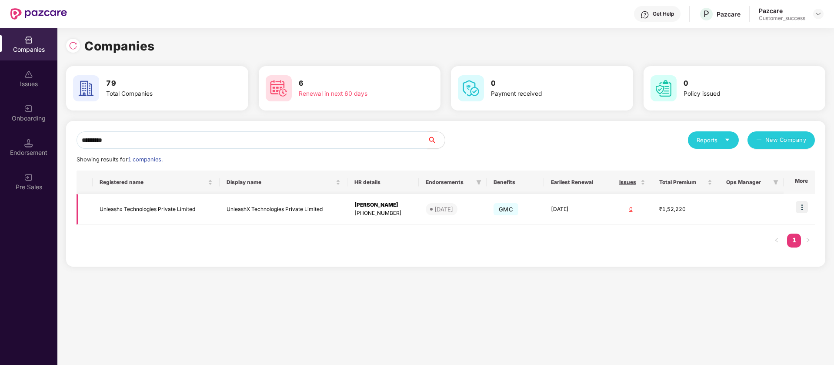
type input "********"
click at [806, 206] on img at bounding box center [802, 207] width 12 height 12
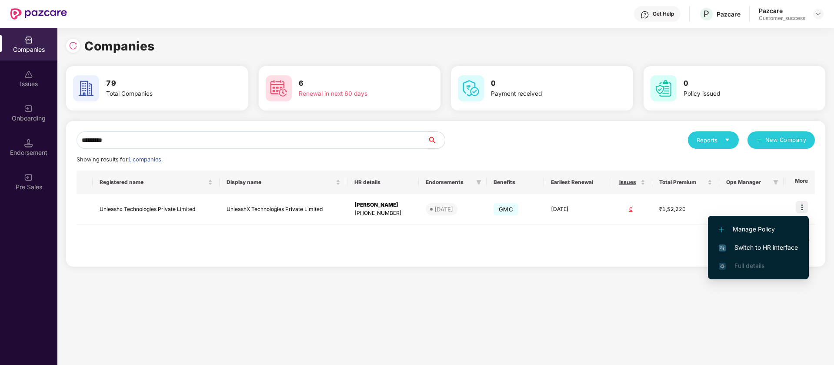
click at [766, 249] on span "Switch to HR interface" at bounding box center [758, 248] width 79 height 10
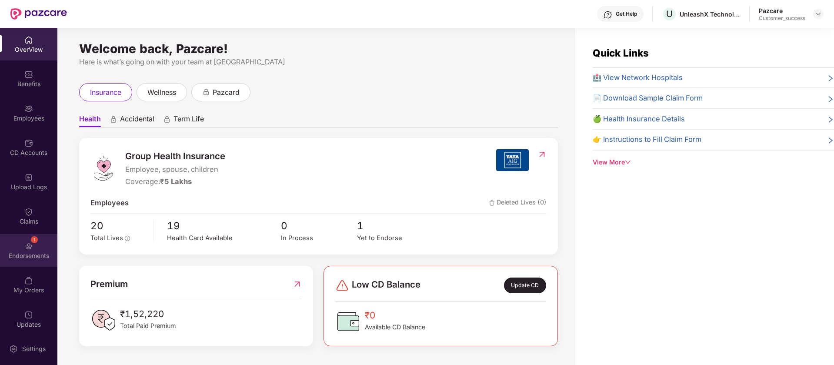
click at [27, 254] on div "Endorsements" at bounding box center [28, 255] width 57 height 9
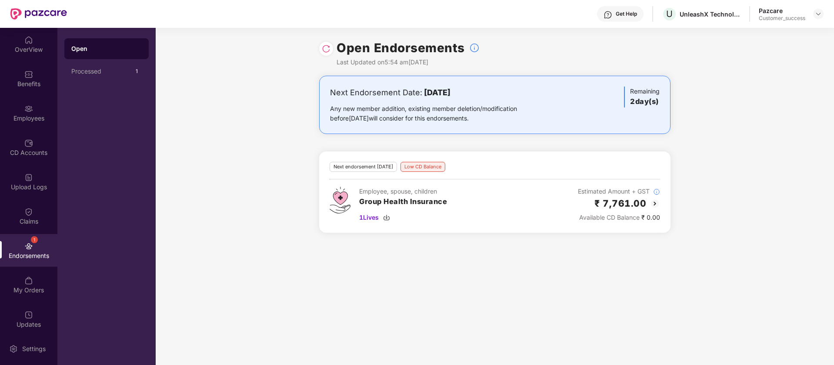
click at [653, 202] on img at bounding box center [655, 203] width 10 height 10
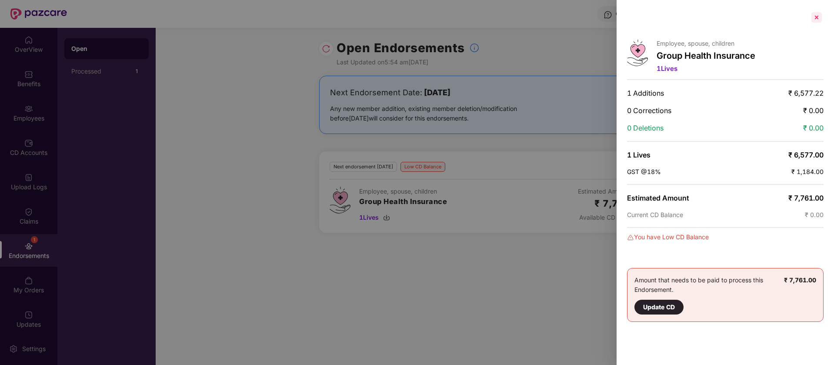
click at [814, 10] on div at bounding box center [817, 17] width 14 height 14
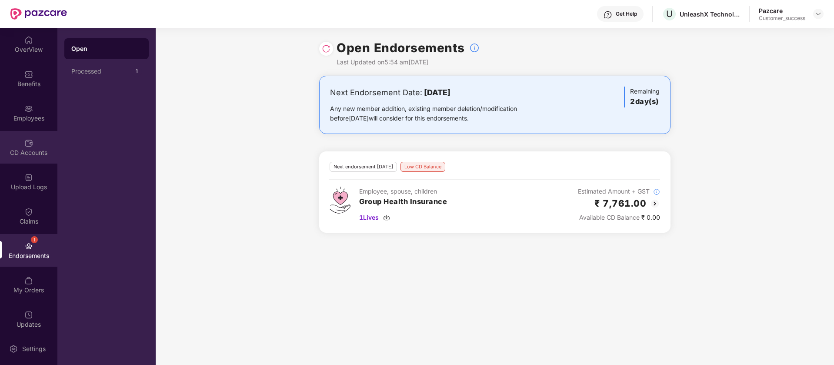
click at [38, 135] on div "CD Accounts" at bounding box center [28, 147] width 57 height 33
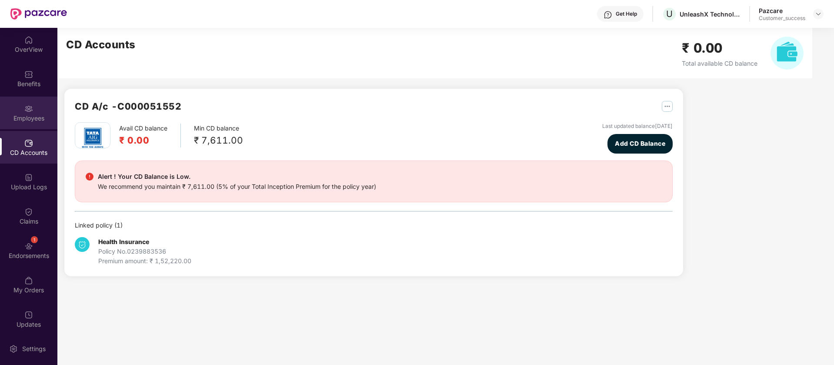
click at [43, 118] on div "Employees" at bounding box center [28, 118] width 57 height 9
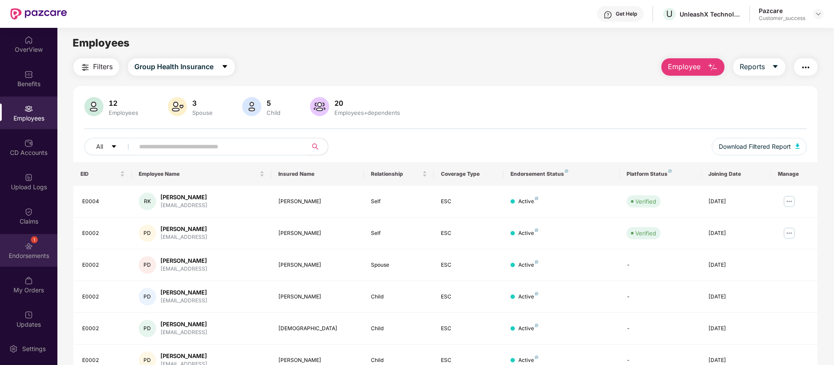
click at [37, 257] on div "Endorsements" at bounding box center [28, 255] width 57 height 9
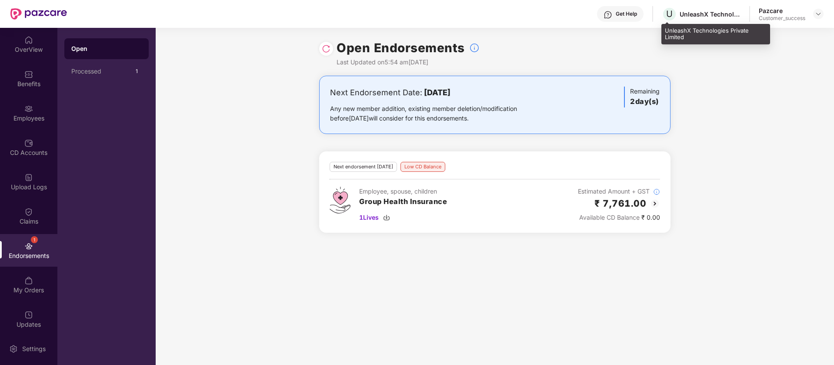
click at [693, 30] on div "UnleashX Technologies Private Limited" at bounding box center [715, 34] width 109 height 20
copy div "UnleashX Technologies Private Limited"
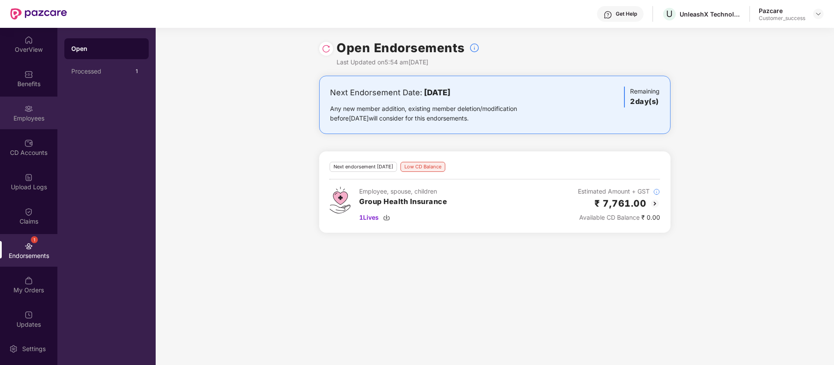
click at [27, 116] on div "Employees" at bounding box center [28, 118] width 57 height 9
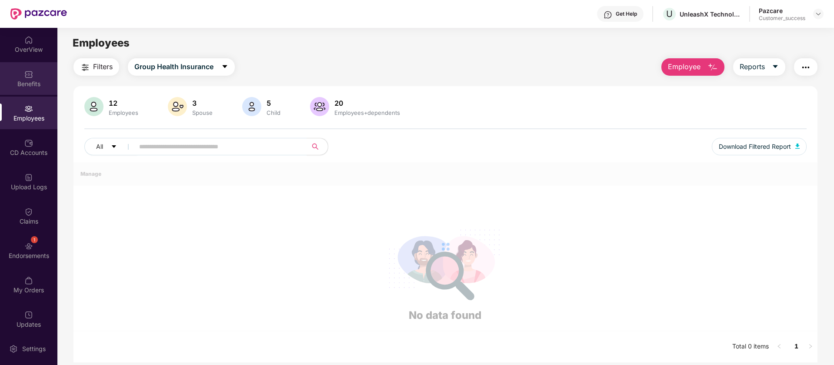
click at [47, 71] on div "Benefits" at bounding box center [28, 78] width 57 height 33
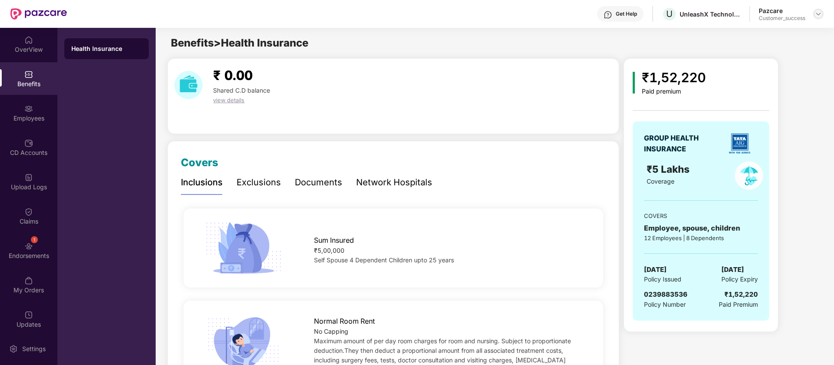
click at [818, 14] on img at bounding box center [818, 13] width 7 height 7
click at [820, 10] on img at bounding box center [818, 13] width 7 height 7
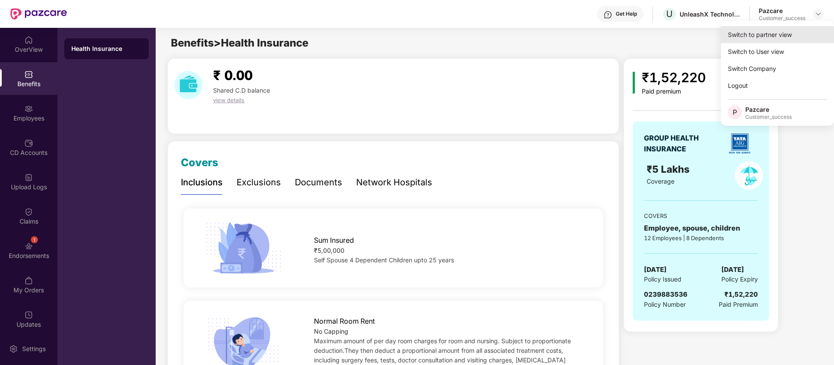
click at [794, 40] on div "Switch to partner view" at bounding box center [777, 34] width 113 height 17
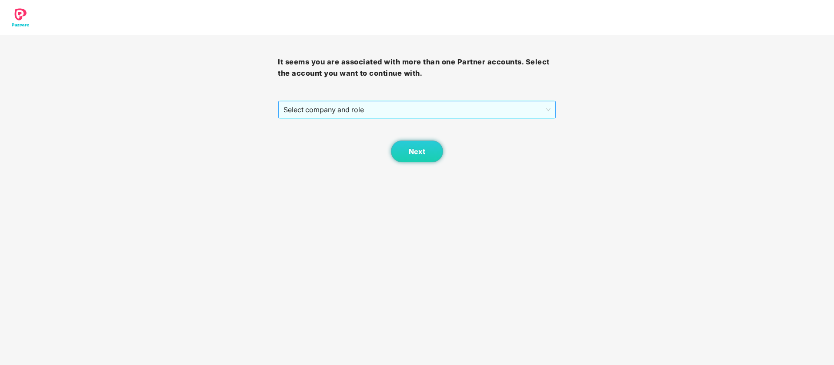
click at [431, 114] on span "Select company and role" at bounding box center [416, 109] width 267 height 17
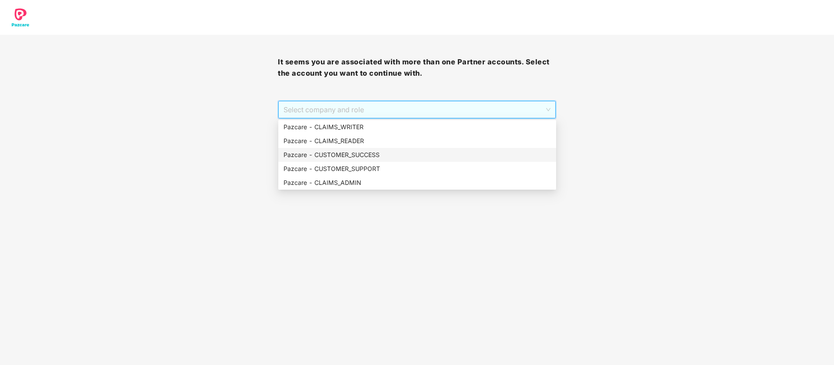
click at [397, 148] on div "Pazcare - CUSTOMER_SUCCESS" at bounding box center [417, 155] width 278 height 14
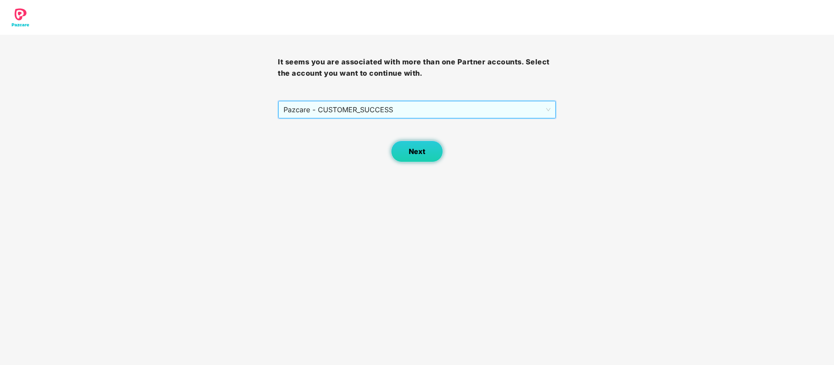
click at [403, 142] on button "Next" at bounding box center [417, 151] width 52 height 22
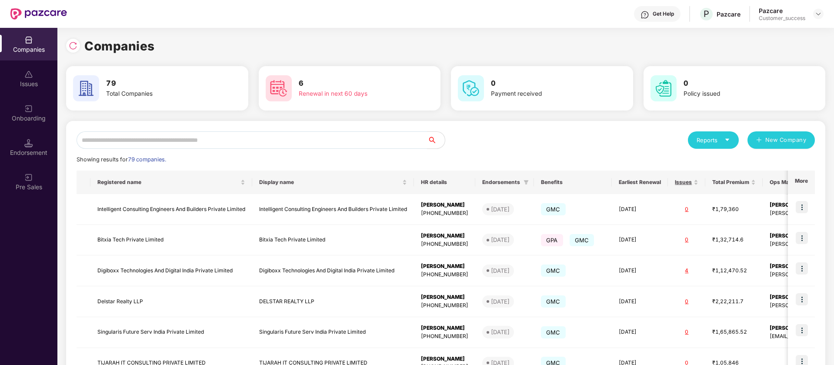
click at [719, 137] on div "Reports" at bounding box center [712, 140] width 33 height 9
click at [707, 167] on div "Companies" at bounding box center [709, 163] width 32 height 10
click at [24, 71] on img at bounding box center [28, 74] width 9 height 9
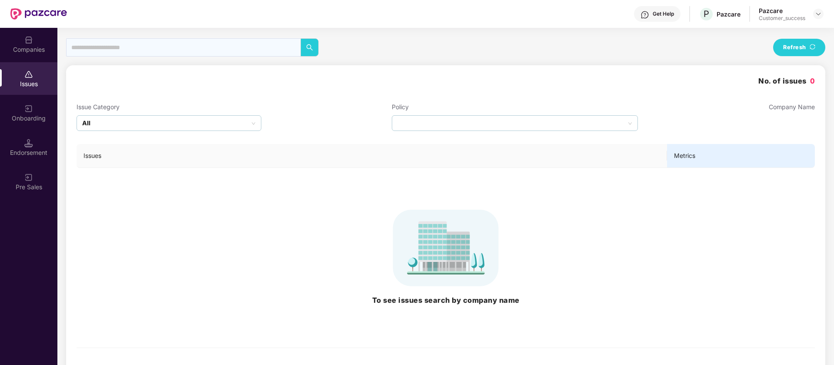
click at [38, 108] on div "Onboarding" at bounding box center [28, 113] width 57 height 33
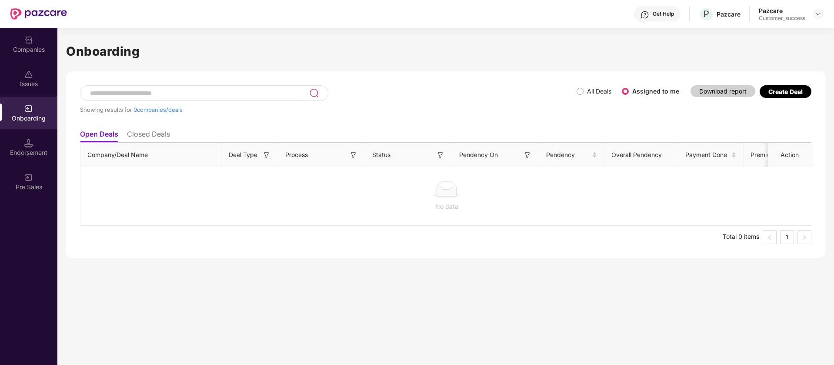
click at [29, 138] on div at bounding box center [28, 142] width 9 height 9
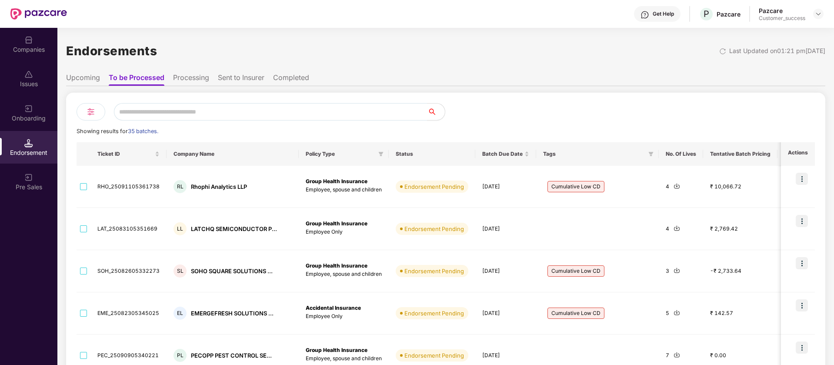
click at [178, 78] on li "Processing" at bounding box center [191, 79] width 36 height 13
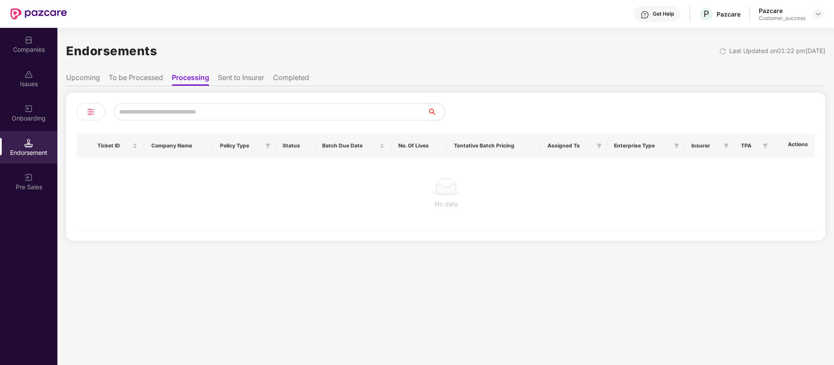
click at [234, 78] on li "Sent to Insurer" at bounding box center [241, 79] width 47 height 13
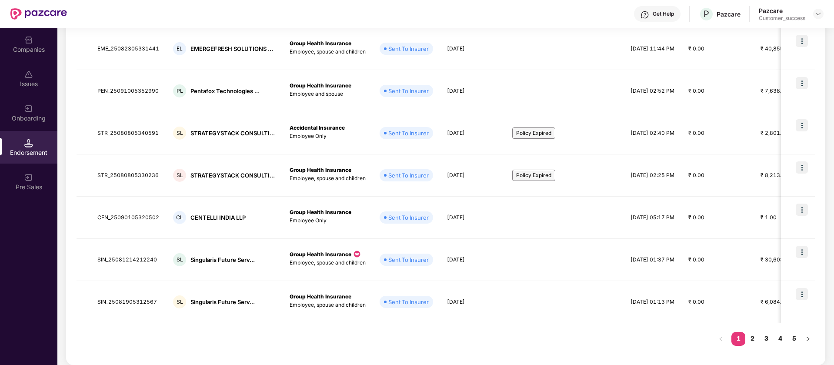
scroll to position [47, 0]
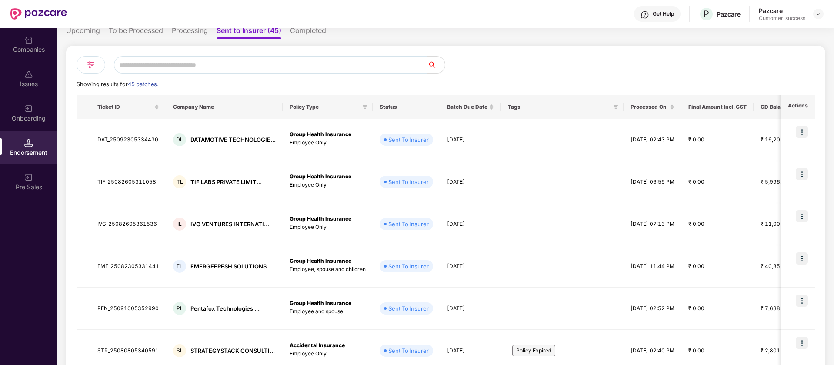
click at [318, 30] on li "Completed" at bounding box center [308, 32] width 36 height 13
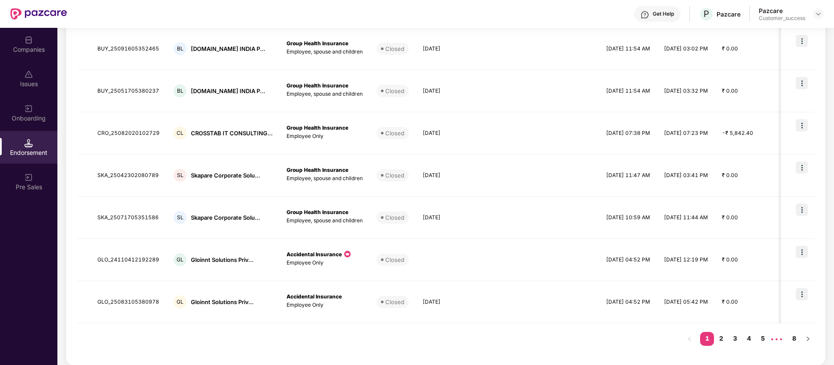
scroll to position [0, 0]
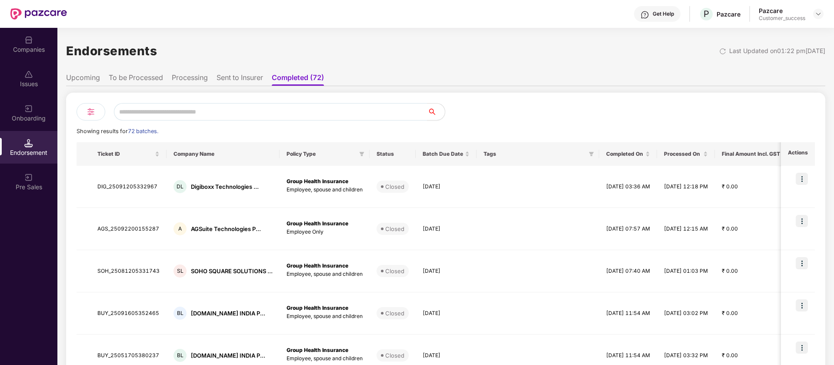
click at [238, 72] on ul "Upcoming To be Processed Processing Sent to Insurer Completed (72)" at bounding box center [445, 77] width 759 height 17
click at [252, 77] on li "Sent to Insurer" at bounding box center [240, 79] width 47 height 13
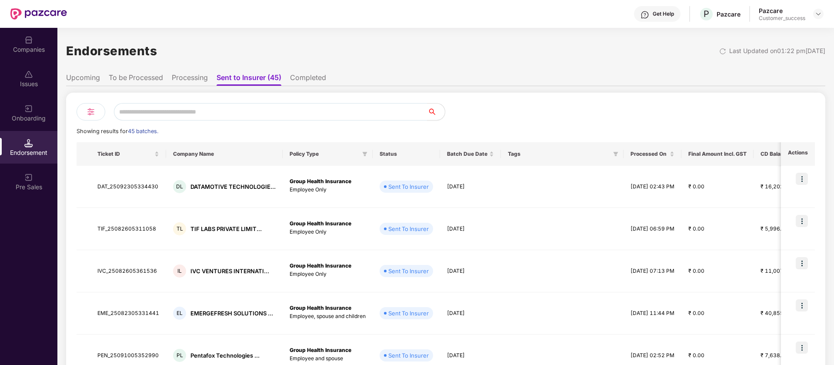
click at [85, 74] on li "Upcoming" at bounding box center [83, 79] width 34 height 13
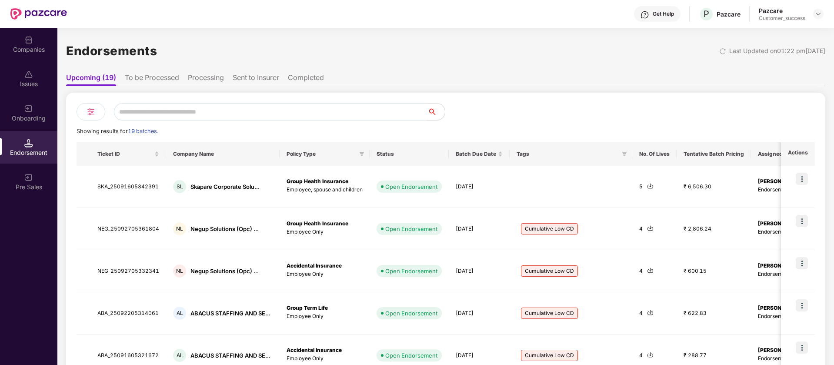
click at [160, 79] on li "To be Processed" at bounding box center [152, 79] width 54 height 13
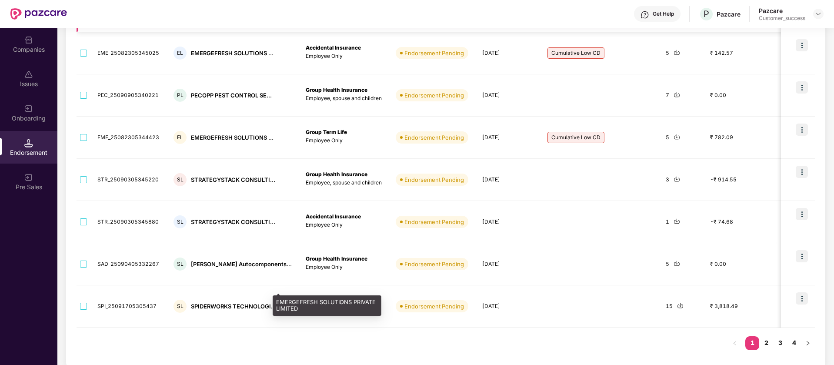
scroll to position [264, 0]
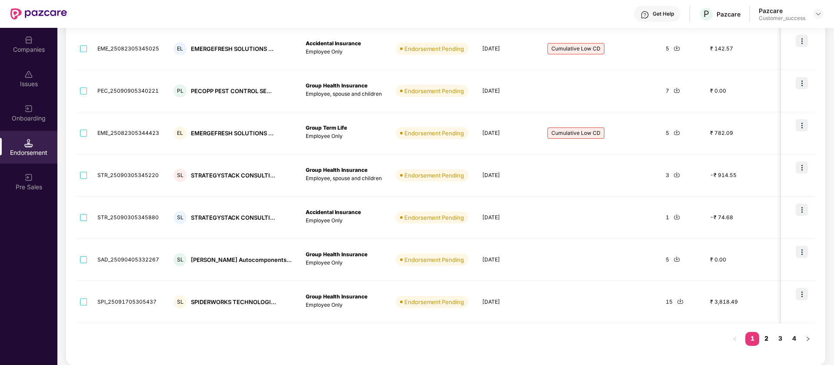
click at [767, 335] on link "2" at bounding box center [766, 338] width 14 height 13
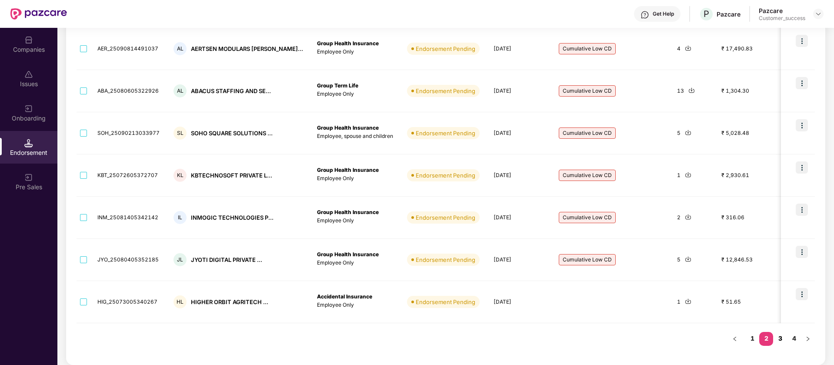
click at [784, 339] on link "3" at bounding box center [780, 338] width 14 height 13
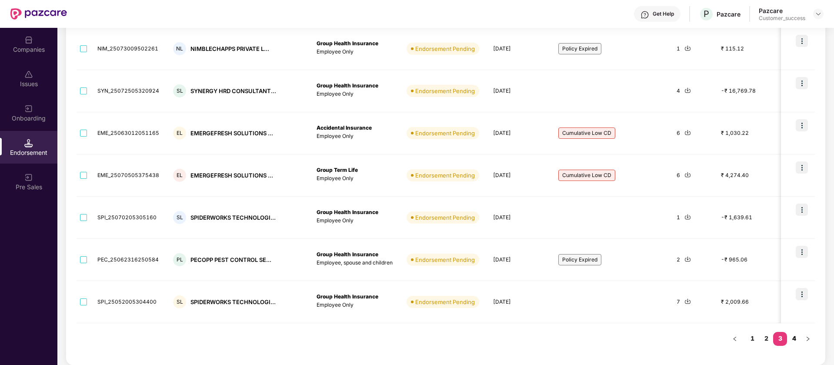
click at [795, 337] on link "4" at bounding box center [794, 338] width 14 height 13
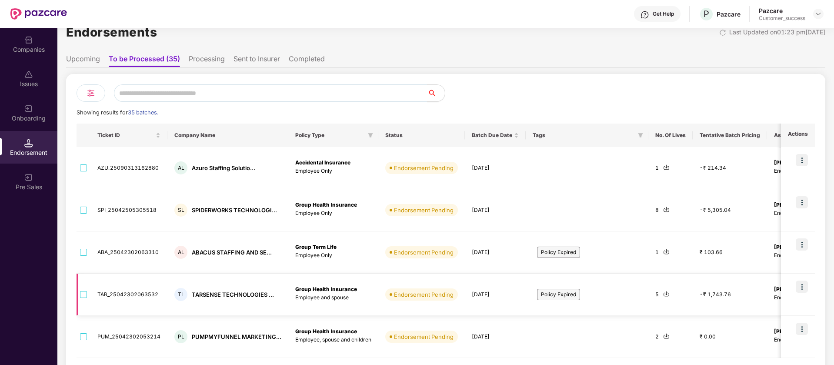
scroll to position [0, 0]
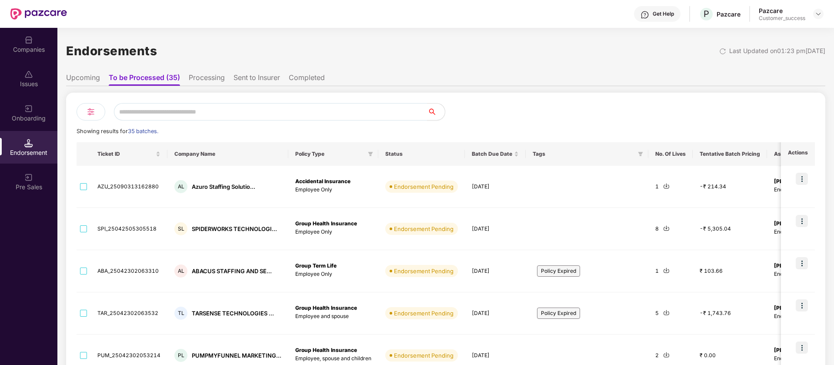
click at [210, 77] on li "Processing" at bounding box center [207, 79] width 36 height 13
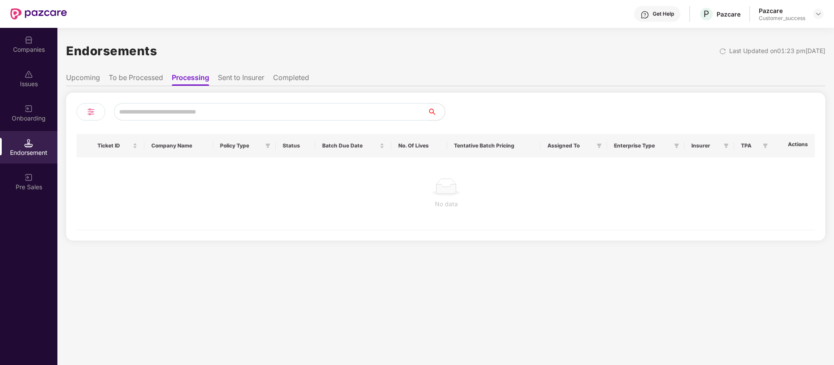
click at [250, 80] on li "Sent to Insurer" at bounding box center [241, 79] width 47 height 13
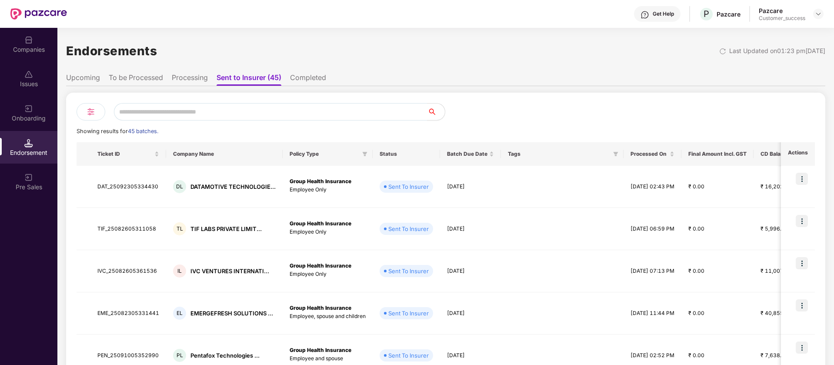
click at [319, 78] on li "Completed" at bounding box center [308, 79] width 36 height 13
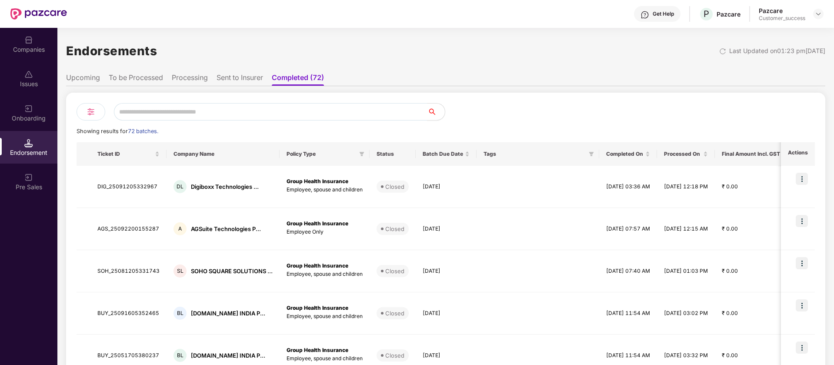
click at [356, 67] on div "Endorsements Last Updated on 01:23 pm[DATE] Upcoming To be Processed Processing…" at bounding box center [445, 333] width 759 height 592
click at [36, 177] on div "Pre Sales" at bounding box center [28, 181] width 57 height 33
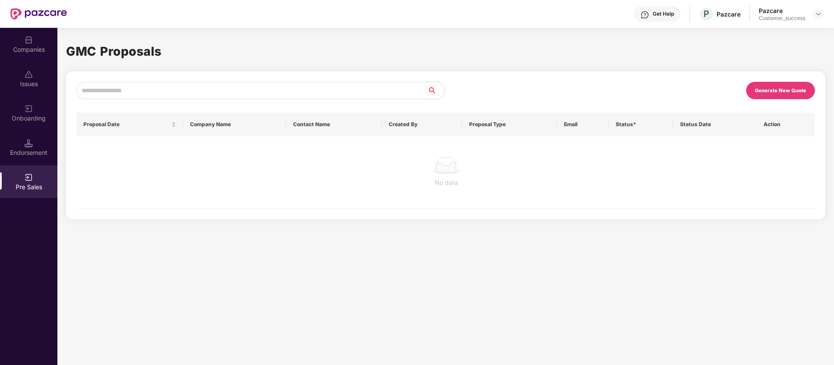
click at [776, 90] on div "Generate New Quote" at bounding box center [780, 90] width 51 height 6
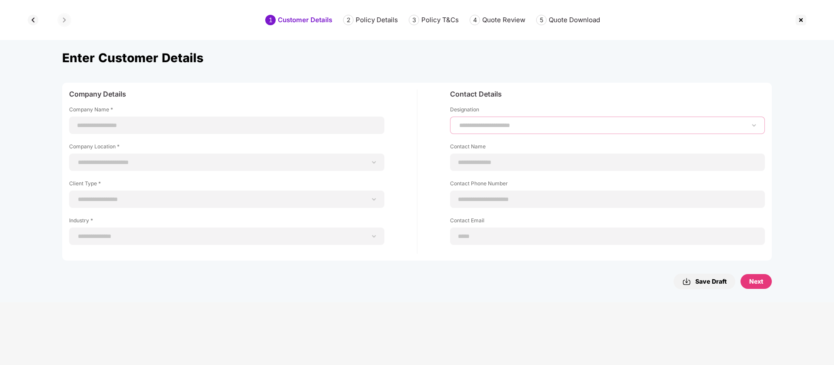
click at [543, 125] on select "**********" at bounding box center [607, 125] width 300 height 7
click at [801, 15] on img at bounding box center [801, 20] width 14 height 14
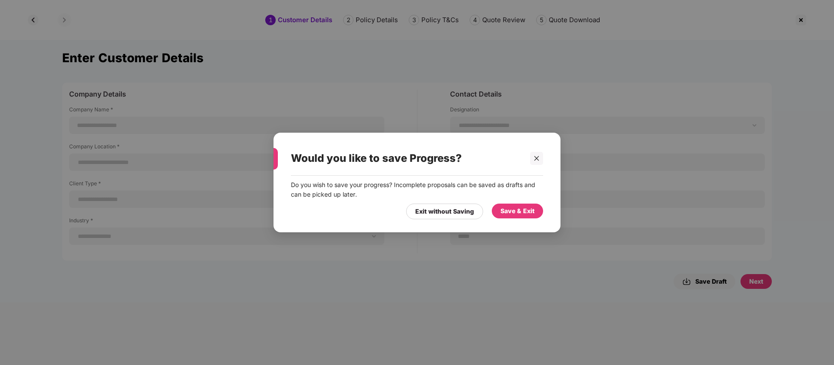
click at [520, 215] on div "Save & Exit" at bounding box center [517, 211] width 34 height 10
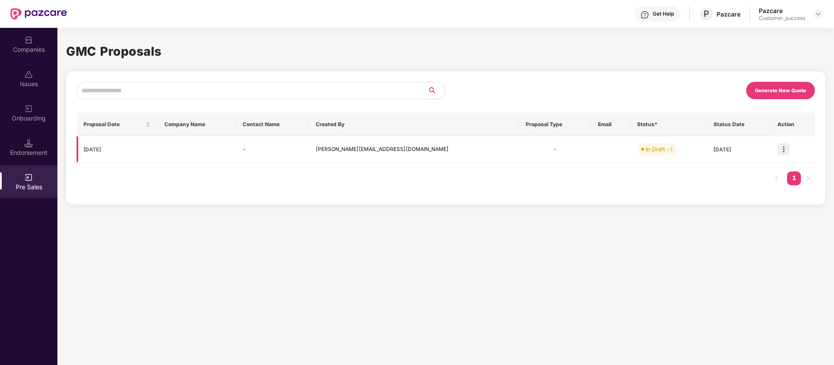
click at [781, 147] on img at bounding box center [783, 149] width 12 height 12
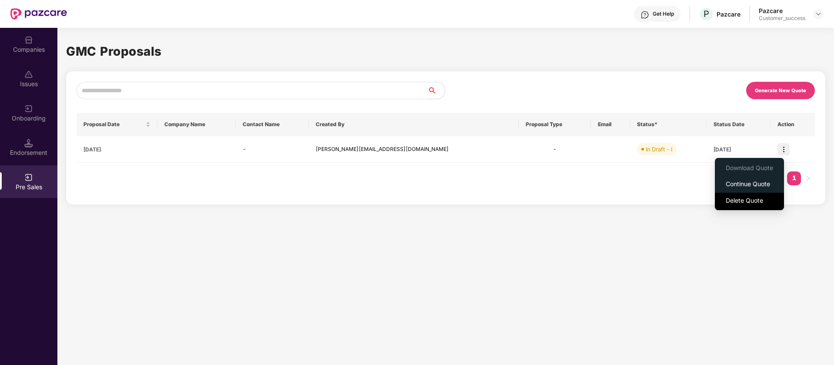
click at [760, 199] on span "Delete Quote" at bounding box center [749, 201] width 47 height 10
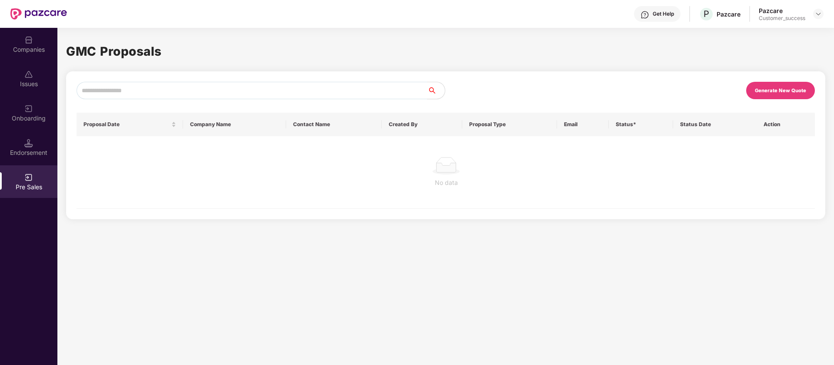
click at [31, 54] on div "Companies" at bounding box center [28, 44] width 57 height 33
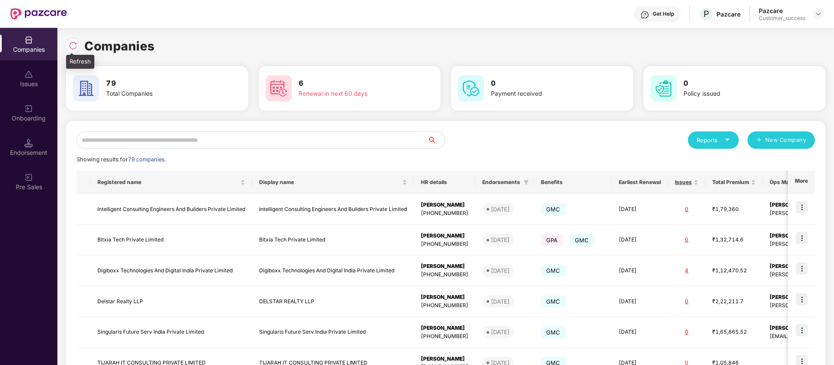
click at [74, 43] on img at bounding box center [73, 45] width 9 height 9
click at [367, 84] on h3 "6" at bounding box center [354, 83] width 110 height 11
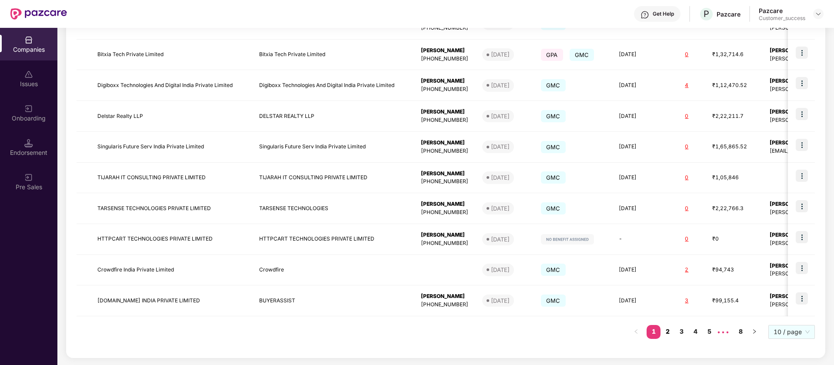
click at [667, 331] on link "2" at bounding box center [667, 331] width 14 height 13
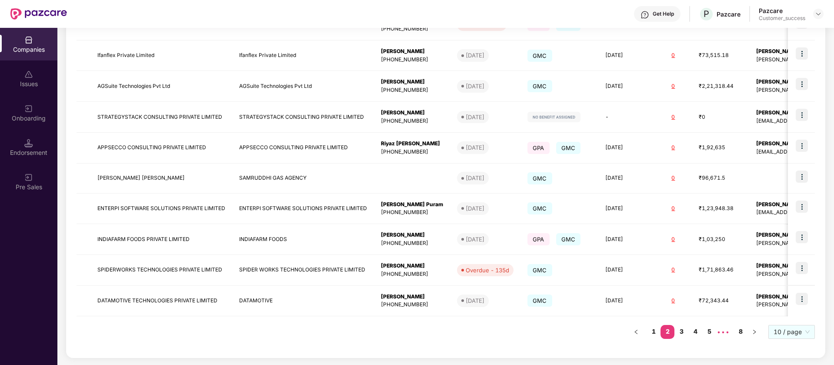
scroll to position [184, 0]
click at [686, 330] on link "3" at bounding box center [681, 331] width 14 height 13
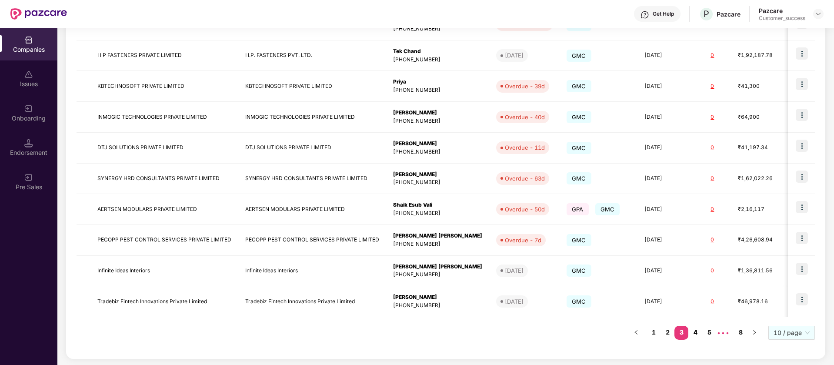
click at [695, 329] on link "4" at bounding box center [695, 332] width 14 height 13
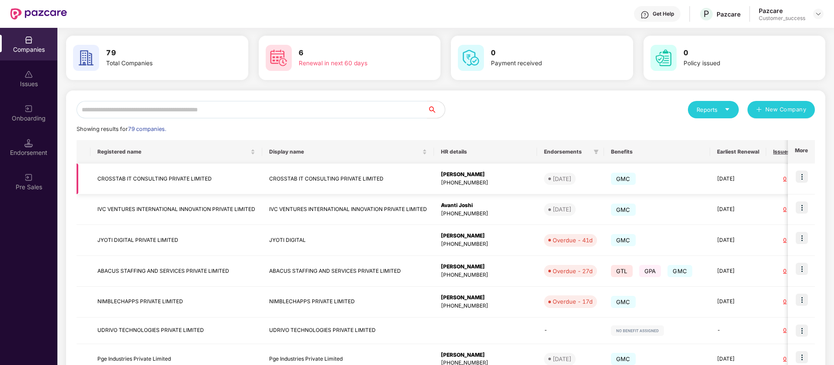
scroll to position [0, 0]
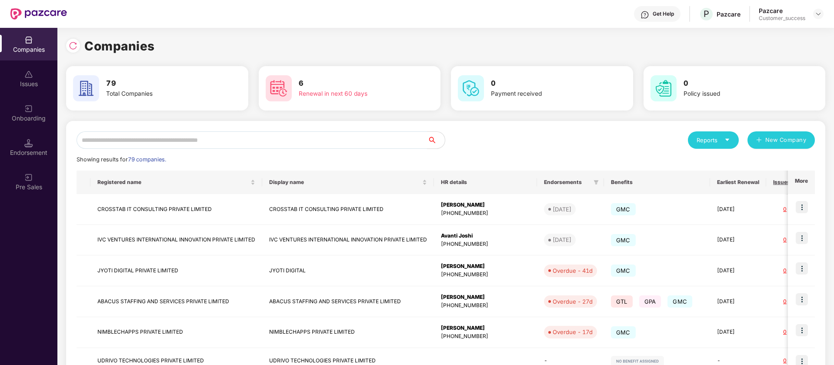
click at [703, 135] on div "Reports" at bounding box center [713, 139] width 51 height 17
click at [711, 180] on div "Endorsements" at bounding box center [713, 181] width 40 height 10
click at [818, 17] on img at bounding box center [818, 13] width 7 height 7
click at [661, 49] on div "Companies" at bounding box center [445, 46] width 759 height 19
click at [816, 13] on img at bounding box center [818, 13] width 7 height 7
